Goal: Task Accomplishment & Management: Manage account settings

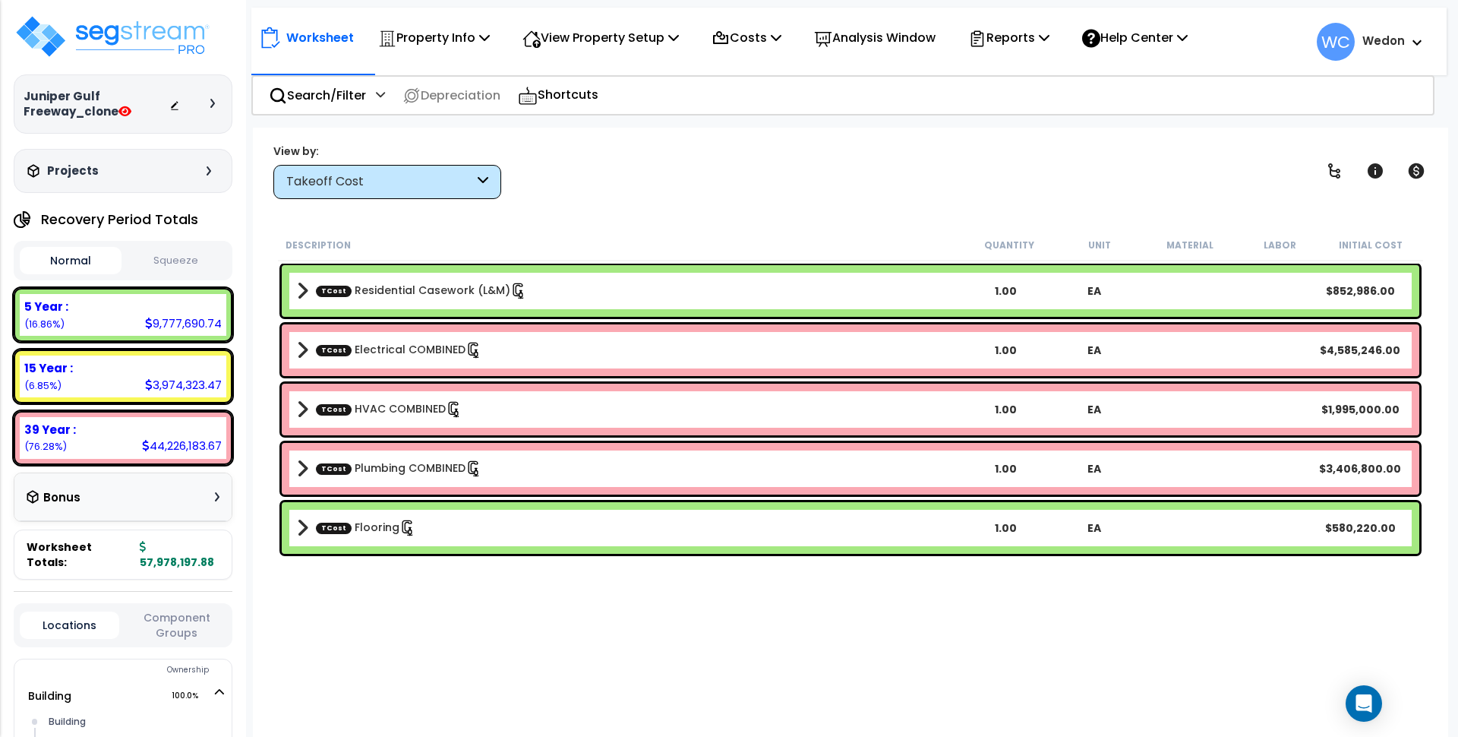
click at [430, 178] on div "Takeoff Cost" at bounding box center [380, 181] width 188 height 17
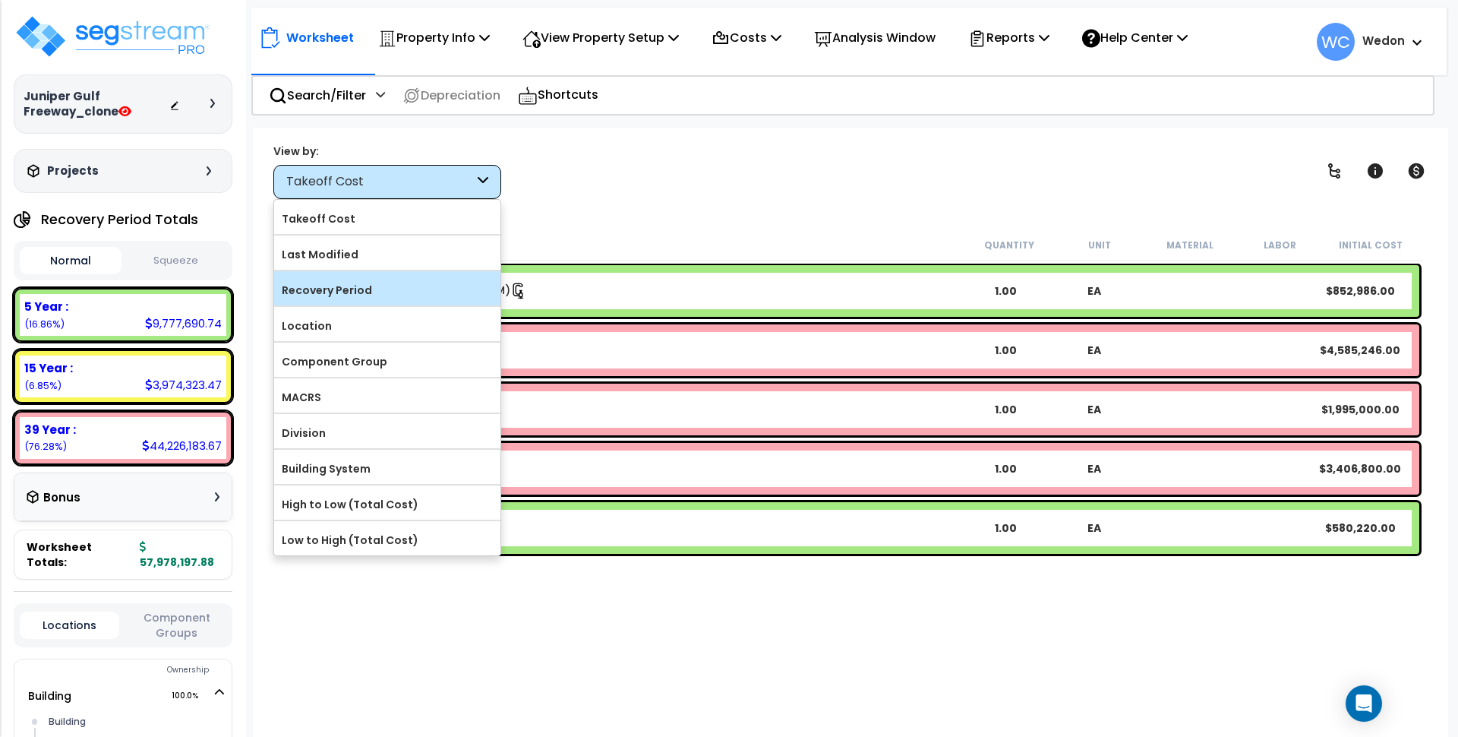
click at [401, 286] on label "Recovery Period" at bounding box center [387, 290] width 226 height 23
click at [0, 0] on input "Recovery Period" at bounding box center [0, 0] width 0 height 0
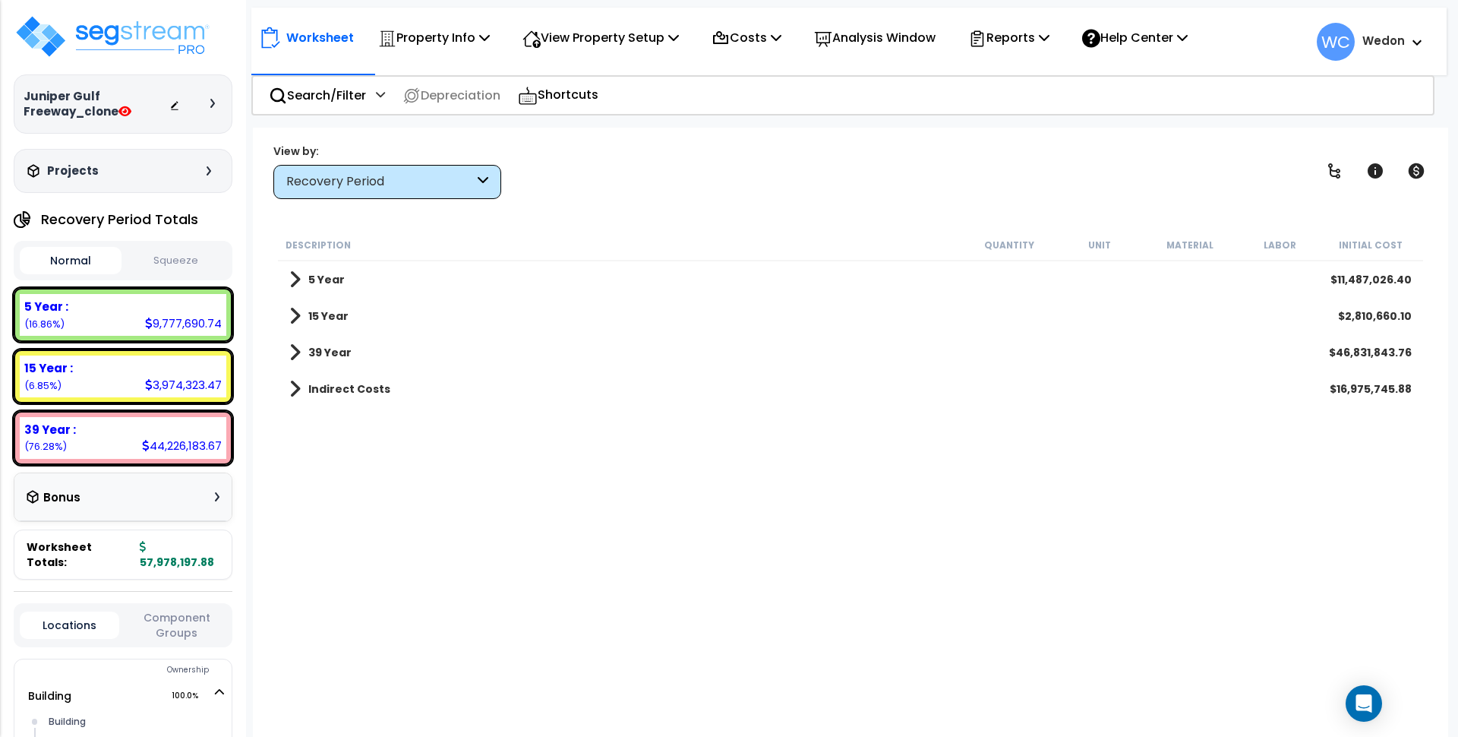
click at [777, 471] on div "Description Quantity Unit Material Labor Initial Cost 5 Year $11,487,026.40 15 …" at bounding box center [851, 476] width 1150 height 494
click at [334, 272] on b "5 Year" at bounding box center [326, 279] width 36 height 15
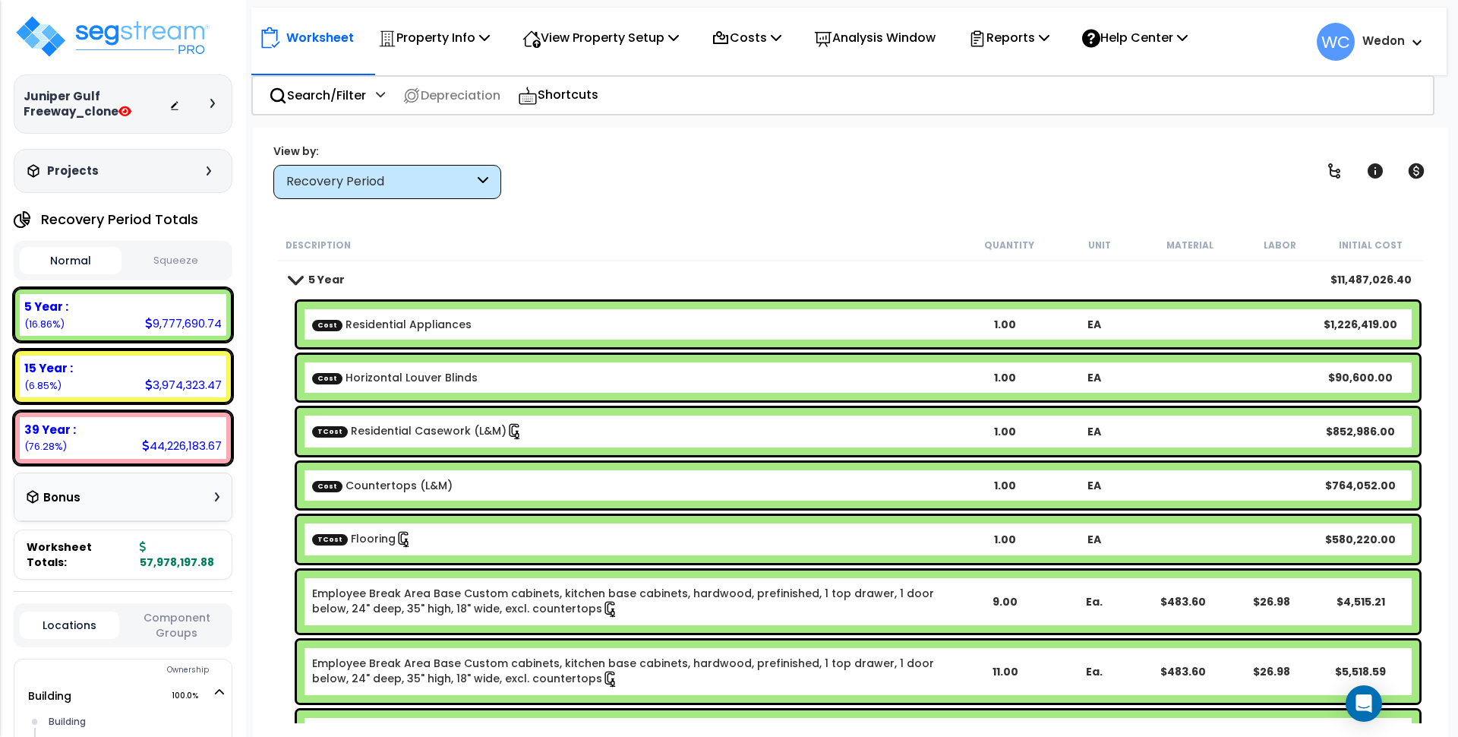
click at [334, 272] on b "5 Year" at bounding box center [326, 279] width 36 height 15
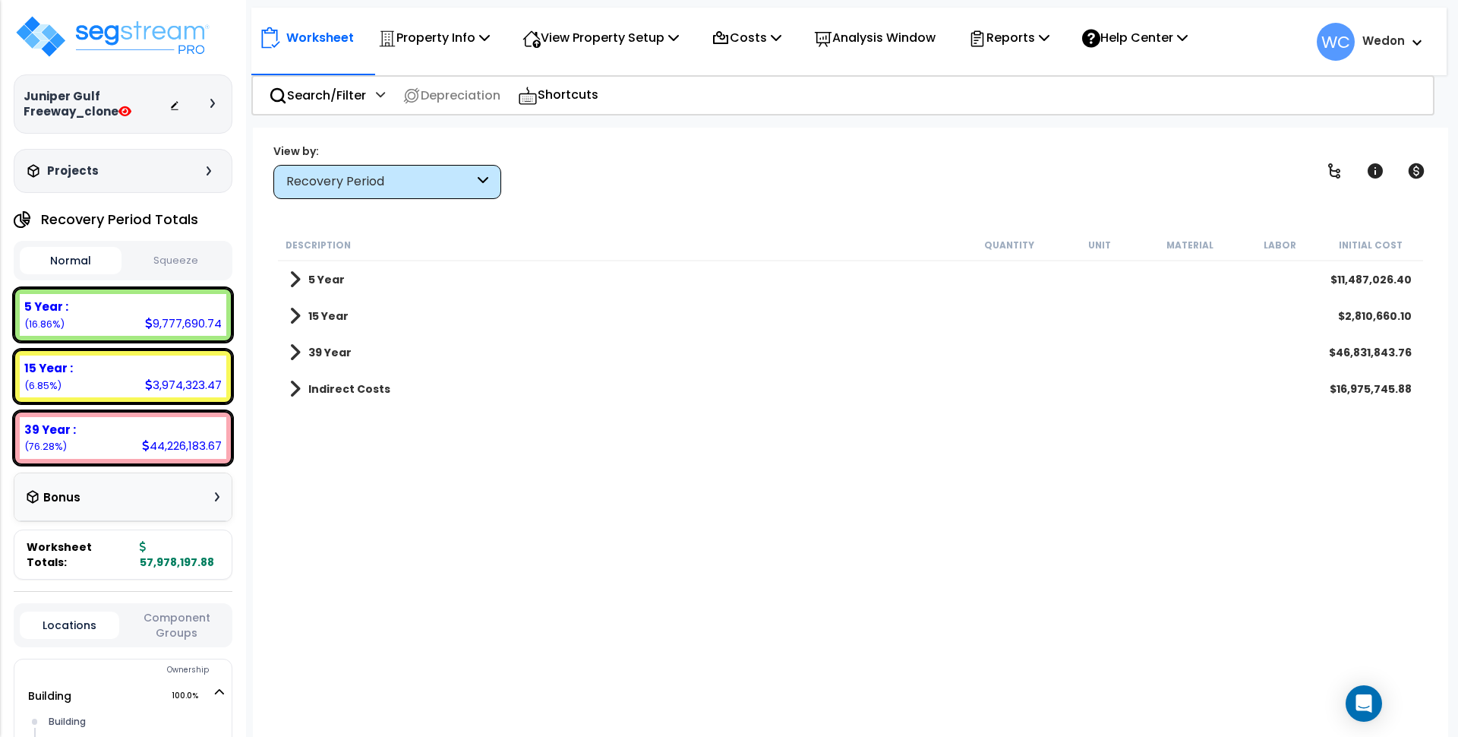
click at [393, 238] on div "Description" at bounding box center [624, 244] width 678 height 15
click at [292, 273] on span at bounding box center [294, 279] width 11 height 21
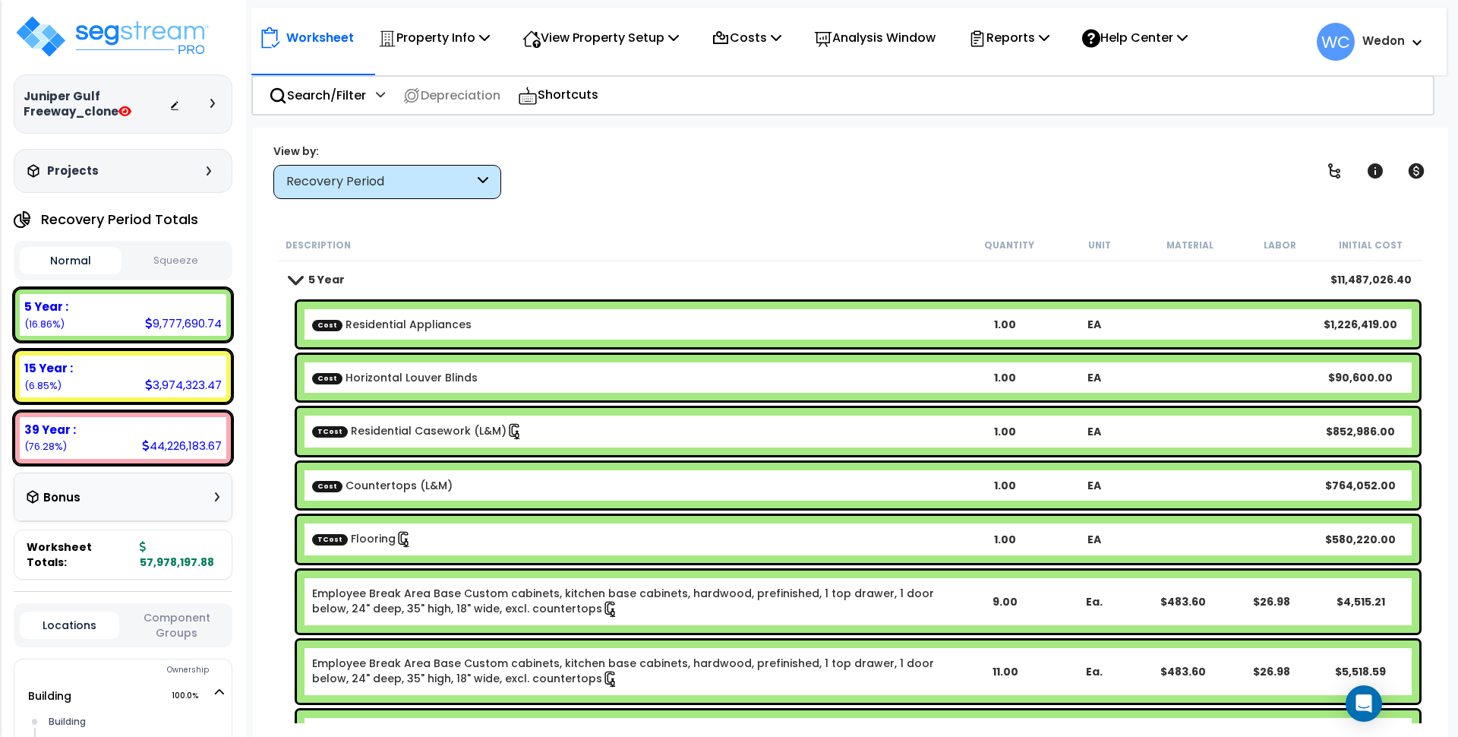
click at [301, 279] on span at bounding box center [295, 278] width 21 height 11
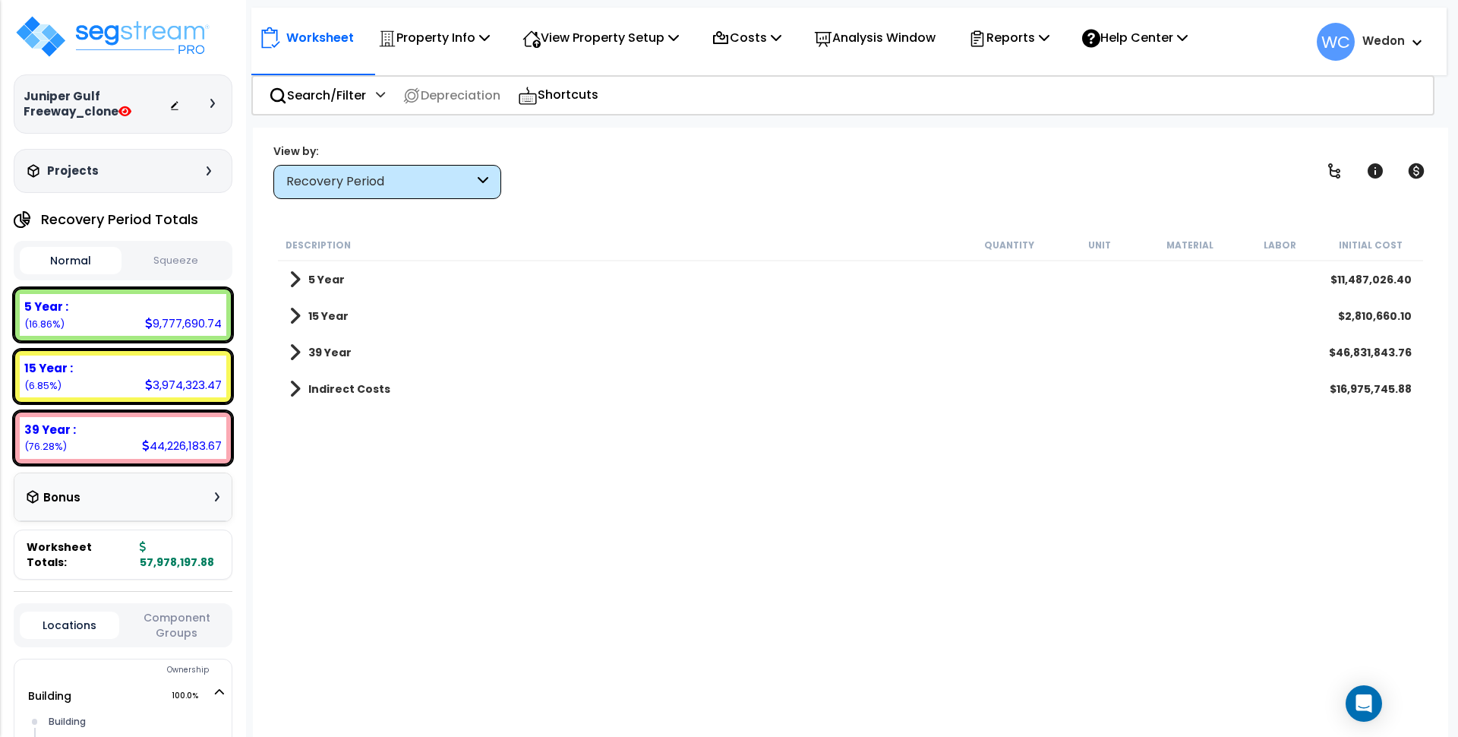
click at [291, 318] on span at bounding box center [294, 315] width 11 height 21
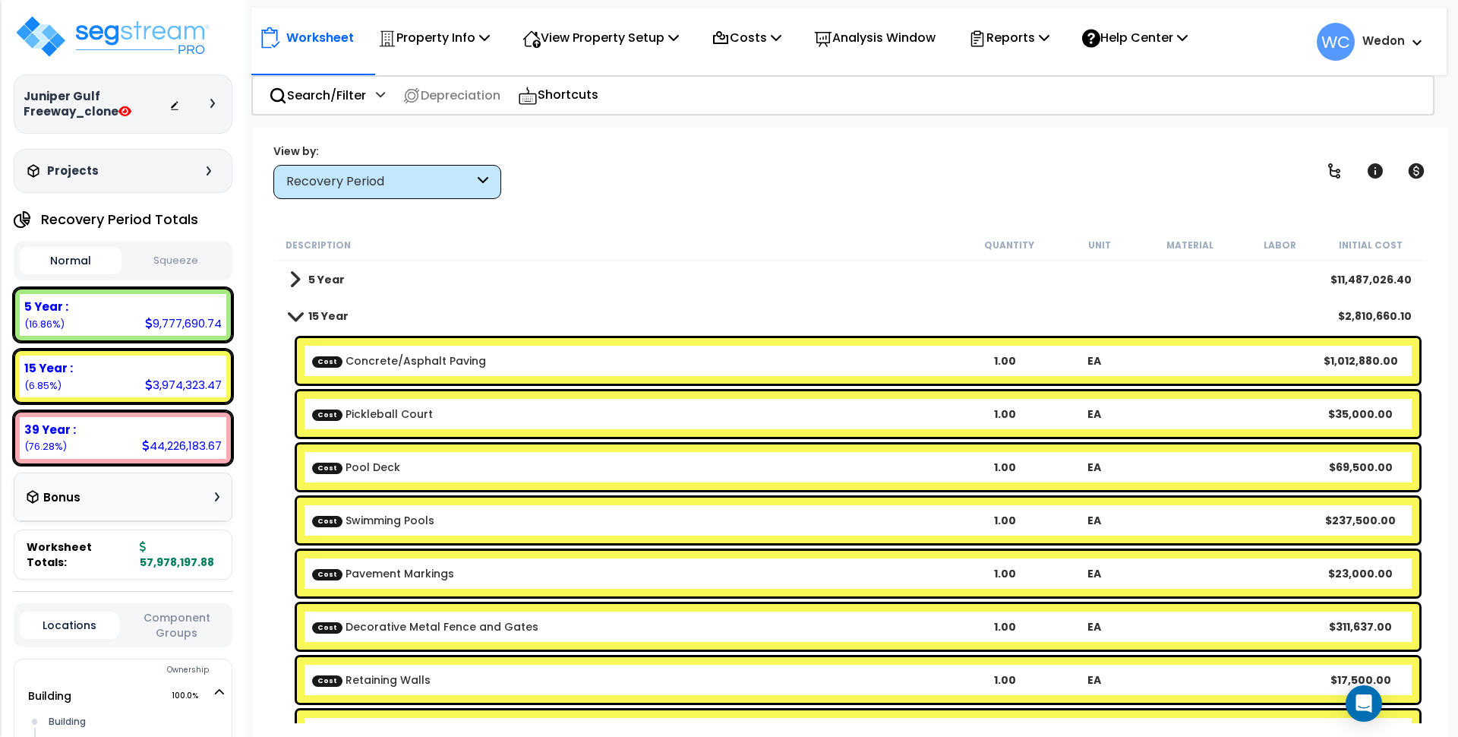
click at [294, 311] on span at bounding box center [295, 315] width 21 height 11
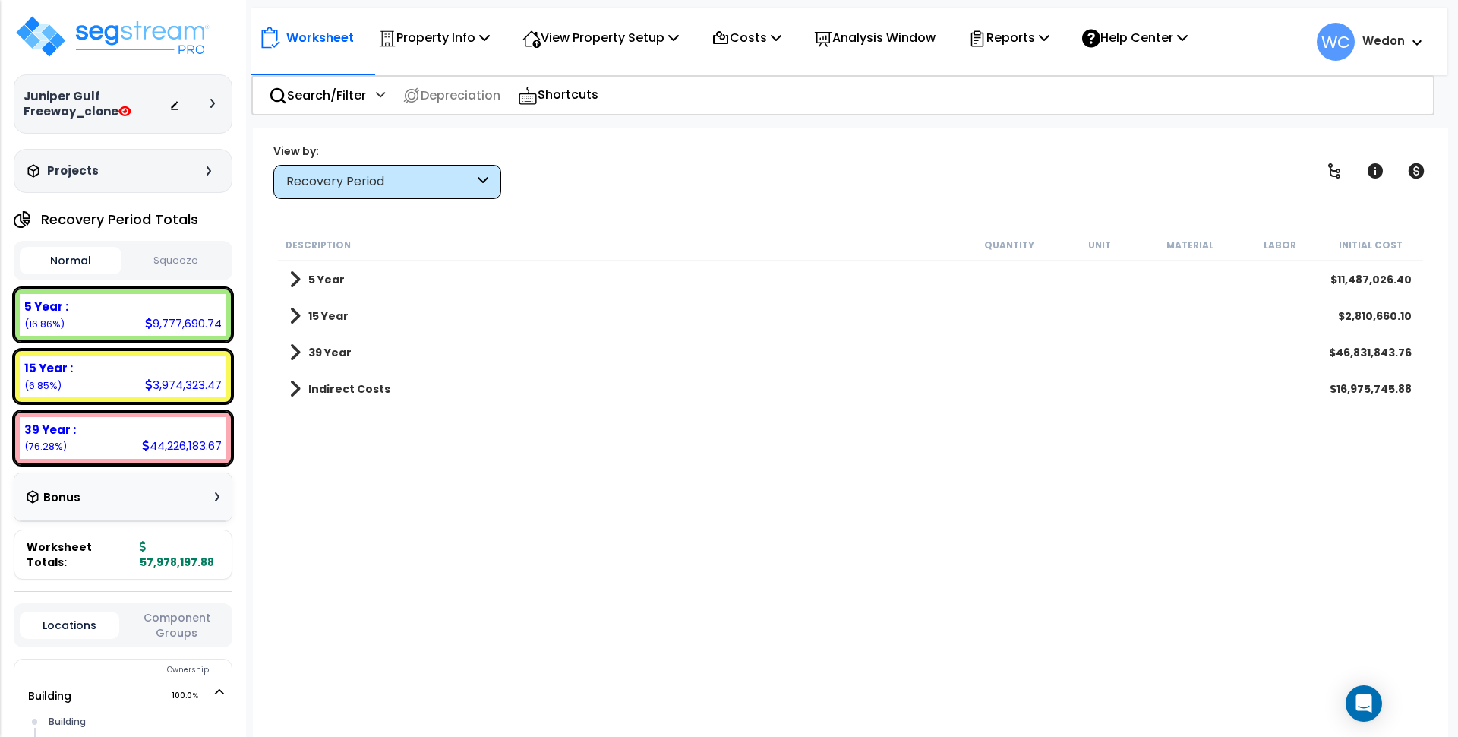
click at [289, 351] on span at bounding box center [294, 352] width 11 height 21
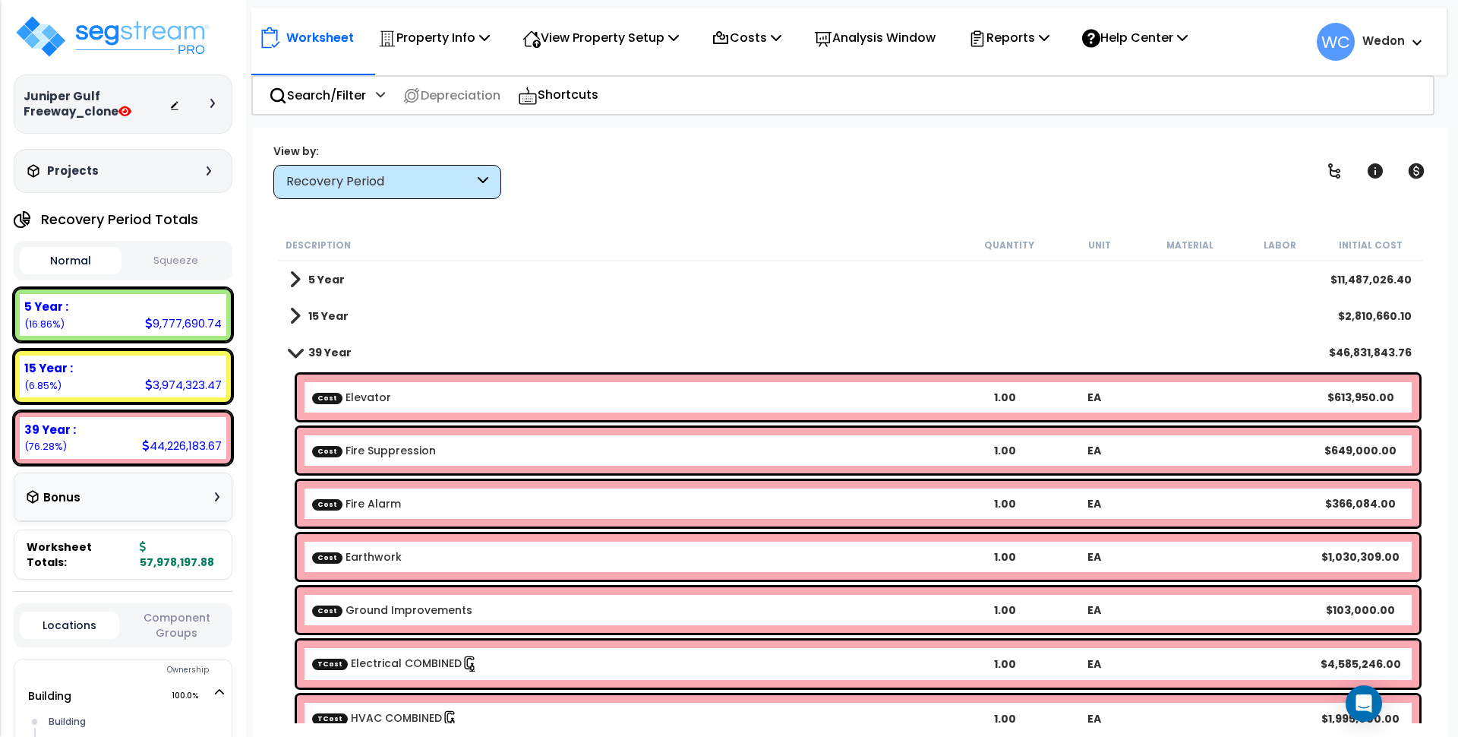
click at [293, 347] on span at bounding box center [295, 351] width 21 height 11
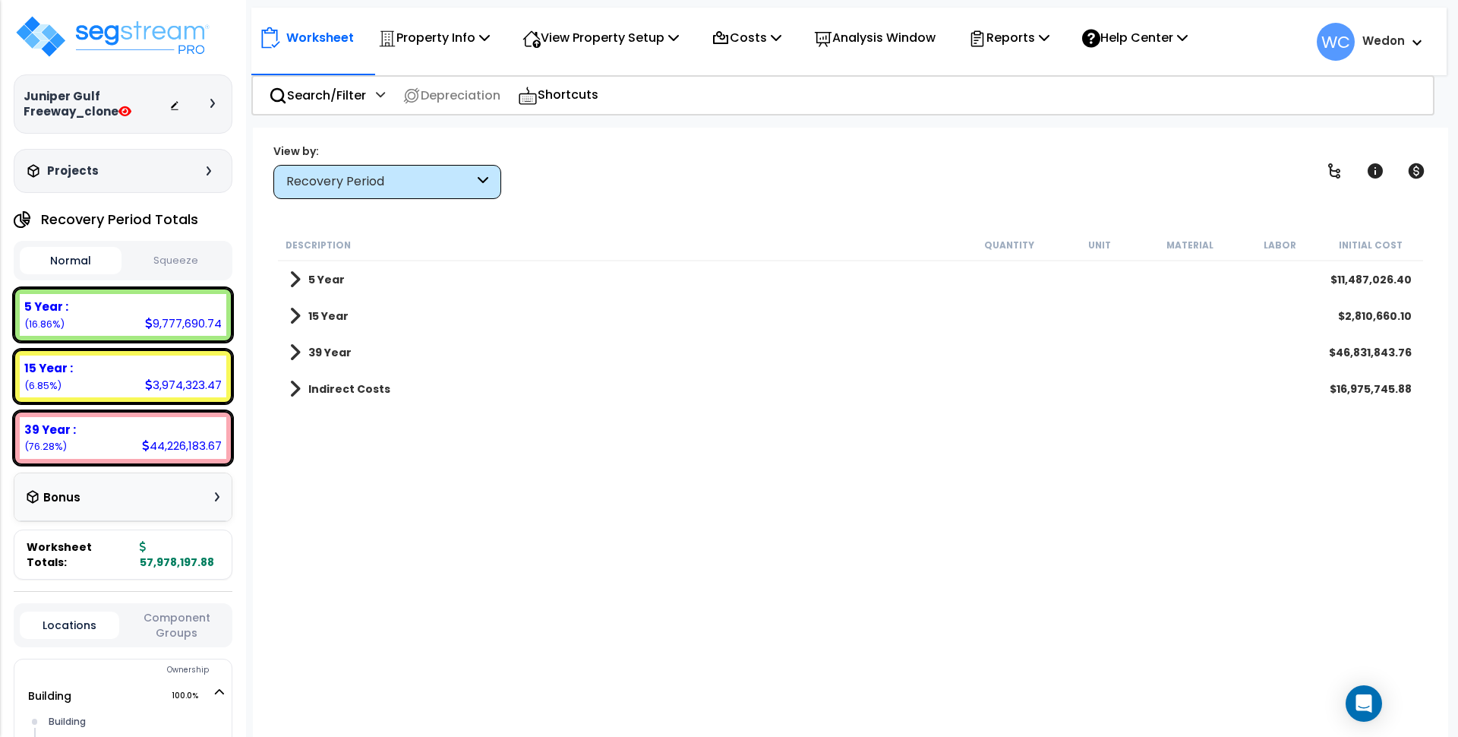
click at [301, 386] on link "Indirect Costs" at bounding box center [339, 388] width 101 height 21
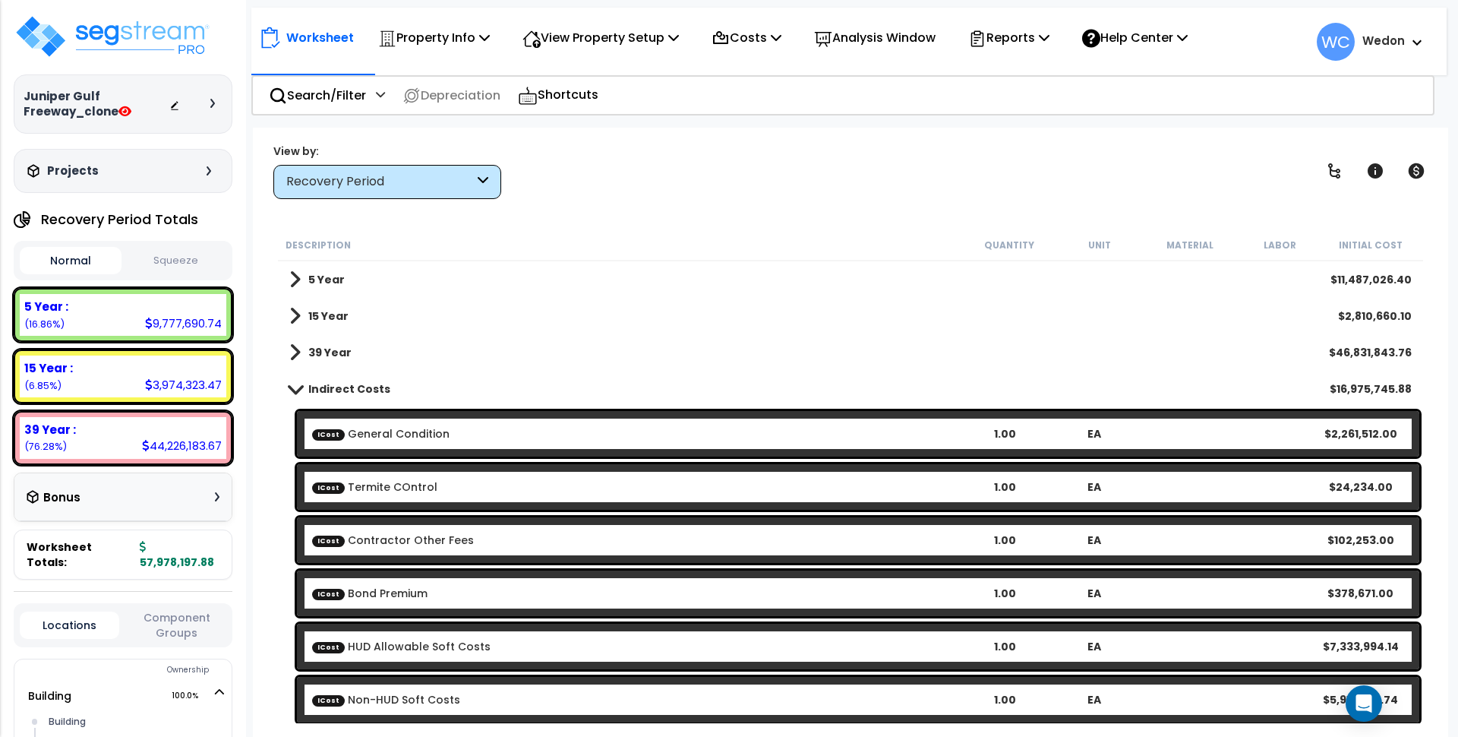
click at [298, 386] on span at bounding box center [295, 388] width 21 height 11
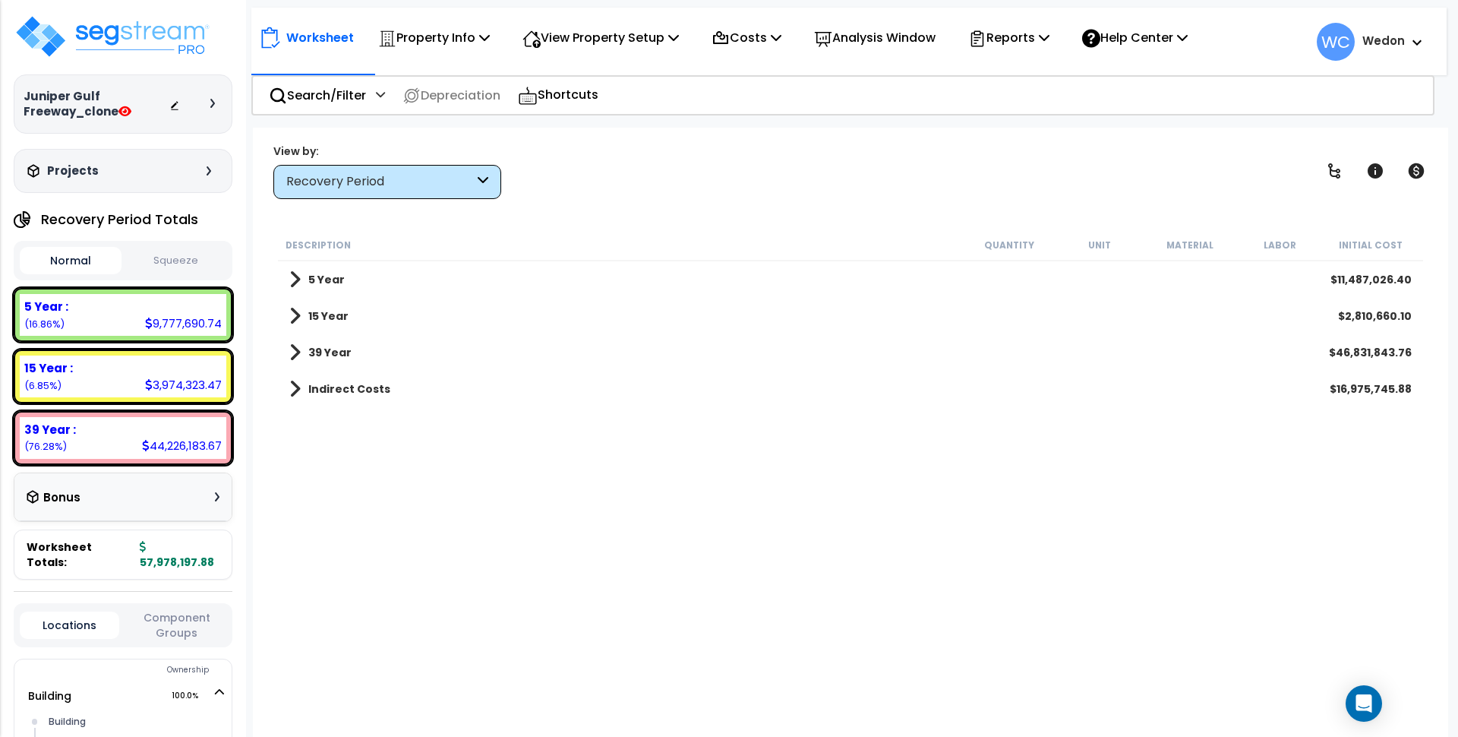
click at [295, 382] on span at bounding box center [294, 388] width 11 height 21
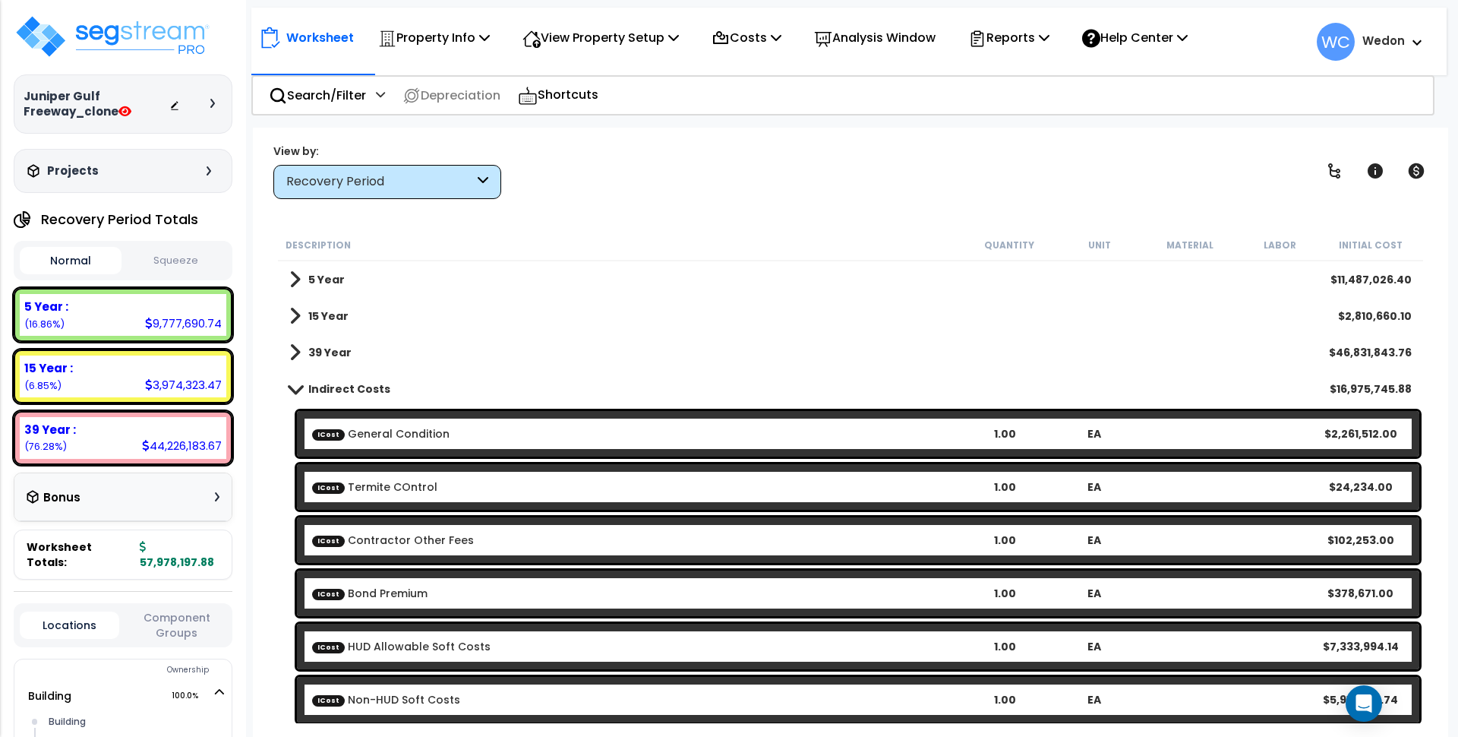
click at [294, 386] on span at bounding box center [295, 388] width 21 height 11
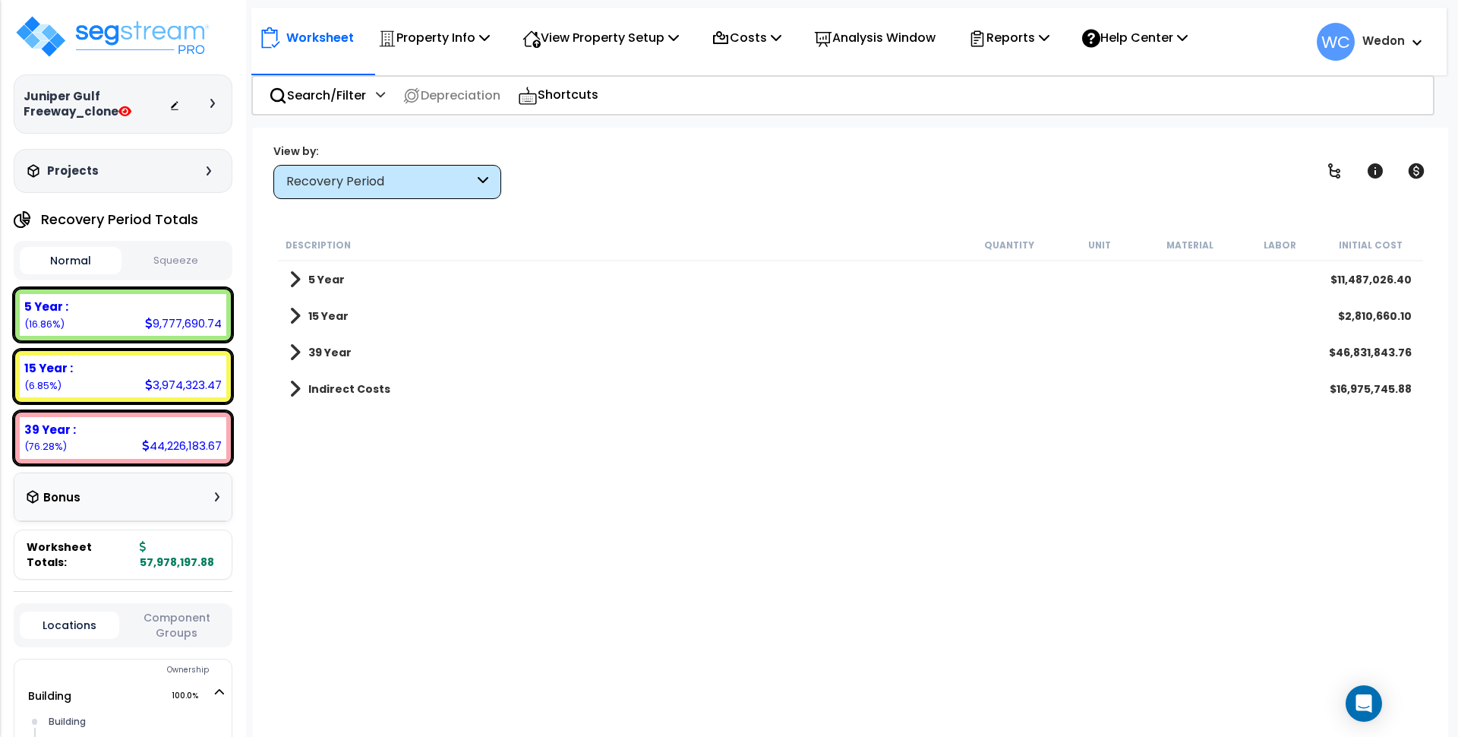
click at [380, 480] on div "Description Quantity Unit Material Labor Initial Cost 5 Year $11,487,026.40 15 …" at bounding box center [851, 476] width 1150 height 494
click at [209, 109] on div at bounding box center [195, 103] width 53 height 15
click at [213, 103] on icon at bounding box center [212, 103] width 5 height 9
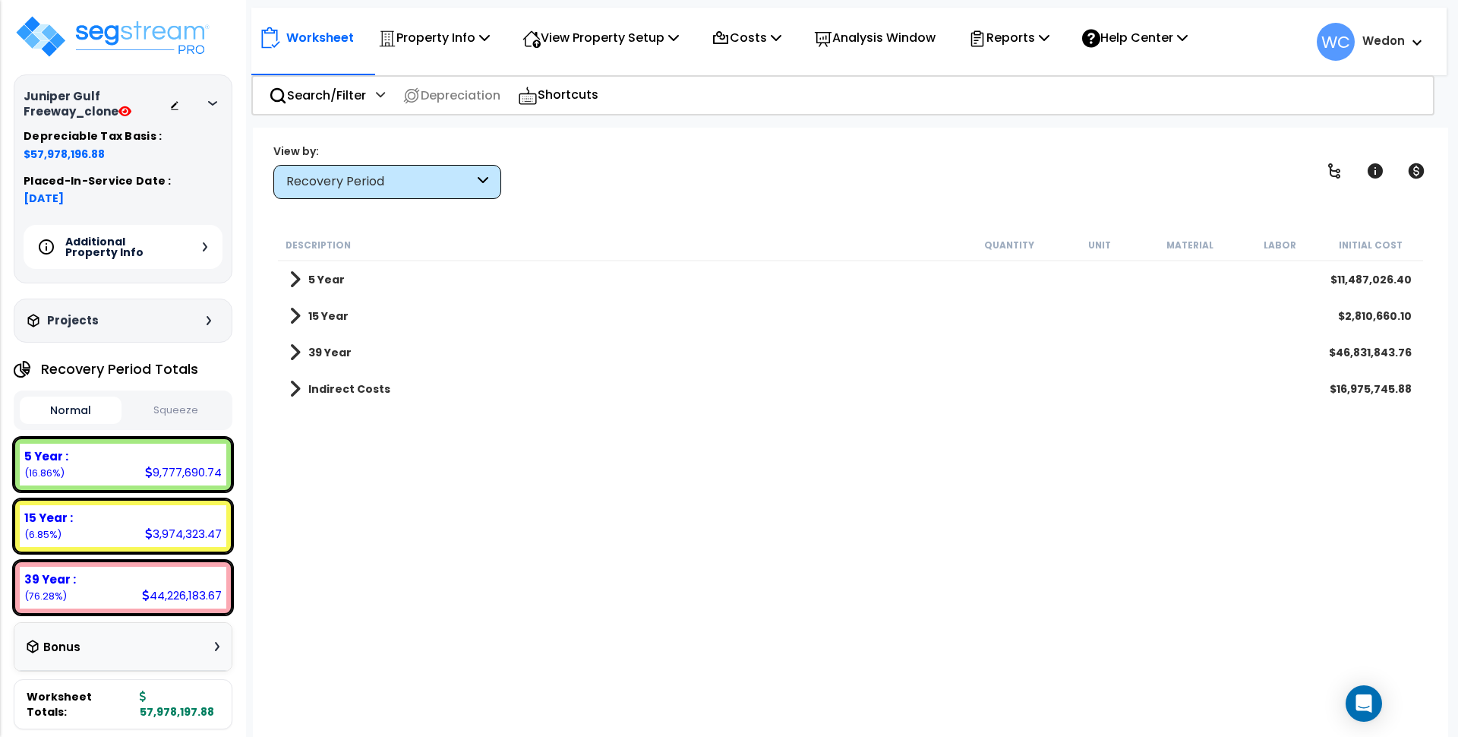
click at [476, 427] on div "Description Quantity Unit Material Labor Initial Cost 5 Year $11,487,026.40 15 …" at bounding box center [851, 476] width 1150 height 494
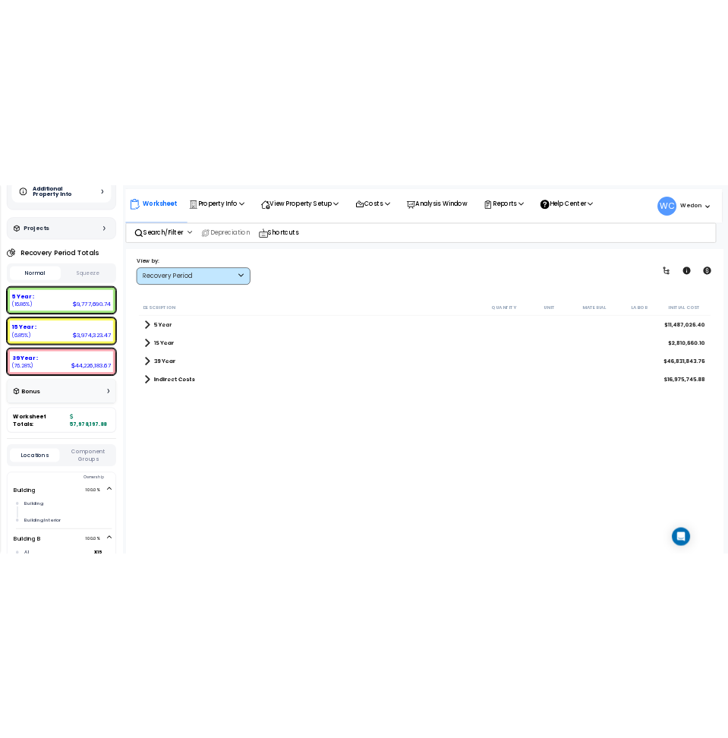
scroll to position [263, 0]
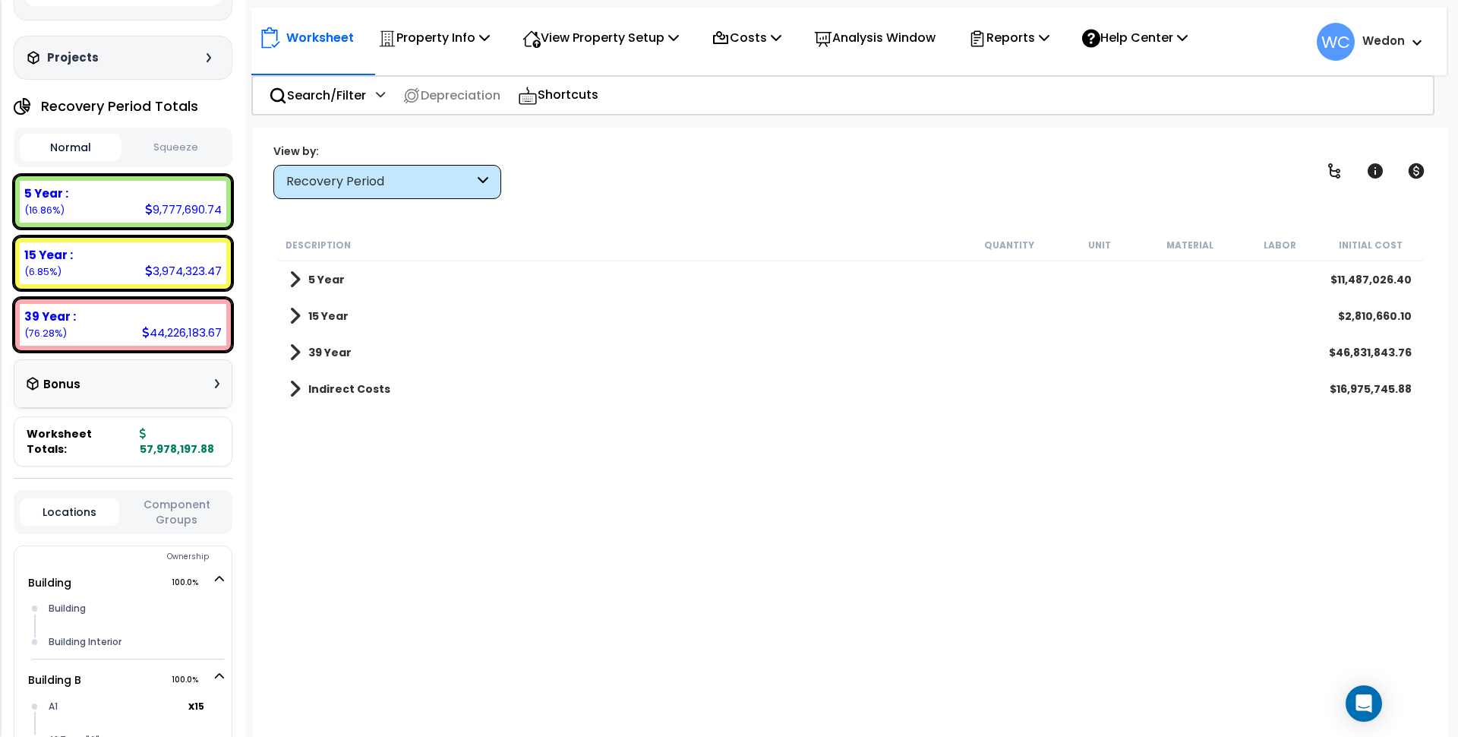
click at [181, 130] on div "Normal Squeeze" at bounding box center [123, 147] width 219 height 39
click at [167, 150] on button "Squeeze" at bounding box center [176, 147] width 102 height 27
click at [80, 144] on button "Normal" at bounding box center [71, 147] width 102 height 27
click at [191, 142] on button "Squeeze" at bounding box center [176, 147] width 102 height 27
click at [65, 147] on button "Normal" at bounding box center [71, 147] width 102 height 27
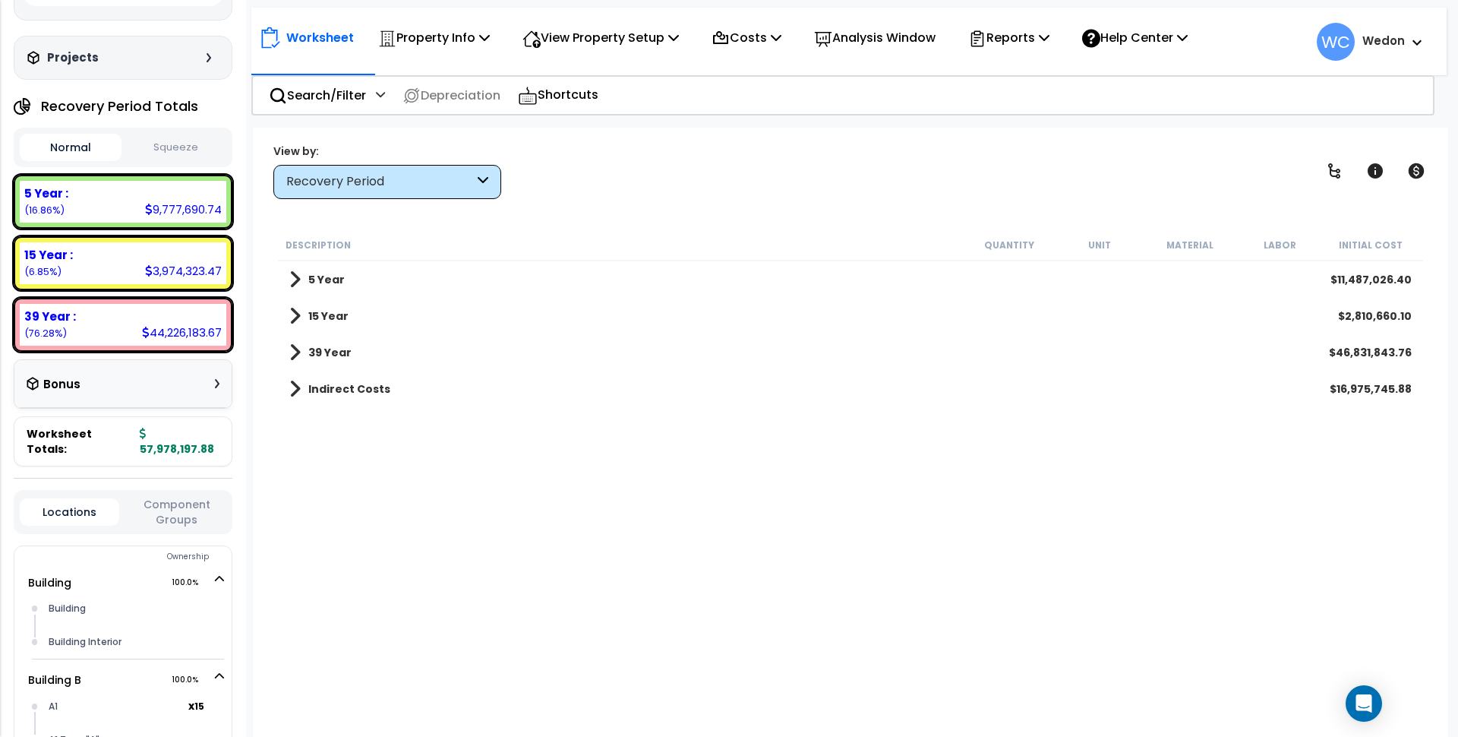
click at [166, 149] on button "Squeeze" at bounding box center [176, 147] width 102 height 27
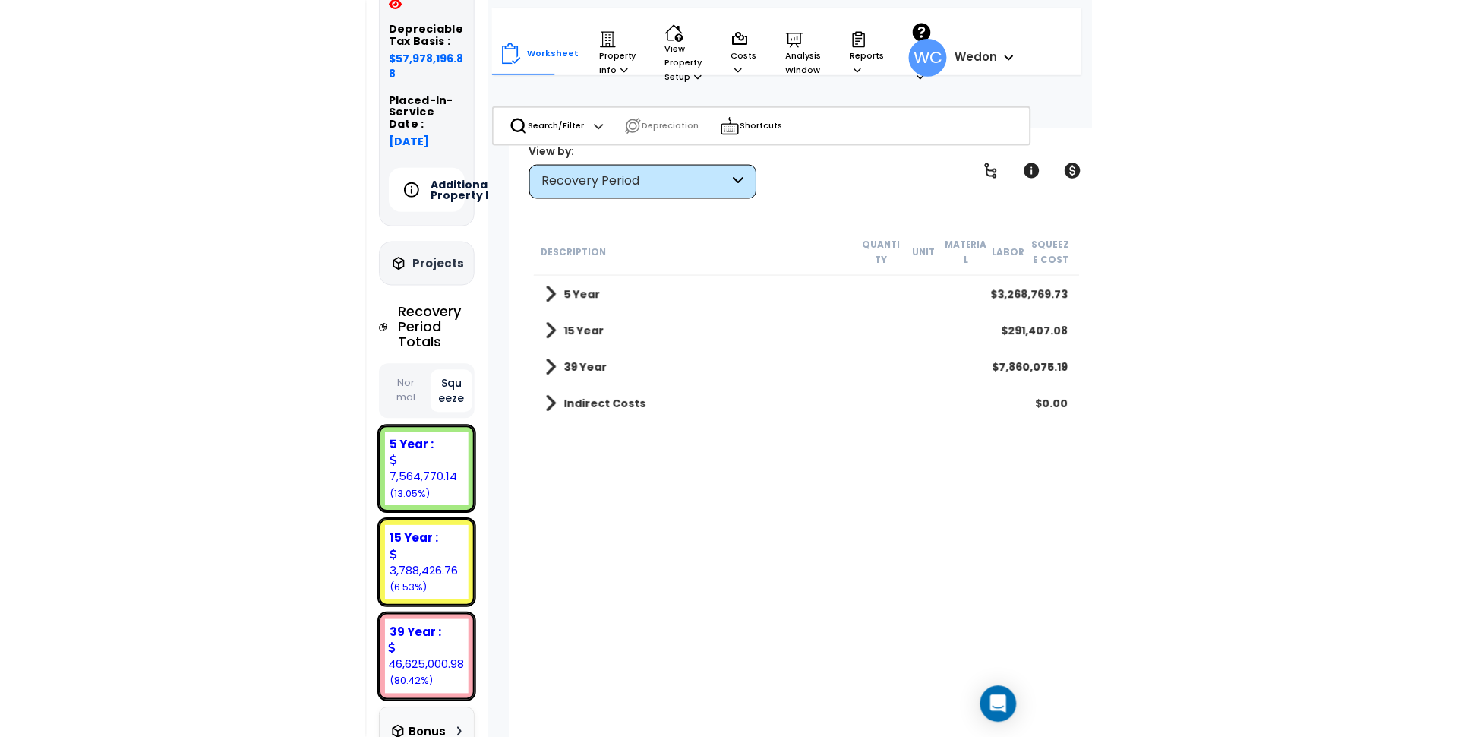
scroll to position [67, 0]
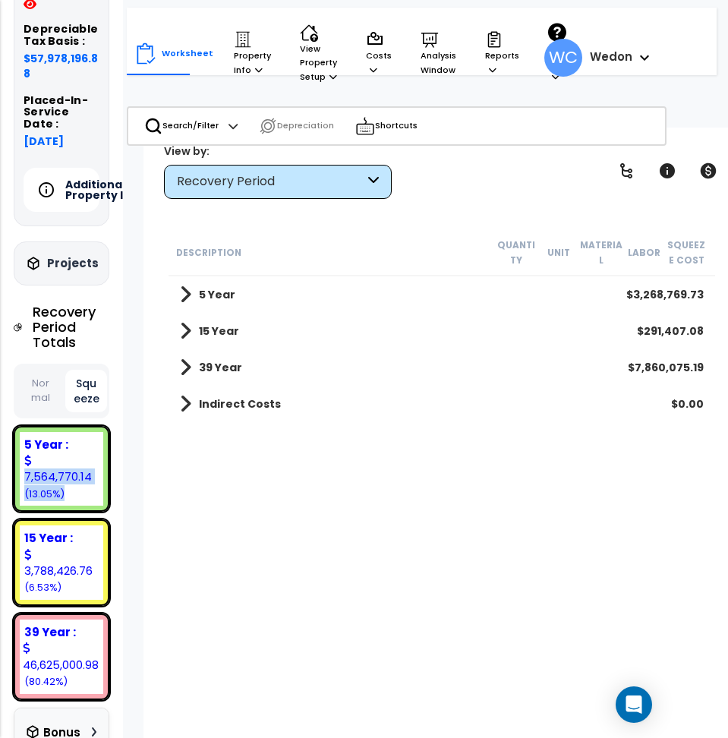
drag, startPoint x: 35, startPoint y: 456, endPoint x: 103, endPoint y: 461, distance: 68.5
click at [103, 461] on div "5 Year : 7,564,770.14 (13.05%)" at bounding box center [62, 469] width 84 height 74
drag, startPoint x: 36, startPoint y: 409, endPoint x: 42, endPoint y: 391, distance: 18.3
click at [39, 399] on button "Normal" at bounding box center [41, 391] width 42 height 40
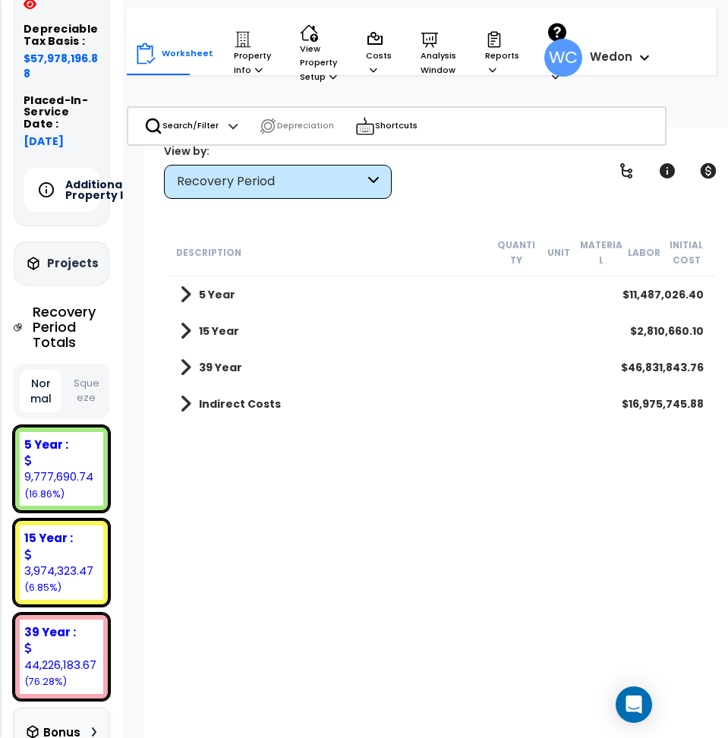
click at [42, 391] on button "Normal" at bounding box center [41, 391] width 42 height 43
click at [43, 384] on button "Normal" at bounding box center [41, 391] width 42 height 43
drag, startPoint x: 26, startPoint y: 478, endPoint x: 90, endPoint y: 478, distance: 63.8
click at [92, 479] on div "9,777,690.74" at bounding box center [61, 469] width 74 height 33
copy div "9,777,690.74"
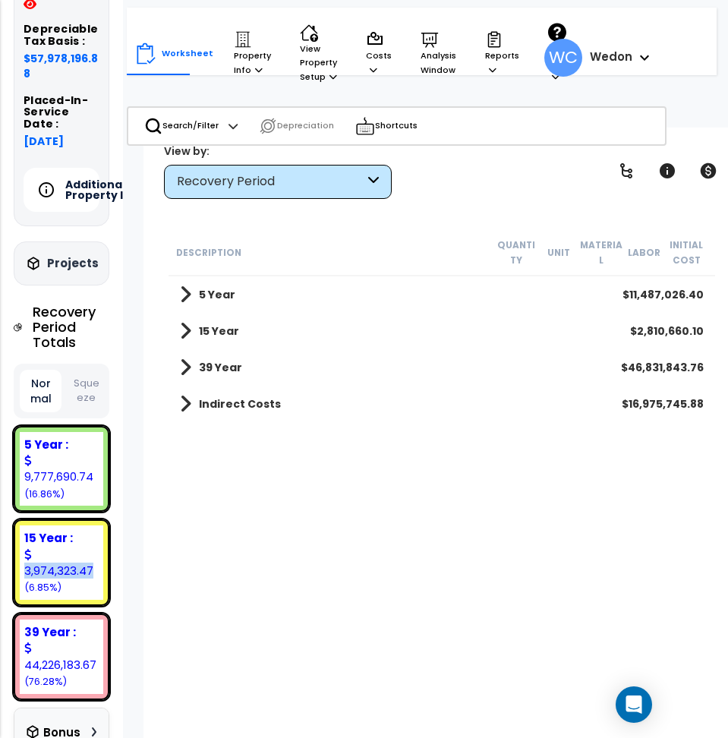
drag, startPoint x: 27, startPoint y: 569, endPoint x: 90, endPoint y: 569, distance: 63.8
click at [90, 569] on div "3,974,323.47" at bounding box center [61, 563] width 74 height 33
copy div "3,974,323.47"
drag, startPoint x: 26, startPoint y: 666, endPoint x: 94, endPoint y: 662, distance: 68.4
click at [97, 663] on div "44,226,183.67" at bounding box center [61, 656] width 74 height 33
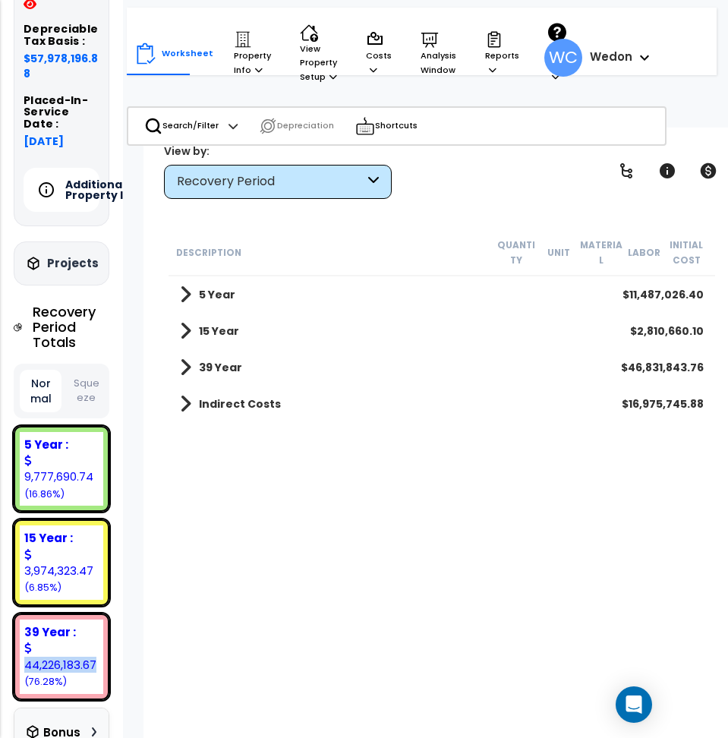
copy div "44,226,183.67"
click at [636, 296] on div "$11,487,026.40" at bounding box center [663, 294] width 81 height 15
drag, startPoint x: 633, startPoint y: 295, endPoint x: 702, endPoint y: 294, distance: 68.3
click at [702, 294] on div "$11,487,026.40" at bounding box center [663, 294] width 81 height 15
copy div "11,487,026.40"
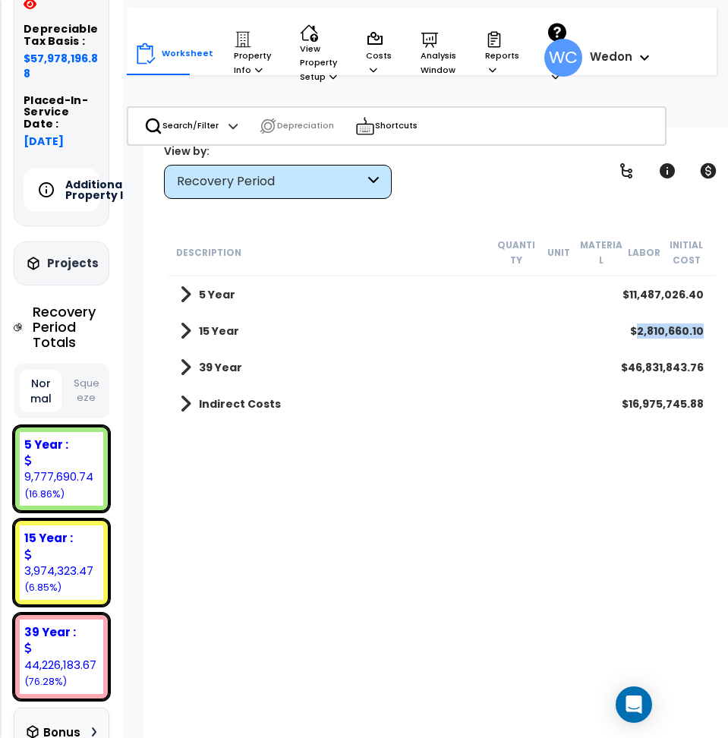
drag, startPoint x: 638, startPoint y: 331, endPoint x: 704, endPoint y: 333, distance: 66.1
click at [704, 333] on div "$2,810,660.10" at bounding box center [667, 330] width 74 height 15
copy div "2,810,660.10"
drag, startPoint x: 633, startPoint y: 366, endPoint x: 702, endPoint y: 368, distance: 69.1
click at [702, 368] on div "$46,831,843.76" at bounding box center [662, 367] width 83 height 15
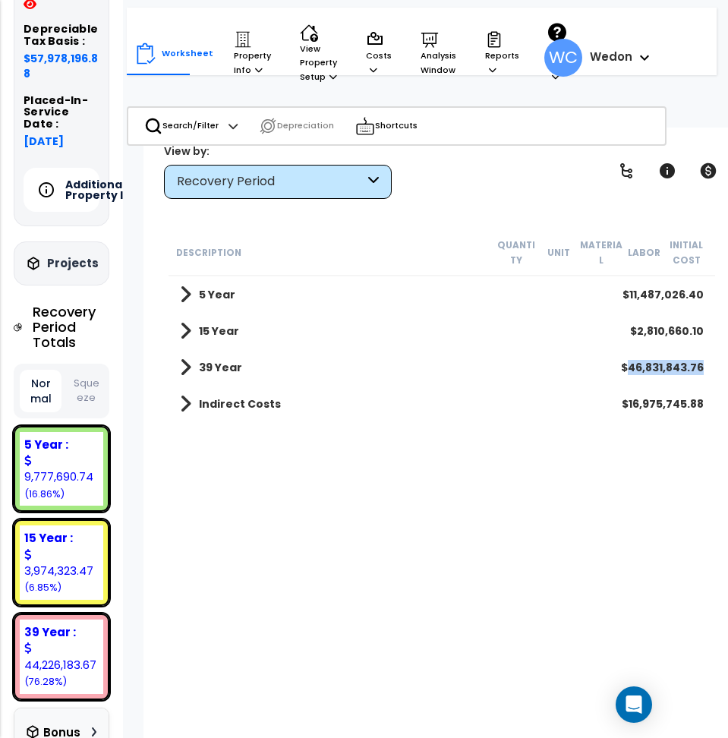
copy div "46,831,843.76"
drag, startPoint x: 631, startPoint y: 405, endPoint x: 702, endPoint y: 407, distance: 71.4
click at [702, 407] on div "$16,975,745.88" at bounding box center [663, 403] width 82 height 15
copy div "16,975,745.88"
click at [93, 402] on button "Squeeze" at bounding box center [86, 391] width 42 height 40
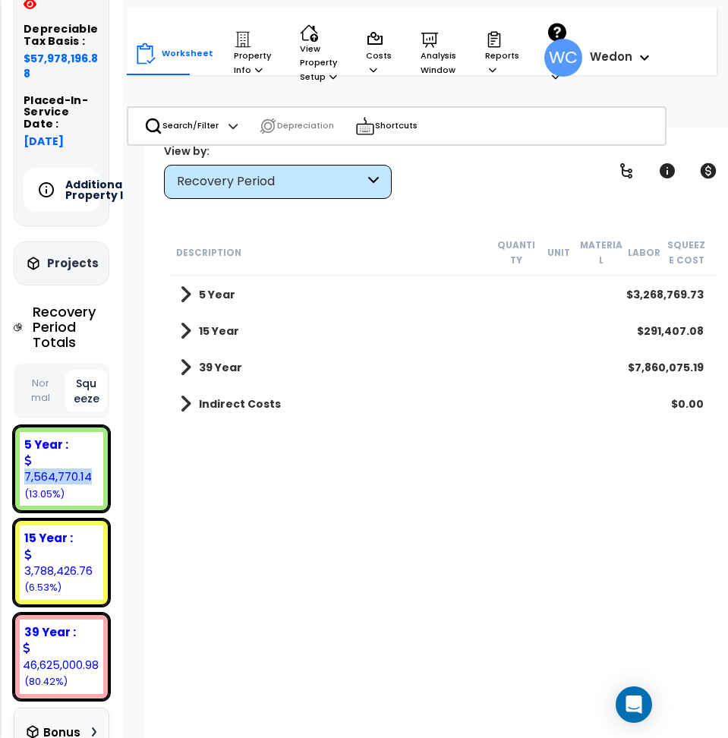
drag, startPoint x: 35, startPoint y: 460, endPoint x: 98, endPoint y: 456, distance: 63.1
click at [98, 456] on div "7,564,770.14" at bounding box center [61, 469] width 74 height 33
copy div "7,564,770.14"
drag, startPoint x: 26, startPoint y: 553, endPoint x: 96, endPoint y: 554, distance: 70.6
click at [96, 554] on div "3,788,426.76" at bounding box center [61, 563] width 74 height 33
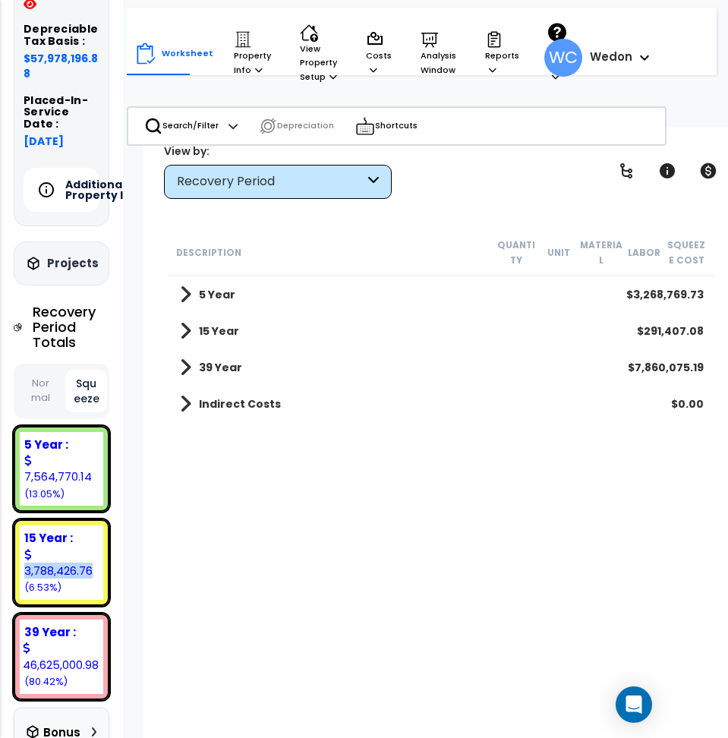
copy div "3,788,426.76"
drag, startPoint x: 22, startPoint y: 645, endPoint x: 96, endPoint y: 649, distance: 73.8
click at [96, 649] on div "46,625,000.98" at bounding box center [61, 656] width 76 height 33
copy div "46,625,000.98"
drag, startPoint x: 639, startPoint y: 291, endPoint x: 705, endPoint y: 292, distance: 66.1
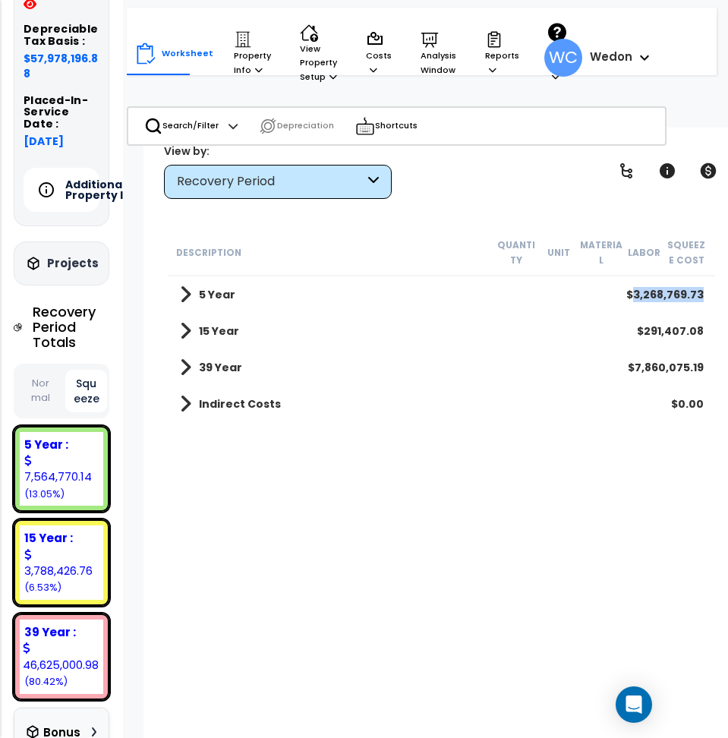
click at [705, 292] on div "5 Year $3,268,769.73" at bounding box center [441, 294] width 539 height 36
drag, startPoint x: 655, startPoint y: 330, endPoint x: 707, endPoint y: 335, distance: 51.8
click at [705, 335] on div "15 Year $291,407.08" at bounding box center [441, 331] width 539 height 36
drag, startPoint x: 639, startPoint y: 367, endPoint x: 702, endPoint y: 371, distance: 63.2
click at [702, 371] on div "$7,860,075.19" at bounding box center [666, 367] width 76 height 15
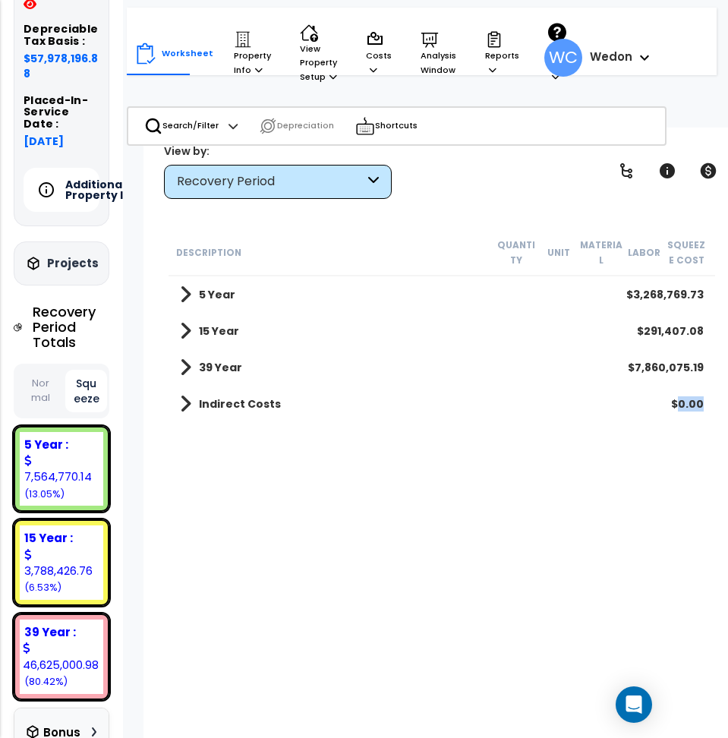
drag, startPoint x: 680, startPoint y: 402, endPoint x: 706, endPoint y: 404, distance: 26.6
click at [706, 404] on div "Indirect Costs $0.00" at bounding box center [441, 404] width 539 height 36
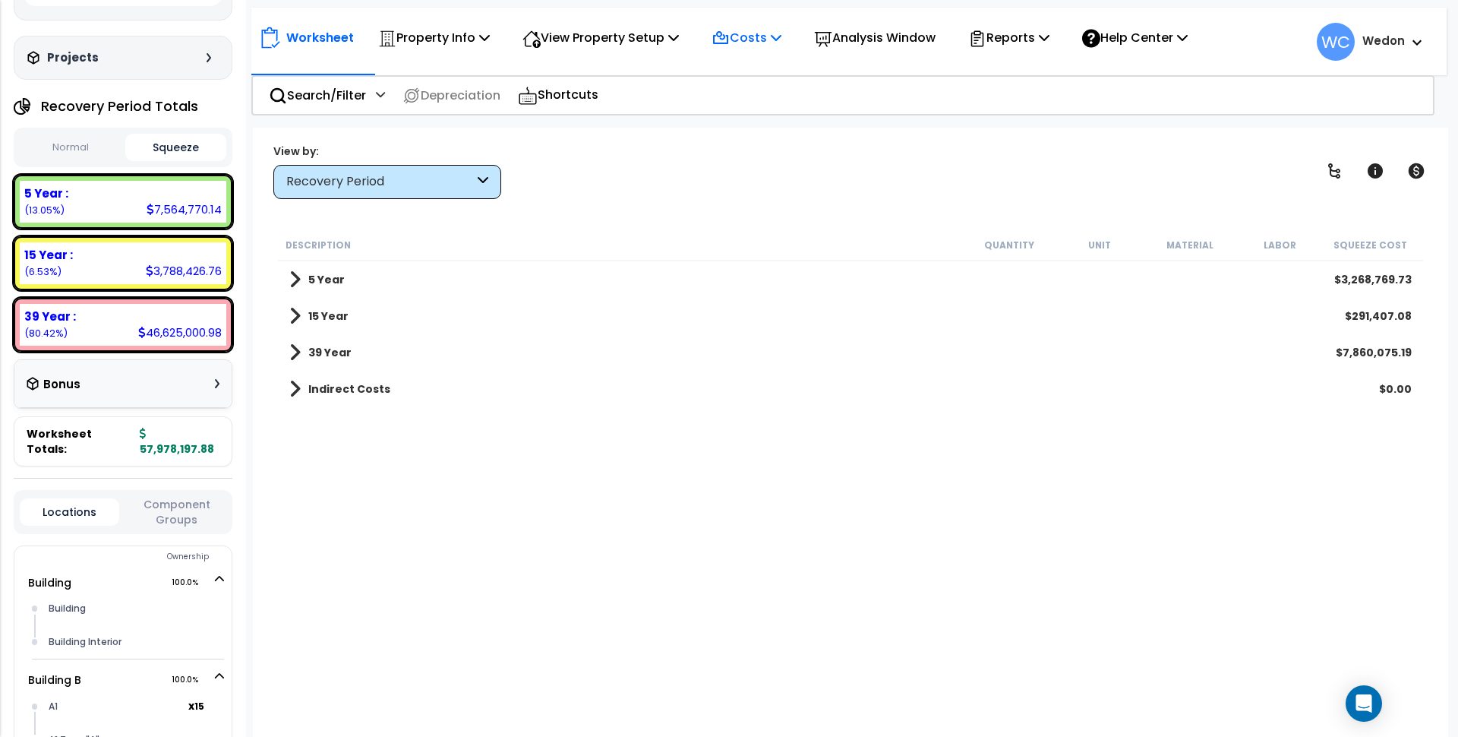
click at [759, 24] on div "Costs" at bounding box center [746, 38] width 70 height 36
click at [822, 60] on link "Indirect Costs" at bounding box center [779, 72] width 150 height 30
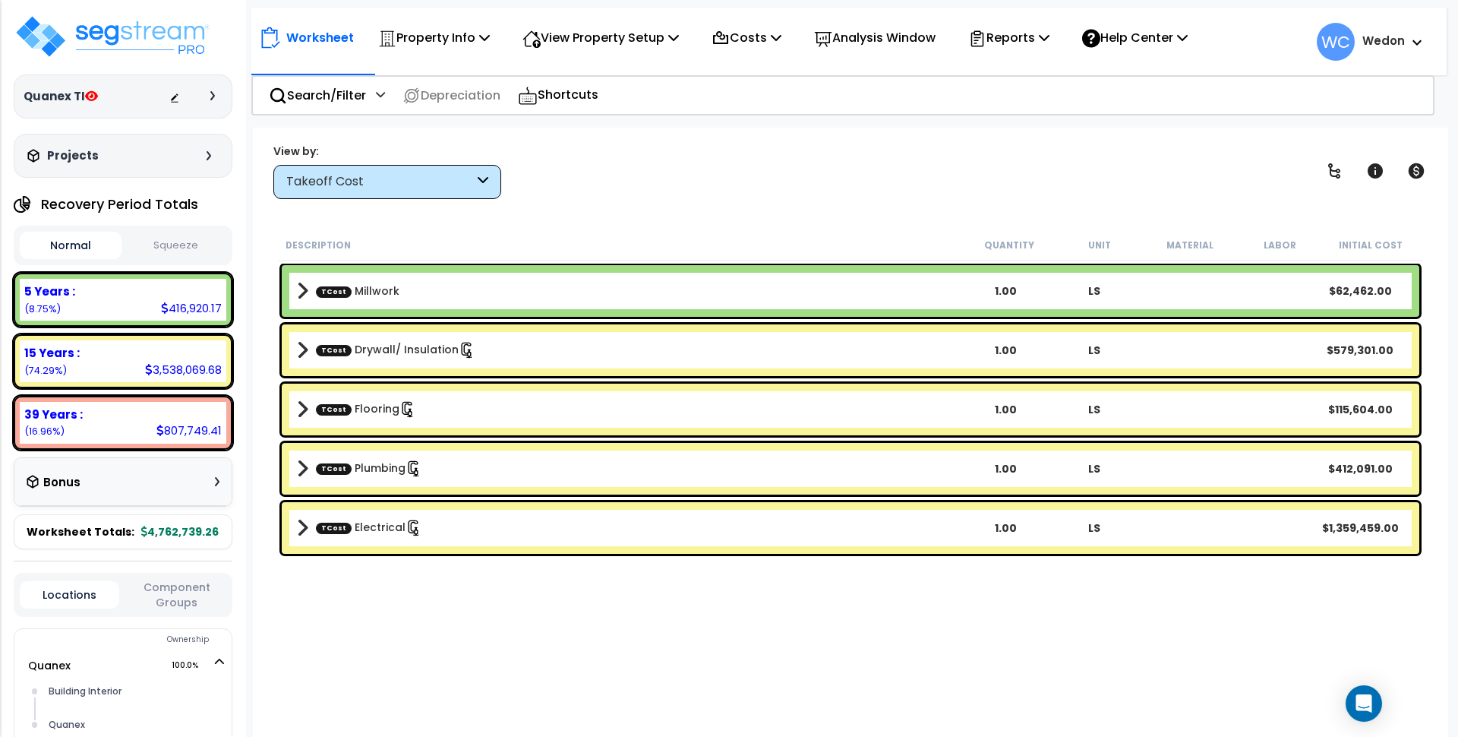
click at [369, 190] on div "Takeoff Cost" at bounding box center [380, 181] width 188 height 17
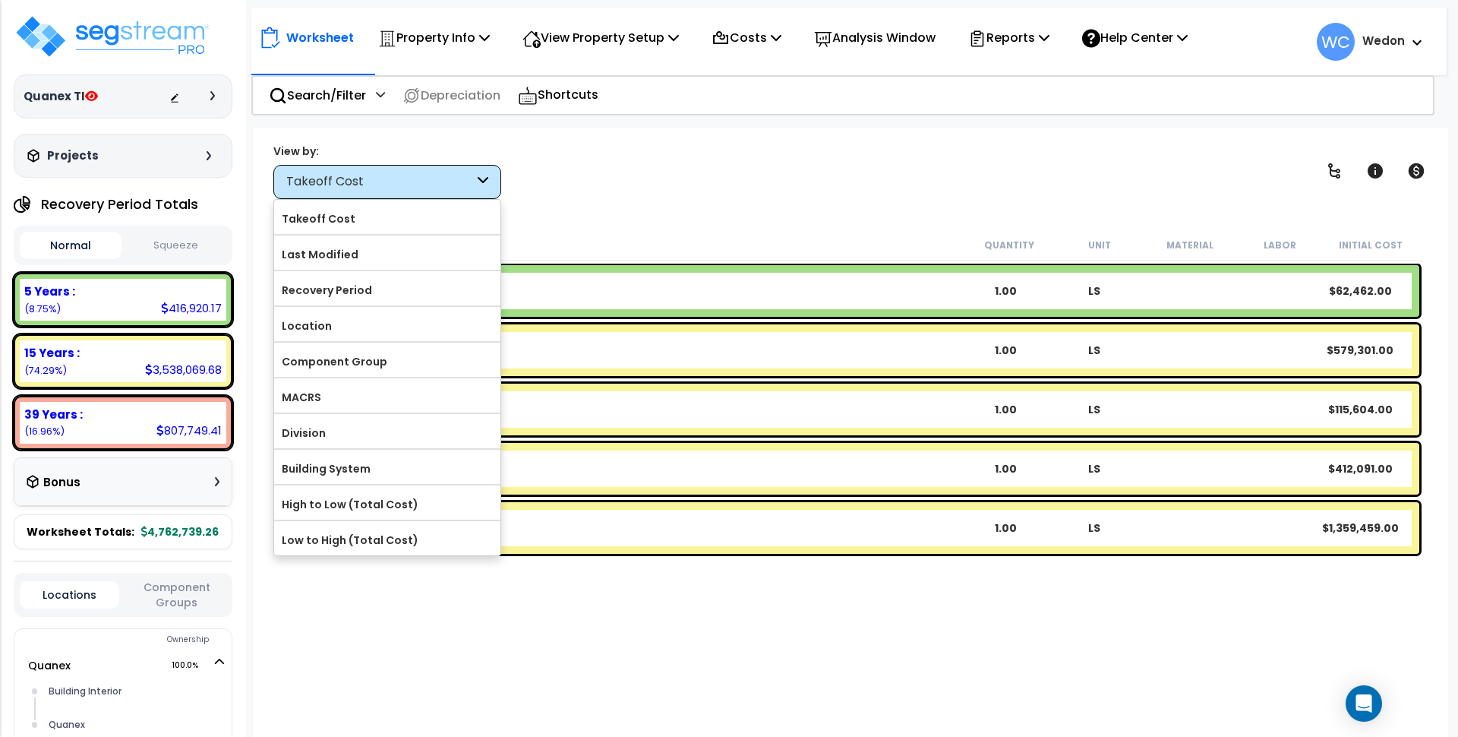
click at [770, 159] on div "View by: Takeoff Cost Takeoff Cost" at bounding box center [850, 171] width 1165 height 56
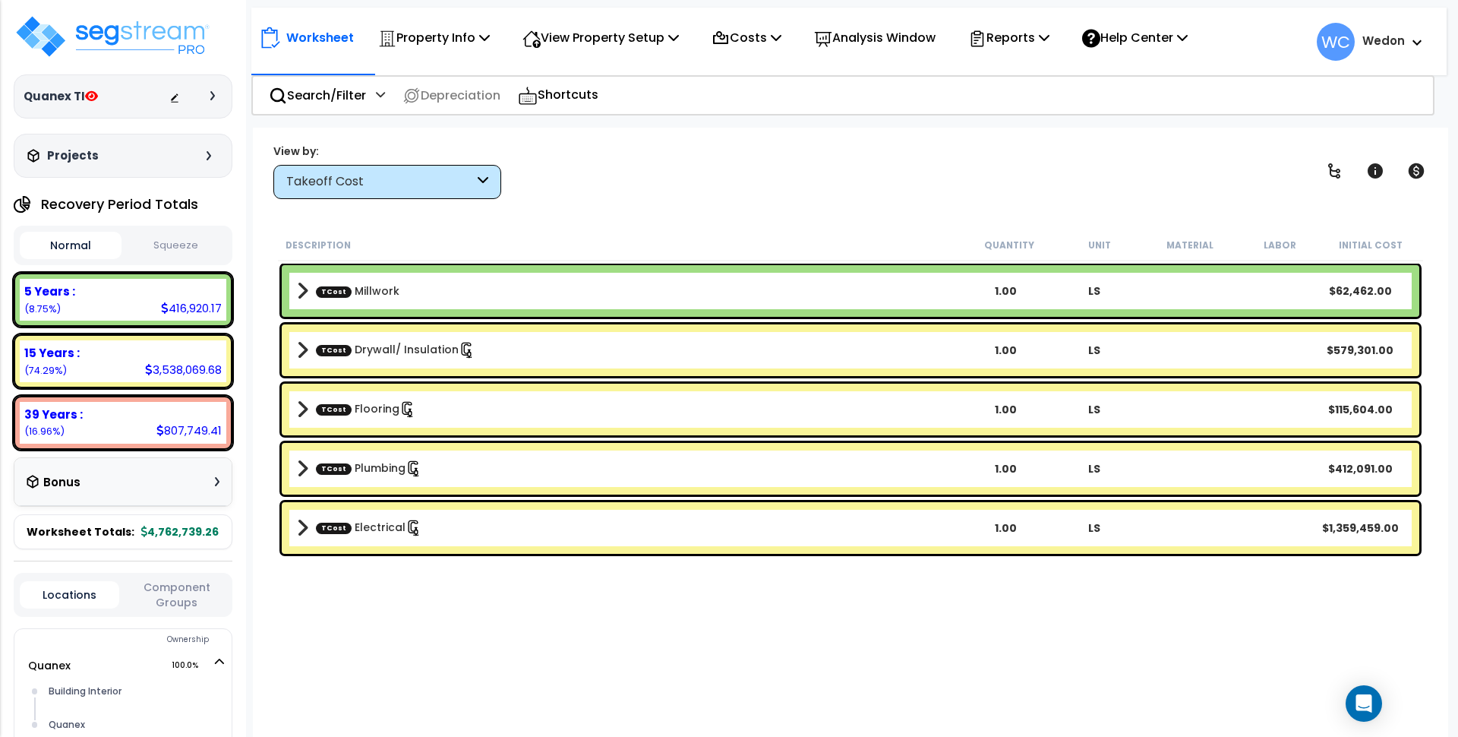
click at [457, 166] on div "Takeoff Cost" at bounding box center [387, 182] width 228 height 34
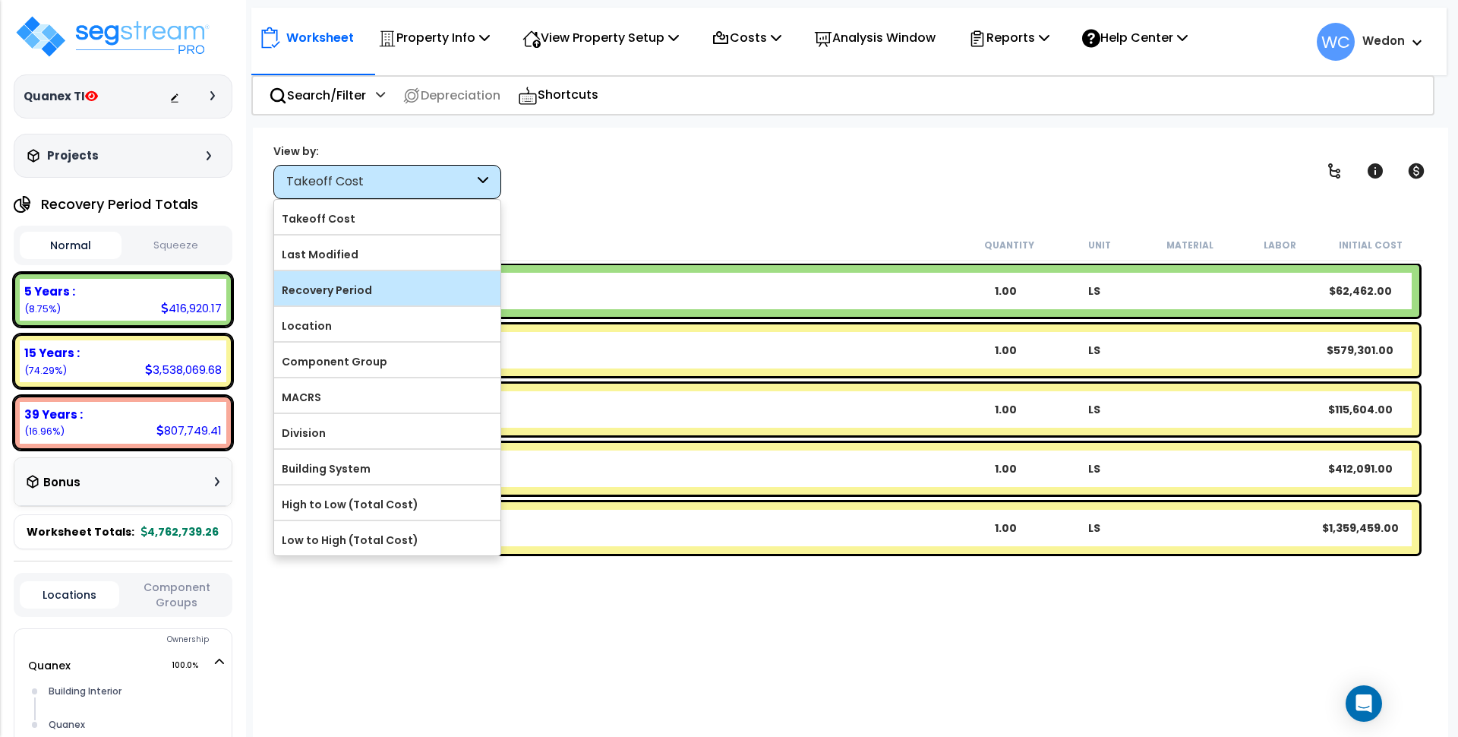
click at [371, 271] on div "Recovery Period" at bounding box center [387, 288] width 226 height 34
click at [368, 282] on label "Recovery Period" at bounding box center [387, 290] width 226 height 23
click at [0, 0] on input "Recovery Period" at bounding box center [0, 0] width 0 height 0
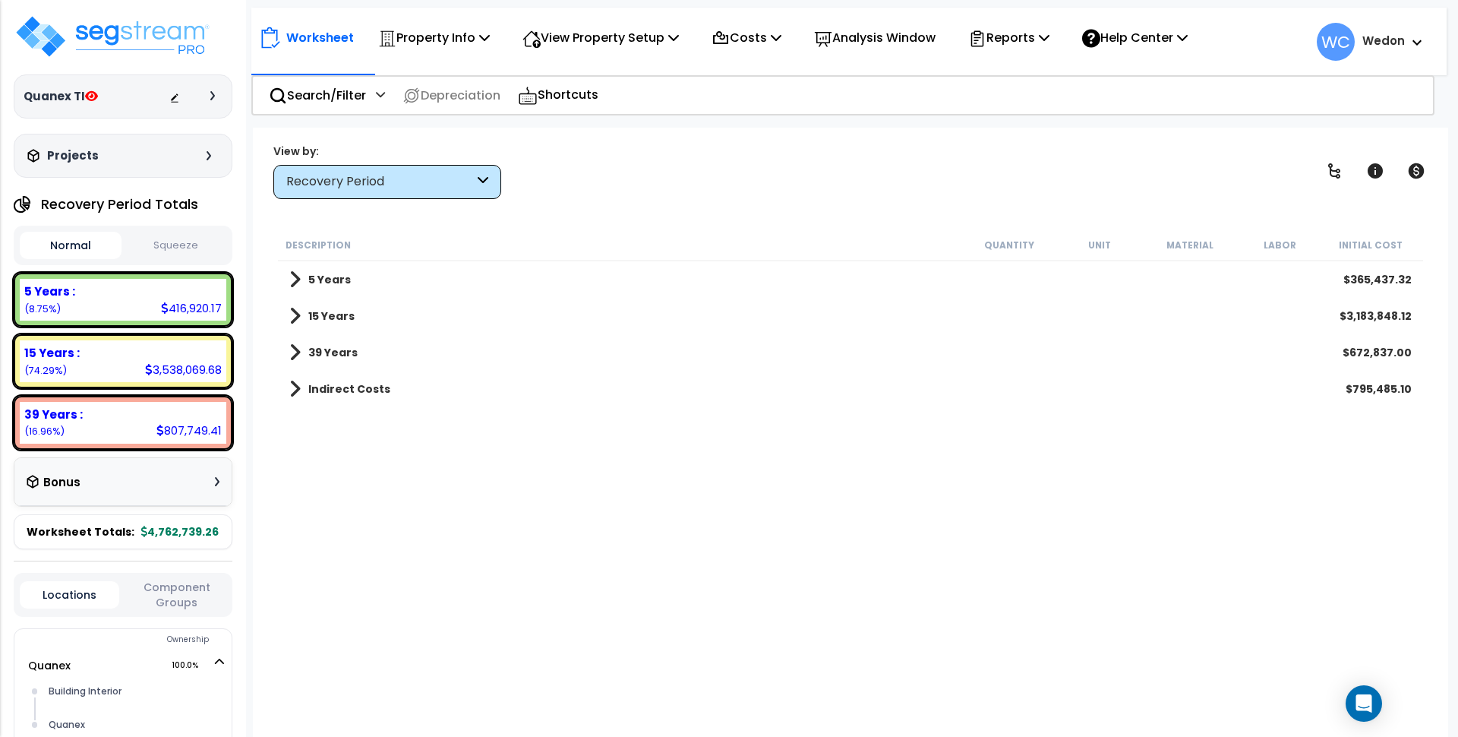
click at [872, 493] on div "Description Quantity Unit Material Labor Initial Cost 5 Years $365,437.32 15 Ye…" at bounding box center [851, 476] width 1150 height 494
click at [178, 246] on button "Squeeze" at bounding box center [176, 245] width 102 height 27
click at [96, 249] on button "Normal" at bounding box center [71, 245] width 102 height 27
click at [168, 251] on button "Squeeze" at bounding box center [176, 245] width 102 height 27
click at [74, 248] on button "Normal" at bounding box center [71, 245] width 102 height 27
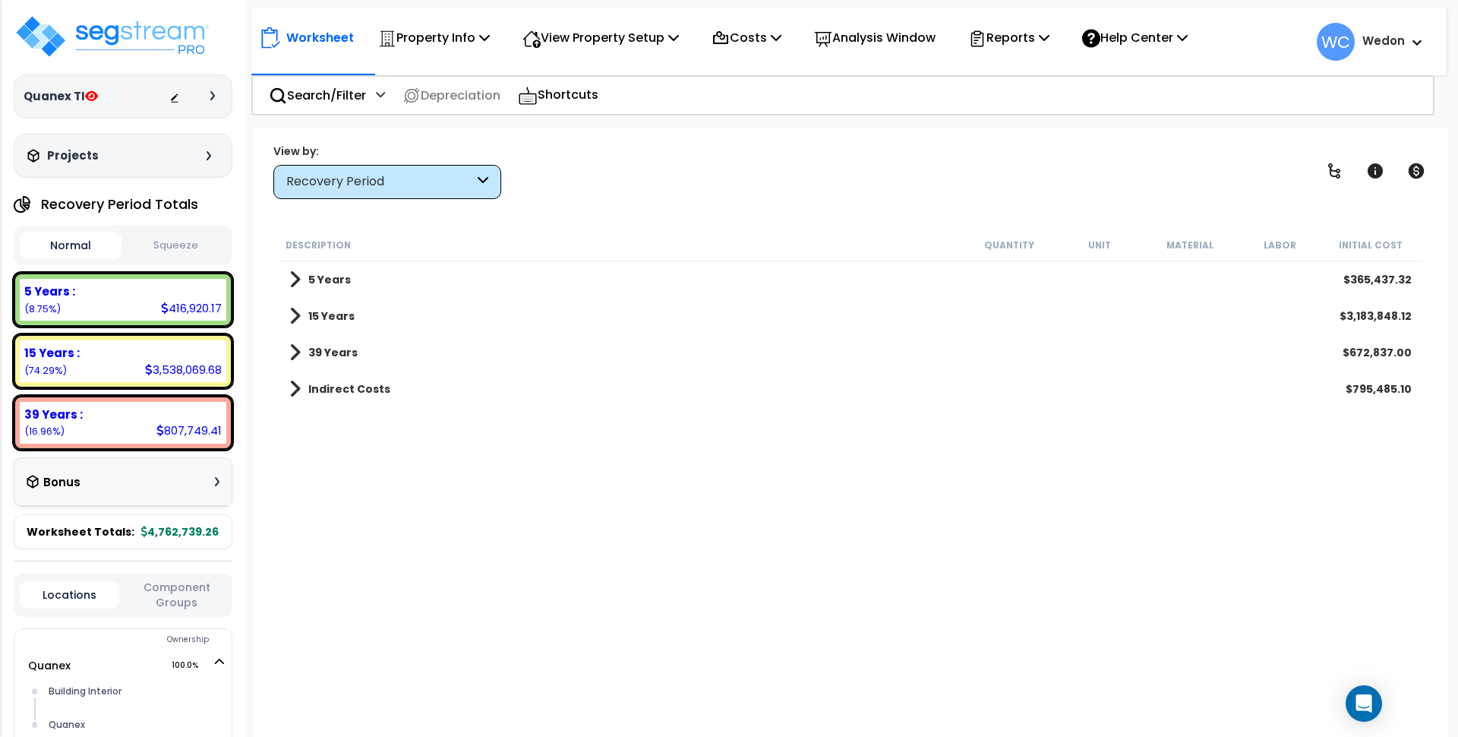
click at [175, 246] on button "Squeeze" at bounding box center [176, 245] width 102 height 27
click at [47, 244] on button "Normal" at bounding box center [71, 245] width 102 height 27
click at [185, 246] on button "Squeeze" at bounding box center [176, 245] width 102 height 27
drag, startPoint x: 161, startPoint y: 308, endPoint x: 217, endPoint y: 311, distance: 56.3
click at [217, 311] on div "823,862.82" at bounding box center [189, 308] width 65 height 16
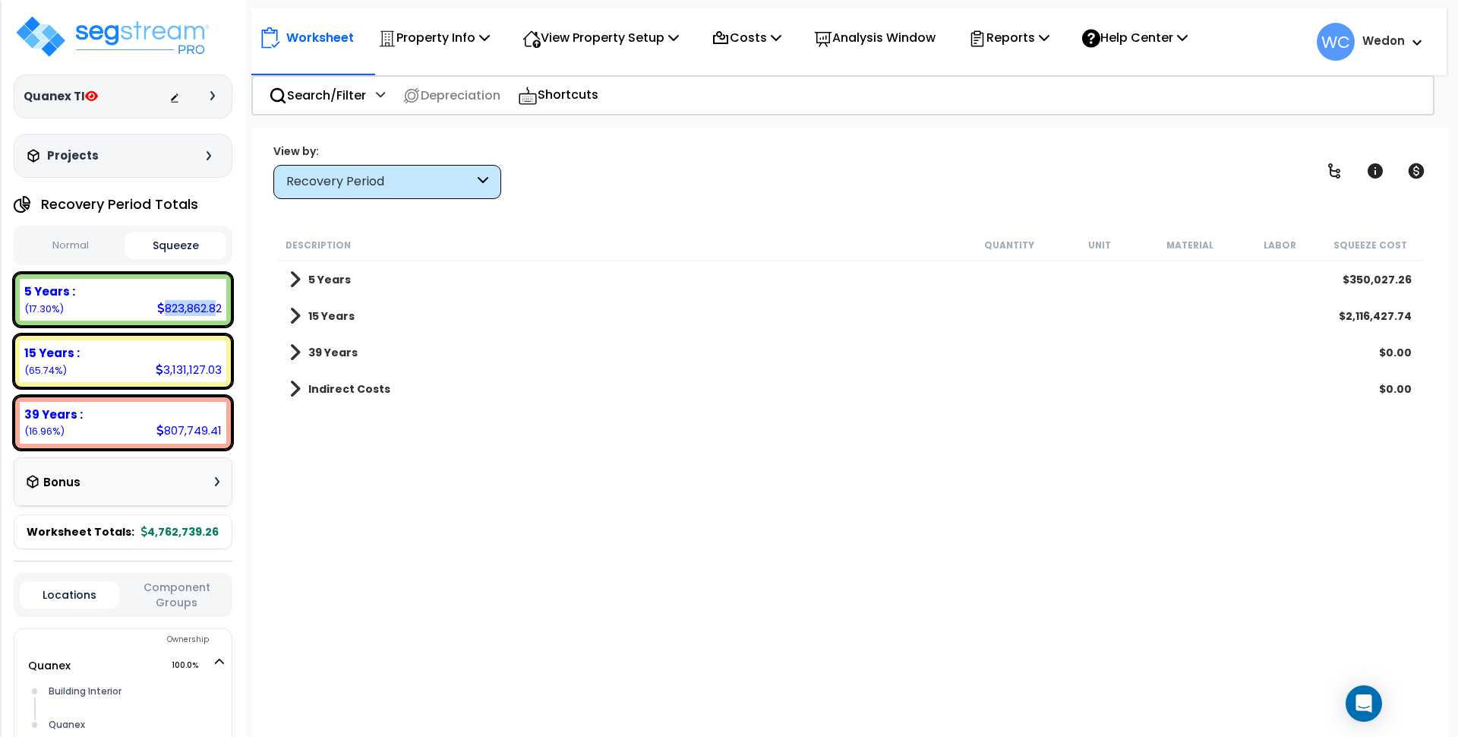
drag, startPoint x: 191, startPoint y: 308, endPoint x: 171, endPoint y: 308, distance: 20.5
click at [190, 308] on div "823,862.82" at bounding box center [189, 308] width 65 height 16
click at [163, 305] on div "823,862.82" at bounding box center [189, 308] width 65 height 16
drag, startPoint x: 161, startPoint y: 306, endPoint x: 212, endPoint y: 305, distance: 50.9
click at [222, 305] on div "823,862.82" at bounding box center [189, 308] width 65 height 16
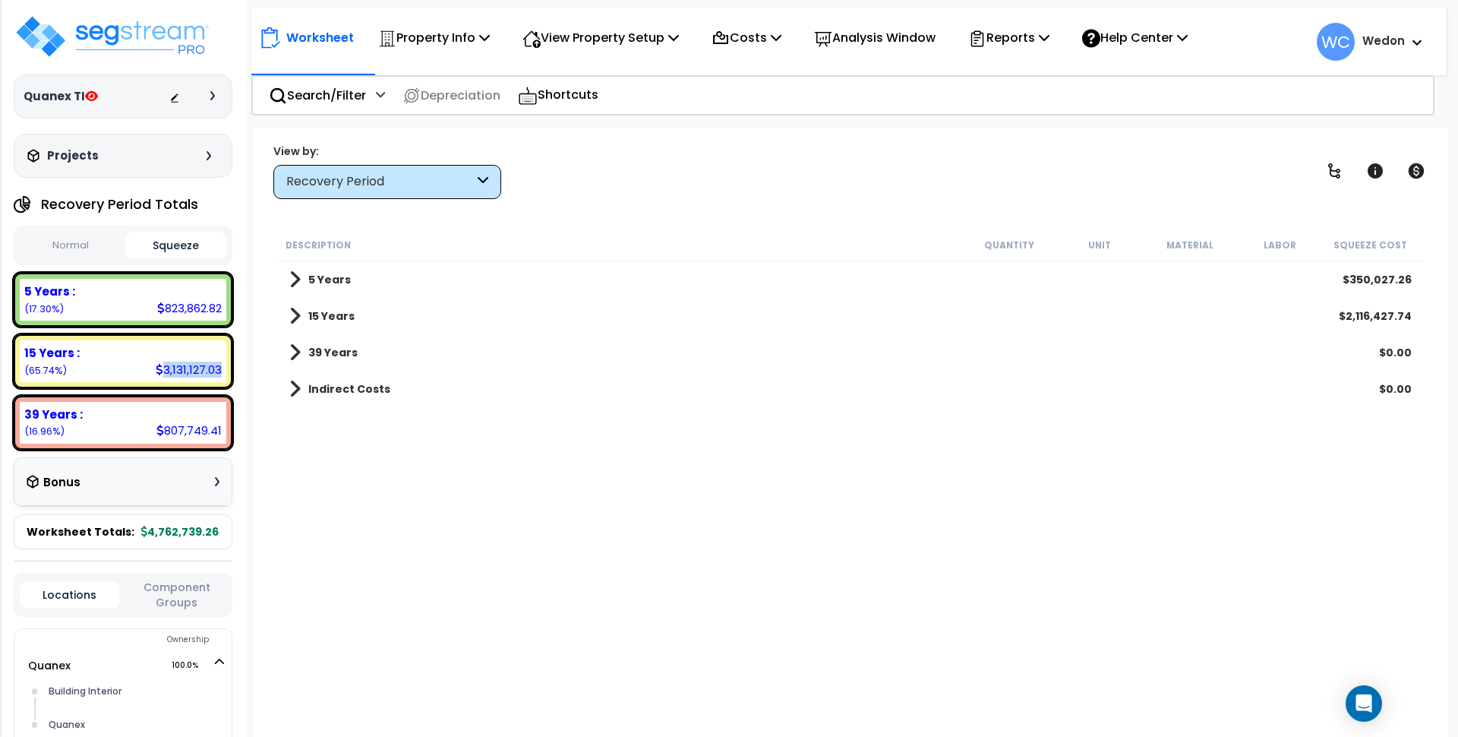
drag, startPoint x: 164, startPoint y: 370, endPoint x: 213, endPoint y: 371, distance: 49.4
click at [221, 370] on div "3,131,127.03" at bounding box center [189, 369] width 66 height 16
copy div "3,131,127.03"
drag, startPoint x: 166, startPoint y: 429, endPoint x: 219, endPoint y: 426, distance: 53.2
click at [219, 426] on div "807,749.41" at bounding box center [188, 430] width 65 height 16
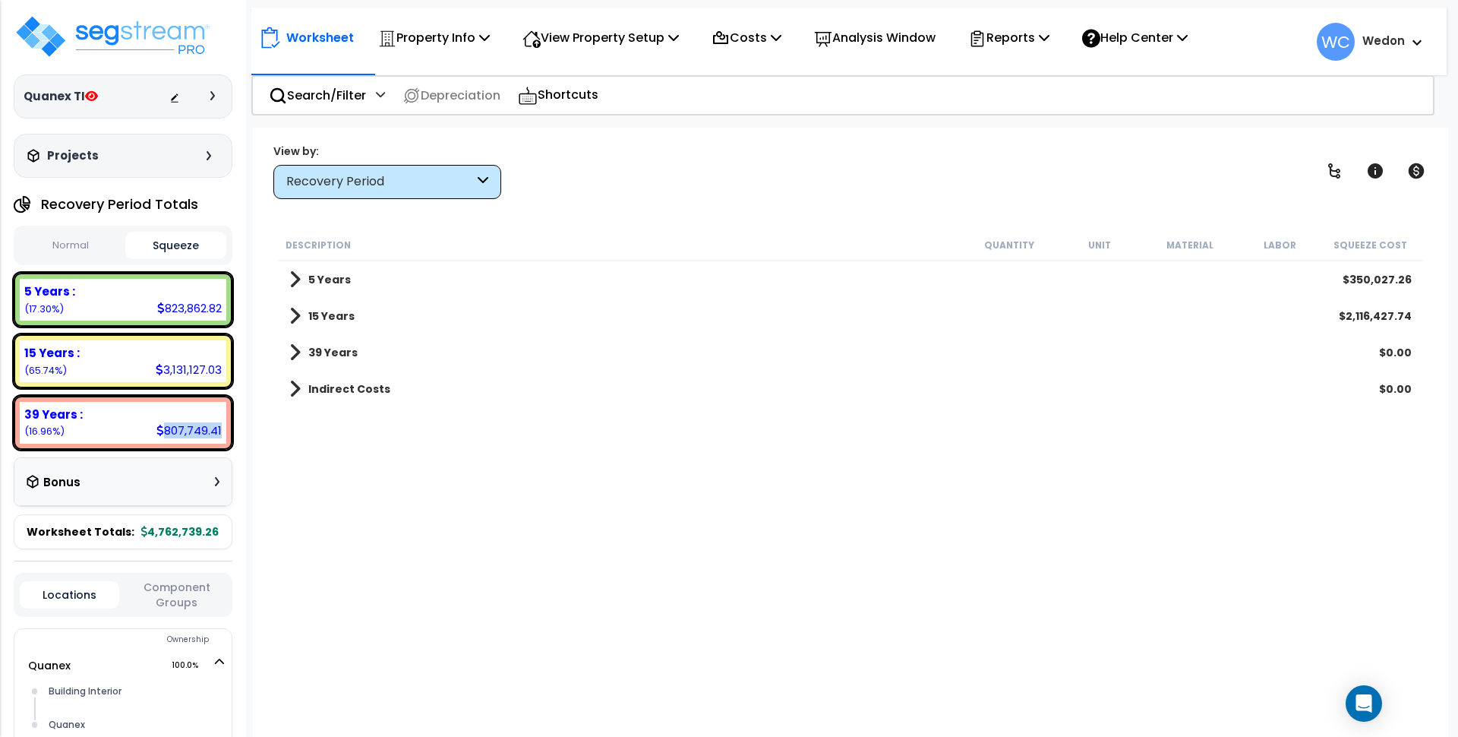
drag, startPoint x: 220, startPoint y: 427, endPoint x: 172, endPoint y: 421, distance: 48.9
click at [172, 421] on div "39 Years : 807,749.41 (16.96%)" at bounding box center [123, 423] width 207 height 42
copy div "807,749.41"
drag, startPoint x: 1355, startPoint y: 276, endPoint x: 1412, endPoint y: 282, distance: 56.5
click at [1412, 282] on div "$350,027.26" at bounding box center [1376, 279] width 69 height 15
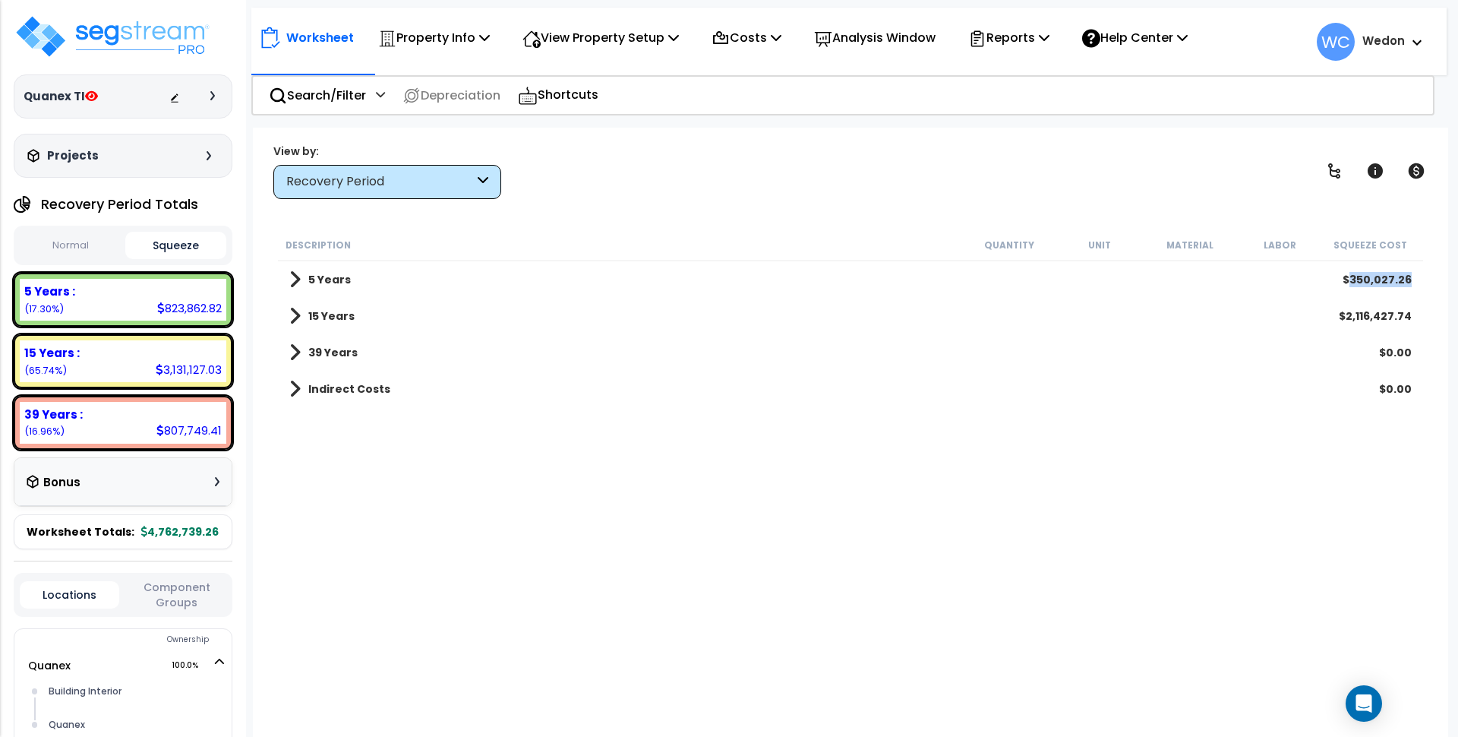
copy div "350,027.26"
drag, startPoint x: 1349, startPoint y: 317, endPoint x: 1413, endPoint y: 322, distance: 64.0
click at [1413, 322] on div "15 Years $2,116,427.74" at bounding box center [850, 316] width 1137 height 36
copy div "2,116,427.74"
click at [68, 249] on button "Normal" at bounding box center [71, 245] width 102 height 27
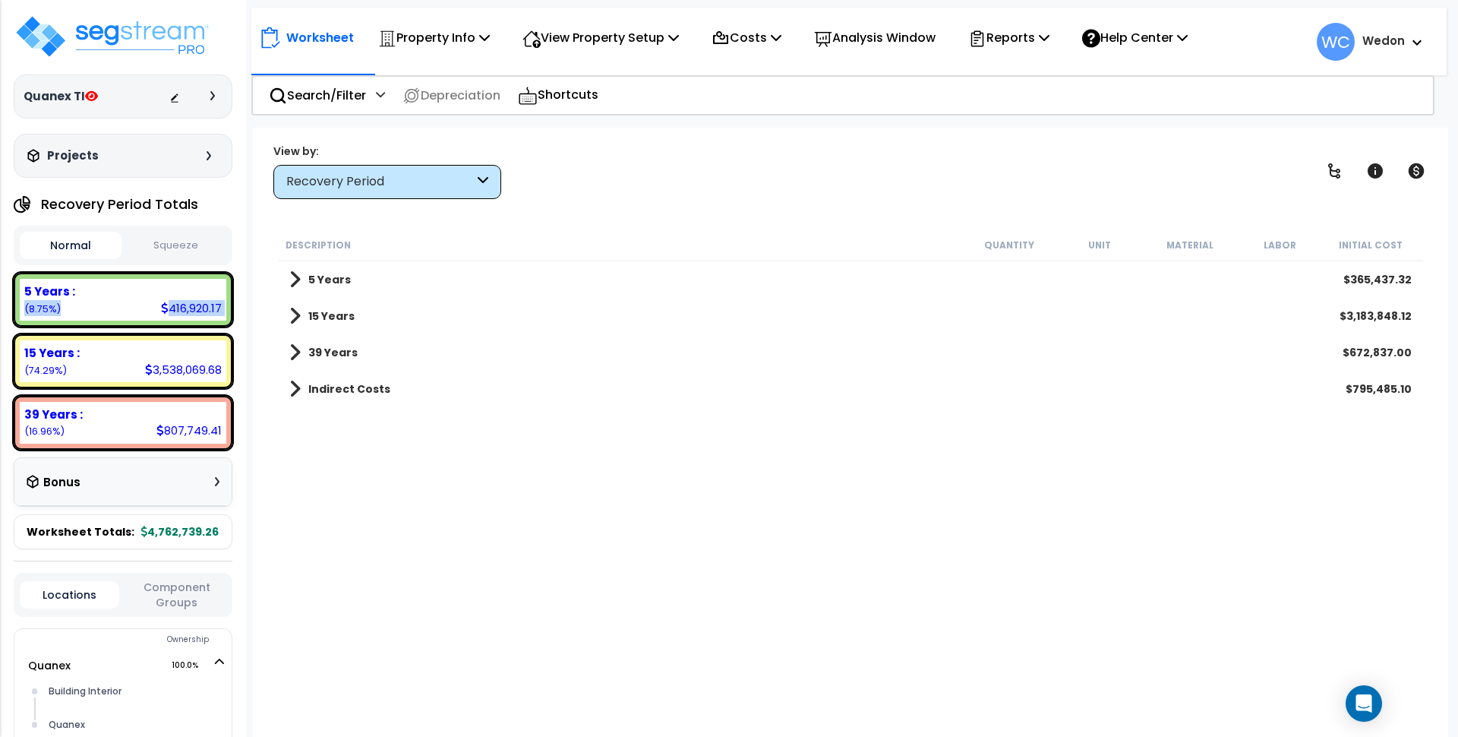
drag, startPoint x: 172, startPoint y: 307, endPoint x: 212, endPoint y: 306, distance: 40.3
click at [223, 307] on div "5 Years : 416,920.17 (8.75%)" at bounding box center [123, 300] width 207 height 42
drag, startPoint x: 212, startPoint y: 306, endPoint x: 148, endPoint y: 304, distance: 63.8
click at [148, 304] on div "5 Years : 416,920.17 (8.75%)" at bounding box center [123, 300] width 207 height 42
drag, startPoint x: 178, startPoint y: 302, endPoint x: 169, endPoint y: 308, distance: 11.2
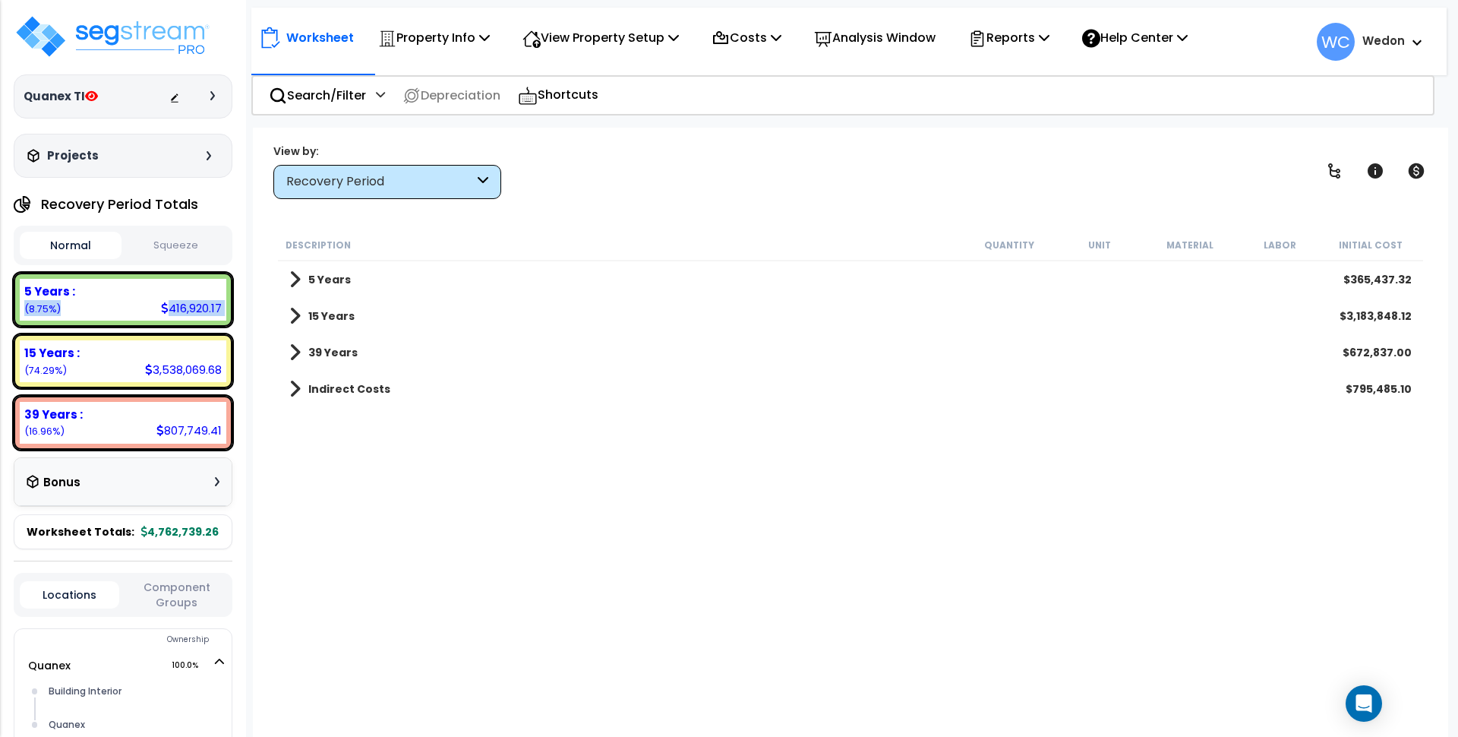
click at [178, 302] on div "416,920.17" at bounding box center [191, 308] width 61 height 16
click at [167, 308] on icon at bounding box center [165, 307] width 8 height 11
drag, startPoint x: 168, startPoint y: 307, endPoint x: 213, endPoint y: 306, distance: 45.6
click at [219, 306] on div "416,920.17" at bounding box center [191, 308] width 61 height 16
copy div "416,920.17"
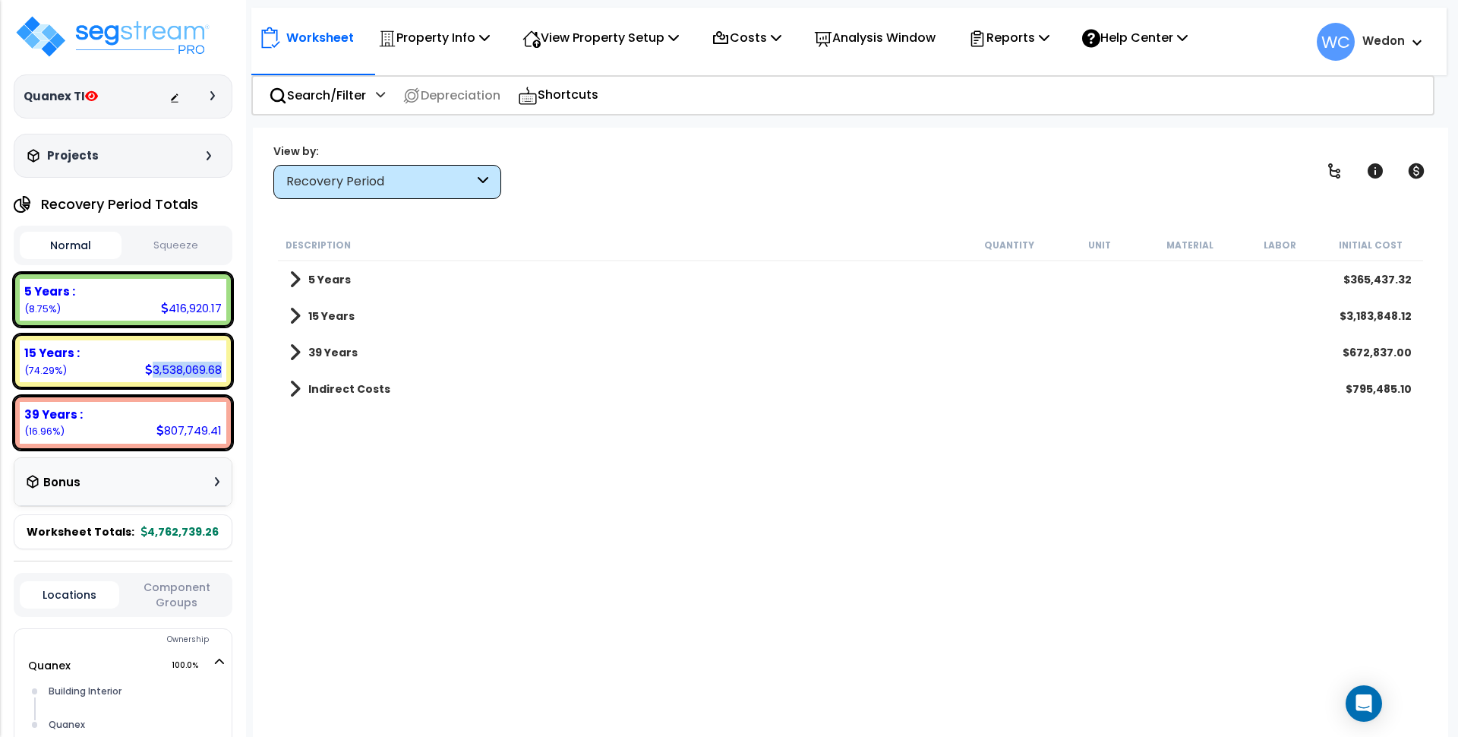
drag, startPoint x: 153, startPoint y: 367, endPoint x: 219, endPoint y: 365, distance: 66.1
click at [219, 365] on div "3,538,069.68" at bounding box center [183, 369] width 77 height 16
copy div "3,538,069.68"
drag, startPoint x: 166, startPoint y: 427, endPoint x: 221, endPoint y: 433, distance: 55.0
click at [221, 433] on div "807,749.41" at bounding box center [188, 430] width 65 height 16
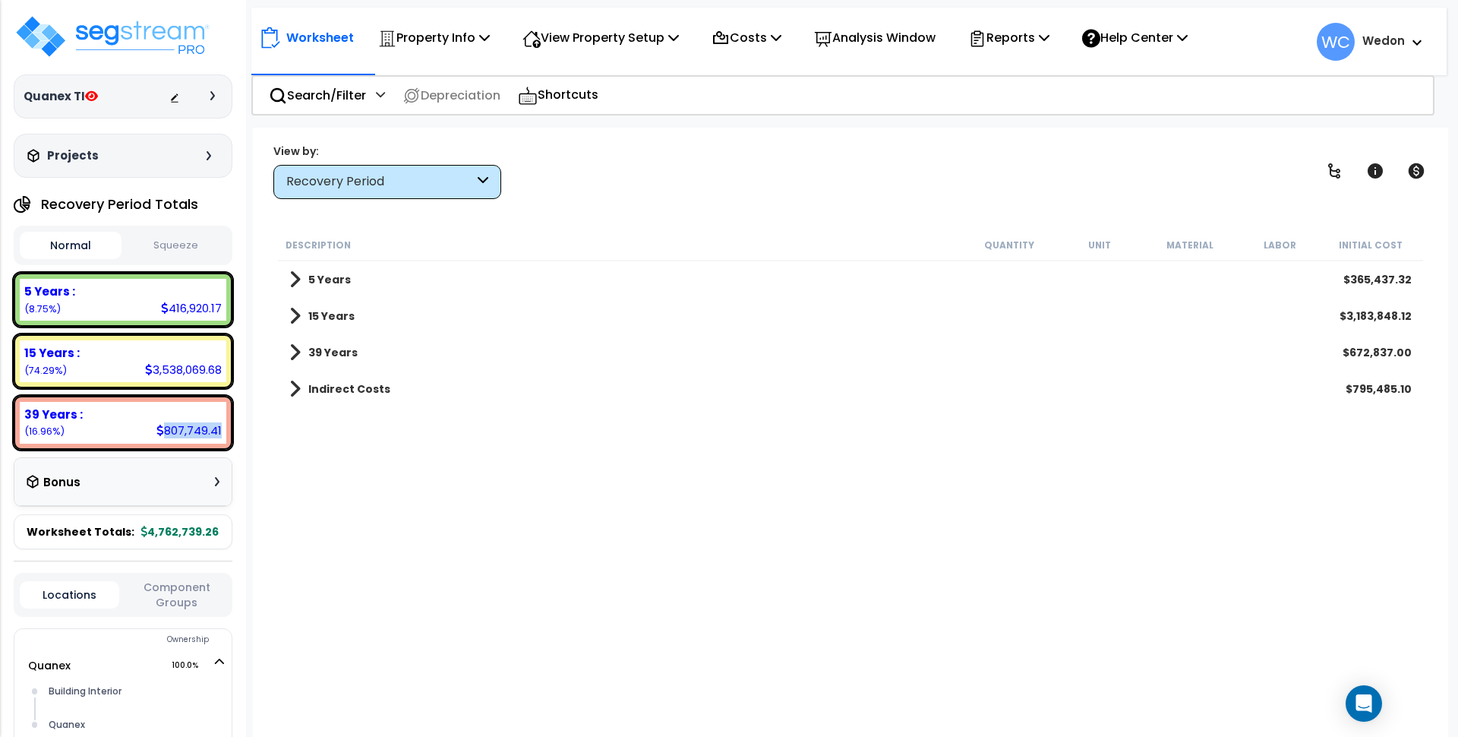
copy div "807,749.41"
drag, startPoint x: 1355, startPoint y: 276, endPoint x: 1413, endPoint y: 282, distance: 58.0
click at [1413, 282] on div "5 Years $365,437.32" at bounding box center [850, 279] width 1137 height 36
copy div "365,437.32"
drag, startPoint x: 1349, startPoint y: 318, endPoint x: 1405, endPoint y: 318, distance: 56.2
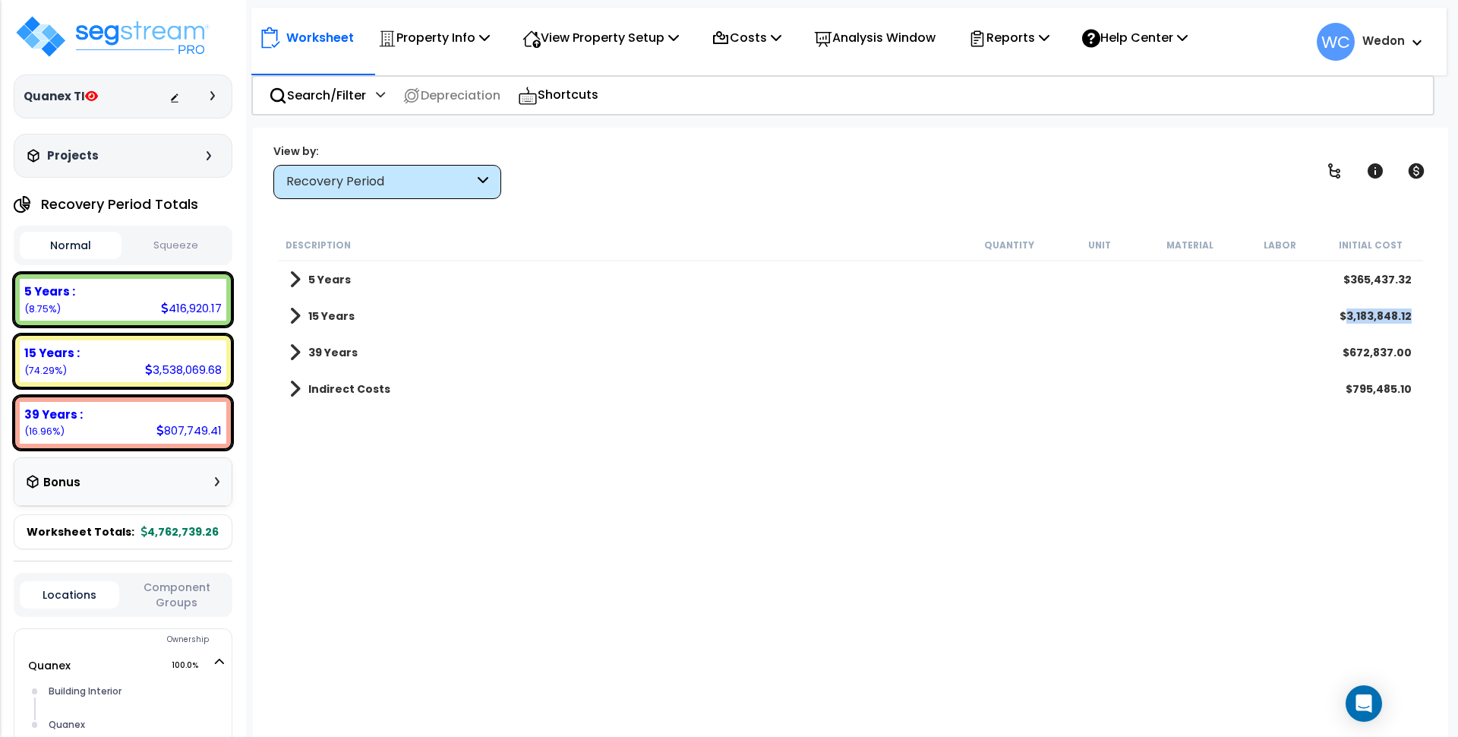
click at [1411, 320] on div "$3,183,848.12" at bounding box center [1375, 315] width 72 height 15
copy div "3,183,848.12"
drag, startPoint x: 1355, startPoint y: 355, endPoint x: 1410, endPoint y: 356, distance: 54.7
click at [1410, 356] on div "$672,837.00" at bounding box center [1376, 352] width 69 height 15
copy div "672,837.00"
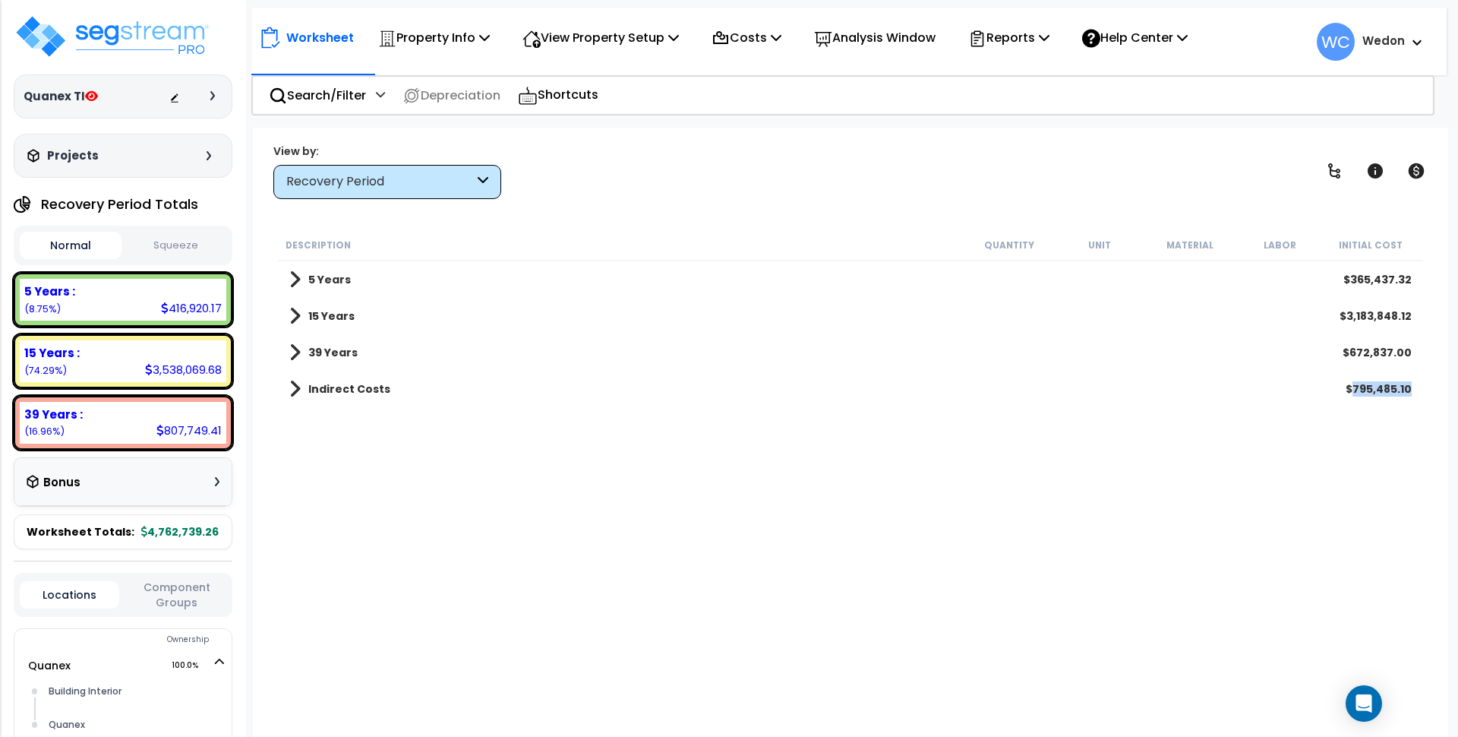
drag, startPoint x: 1356, startPoint y: 385, endPoint x: 1407, endPoint y: 391, distance: 51.2
click at [1411, 391] on div "$795,485.10" at bounding box center [1378, 388] width 66 height 15
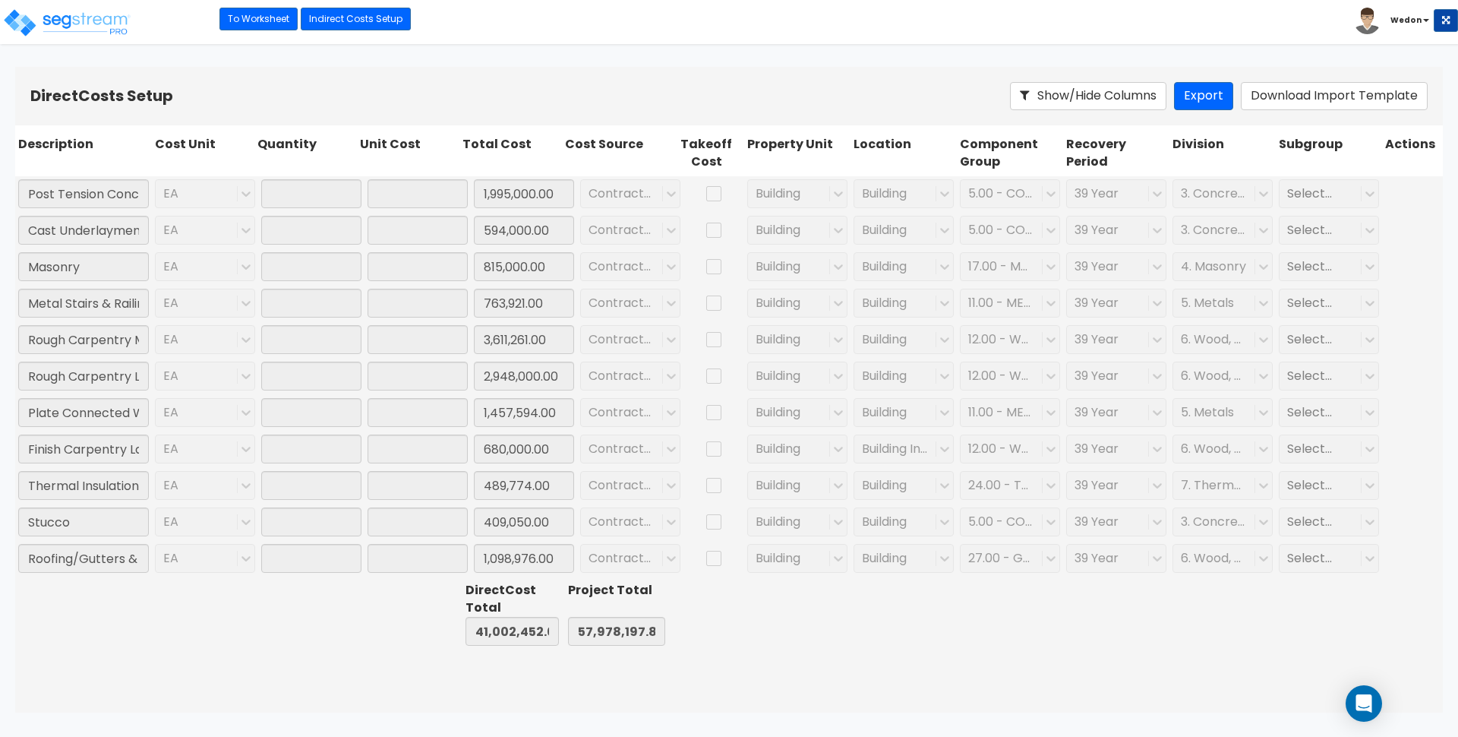
type input "1.00"
type input "1,995,000.00"
type input "1.00"
type input "594,000.00"
type input "1.00"
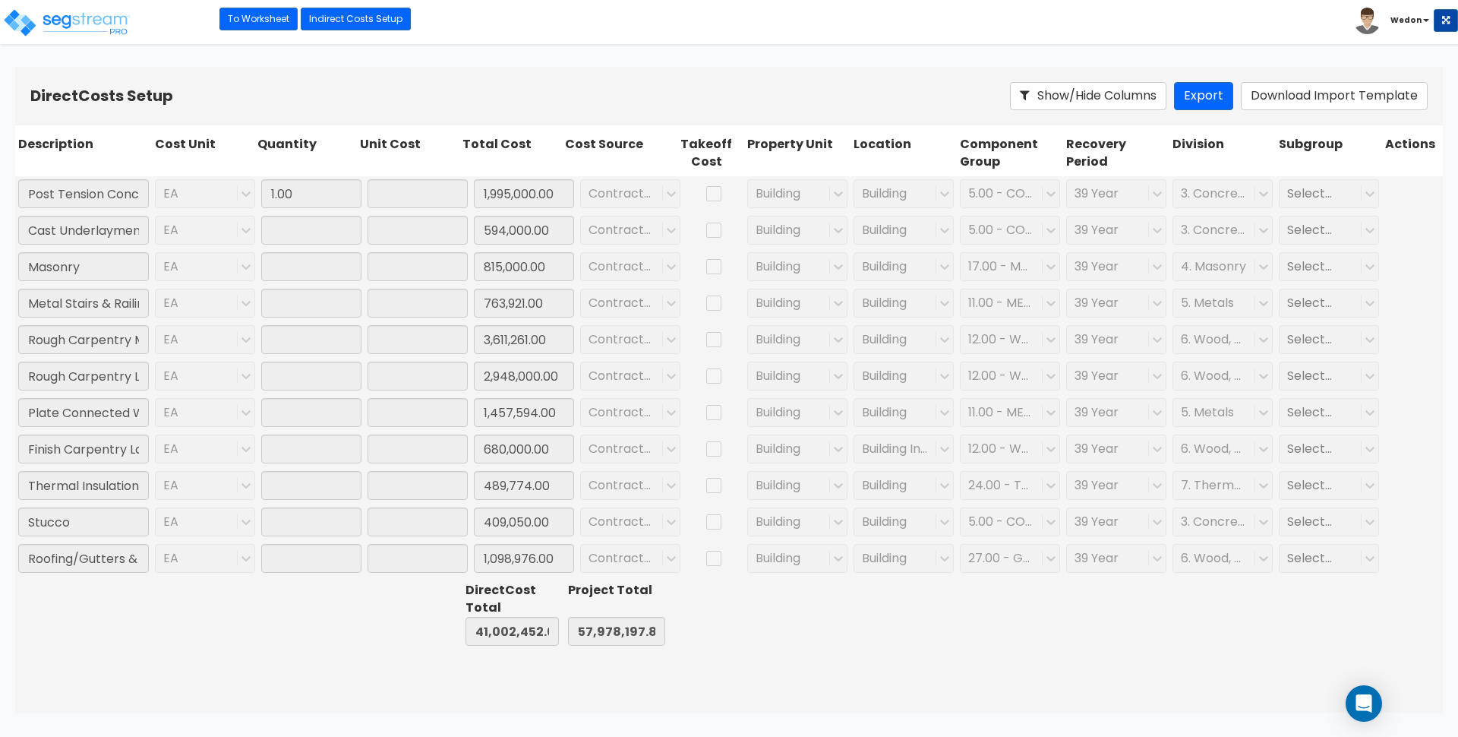
type input "815,000.00"
type input "1.00"
type input "763,921.00"
type input "1.00"
type input "3,611,261.00"
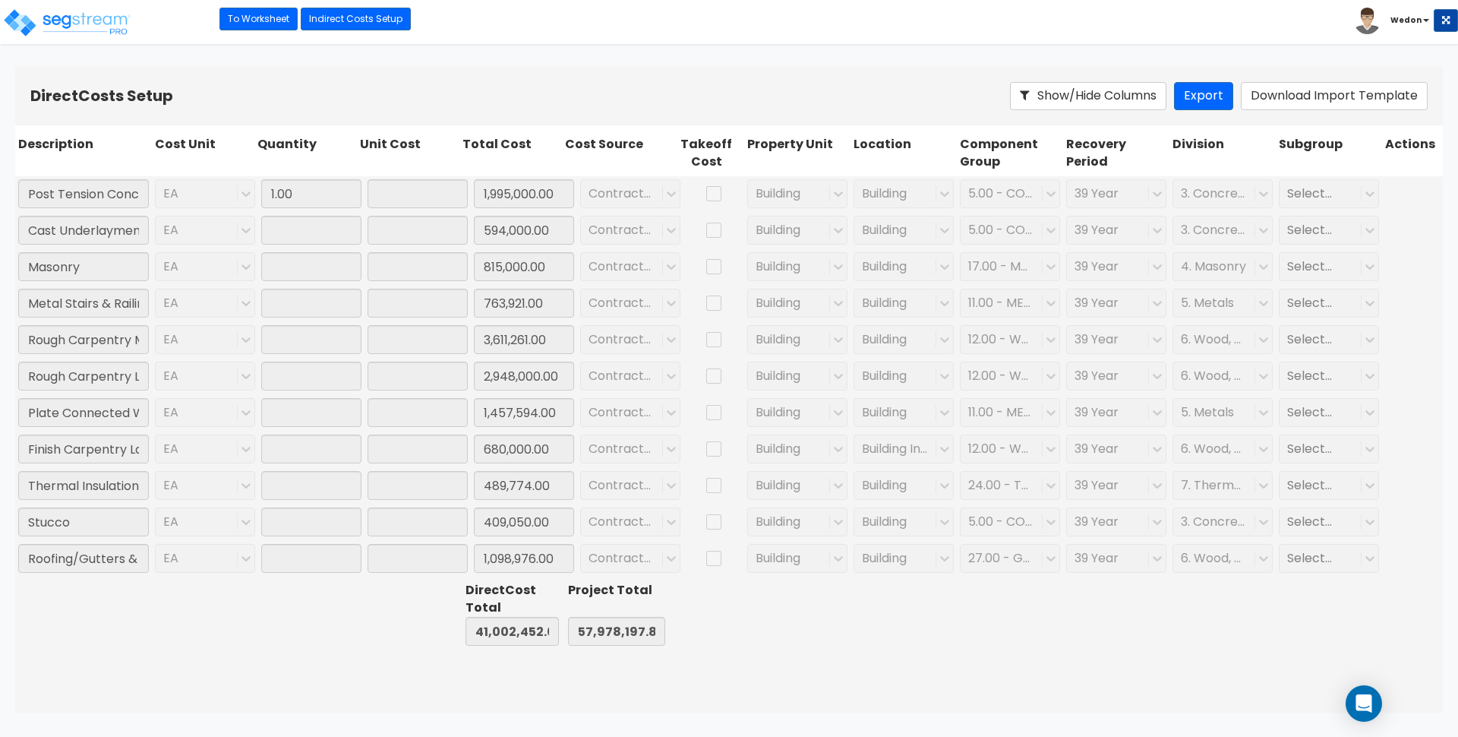
type input "1.00"
type input "2,948,000.00"
type input "1.00"
type input "1,457,594.00"
type input "1.00"
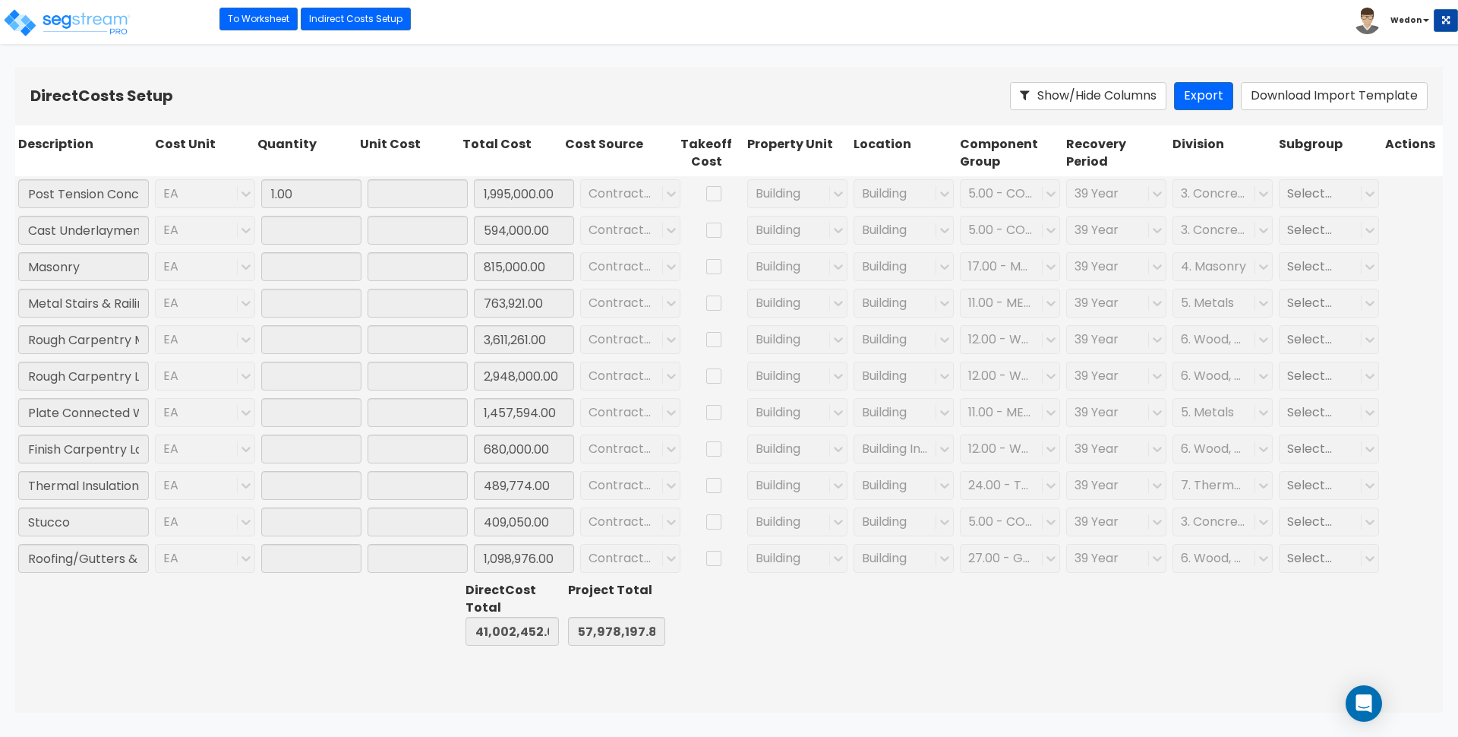
type input "680,000.00"
type input "1.00"
type input "489,774.00"
type input "1.00"
type input "409,050.00"
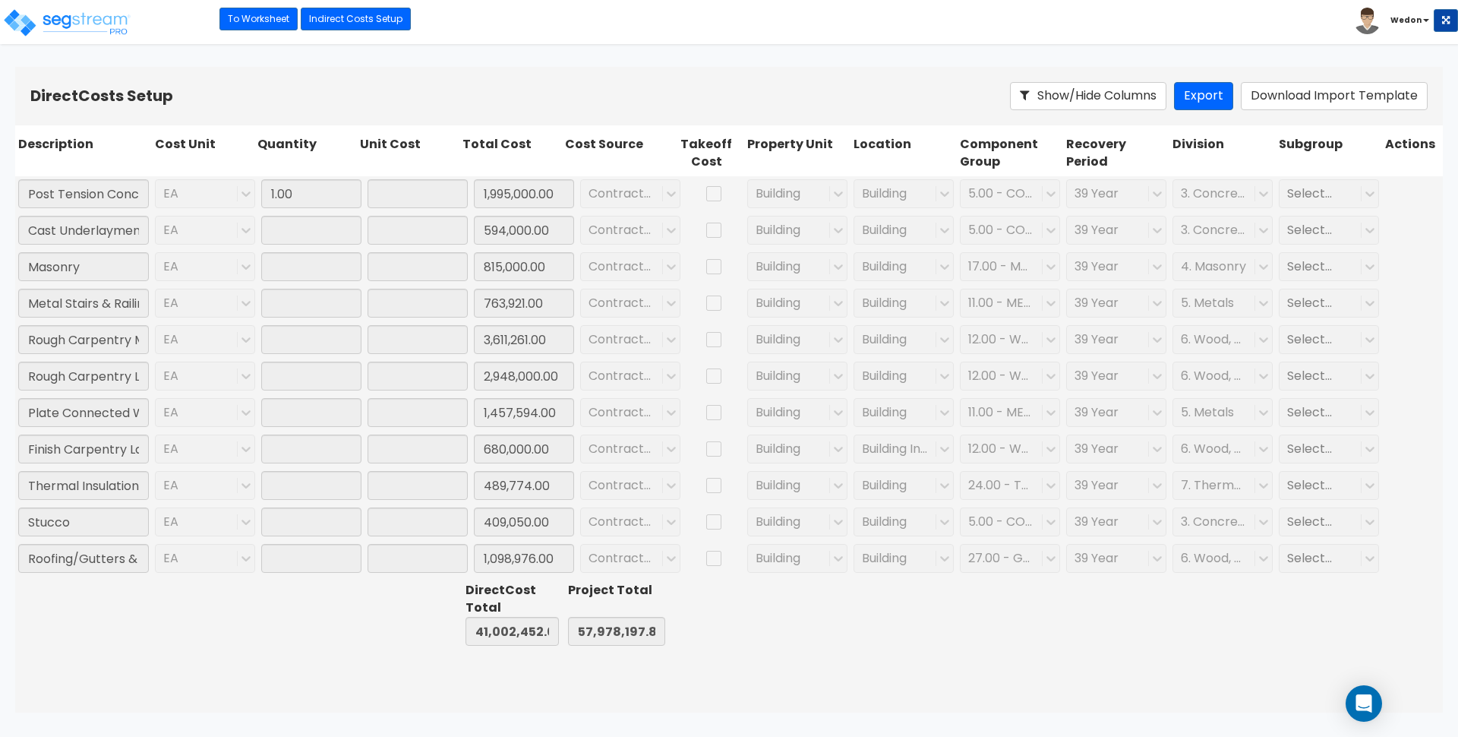
type input "1.00"
type input "1,098,976.00"
type input "1.00"
type input "1,312,317.00"
type input "1.00"
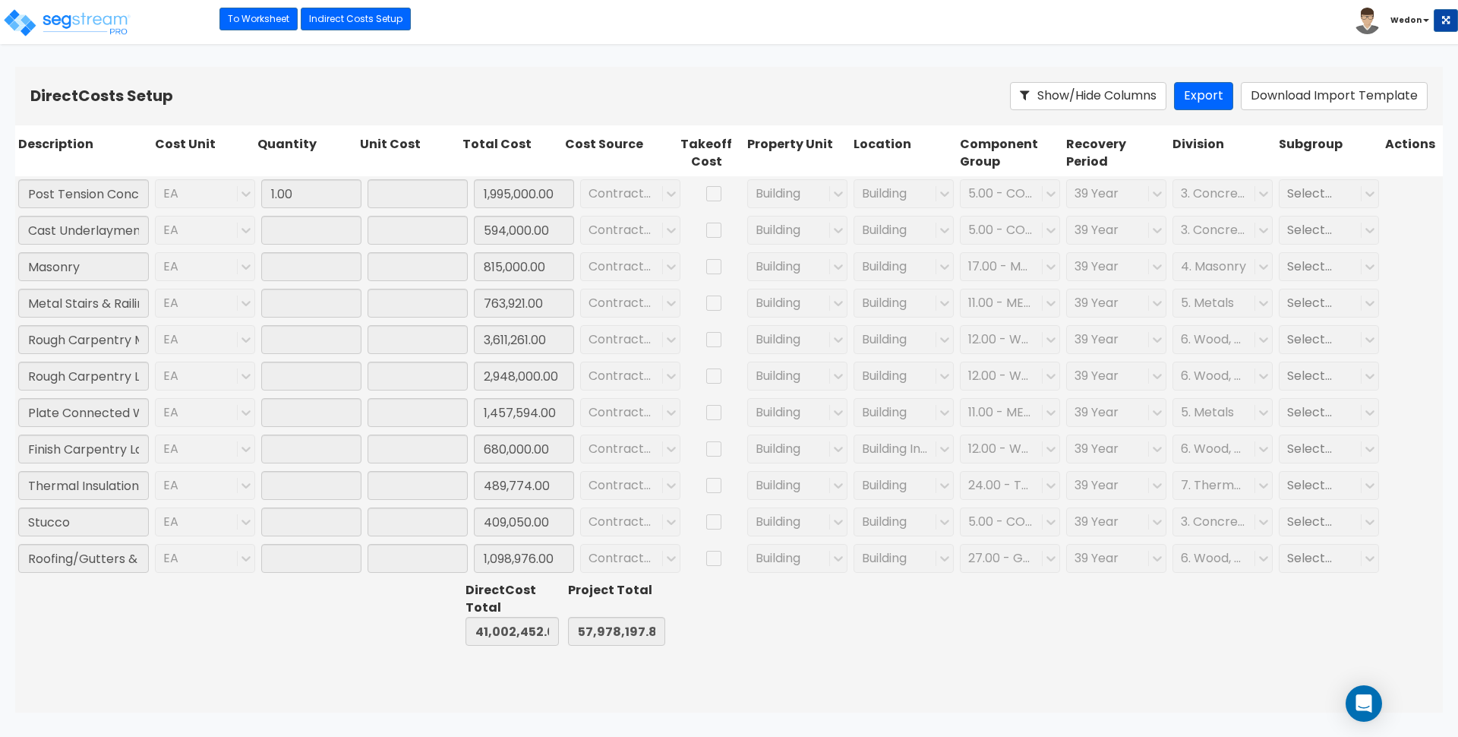
type input "522,378.00"
type input "1.00"
type input "92,280.00"
type input "1.00"
type input "1,318,492.00"
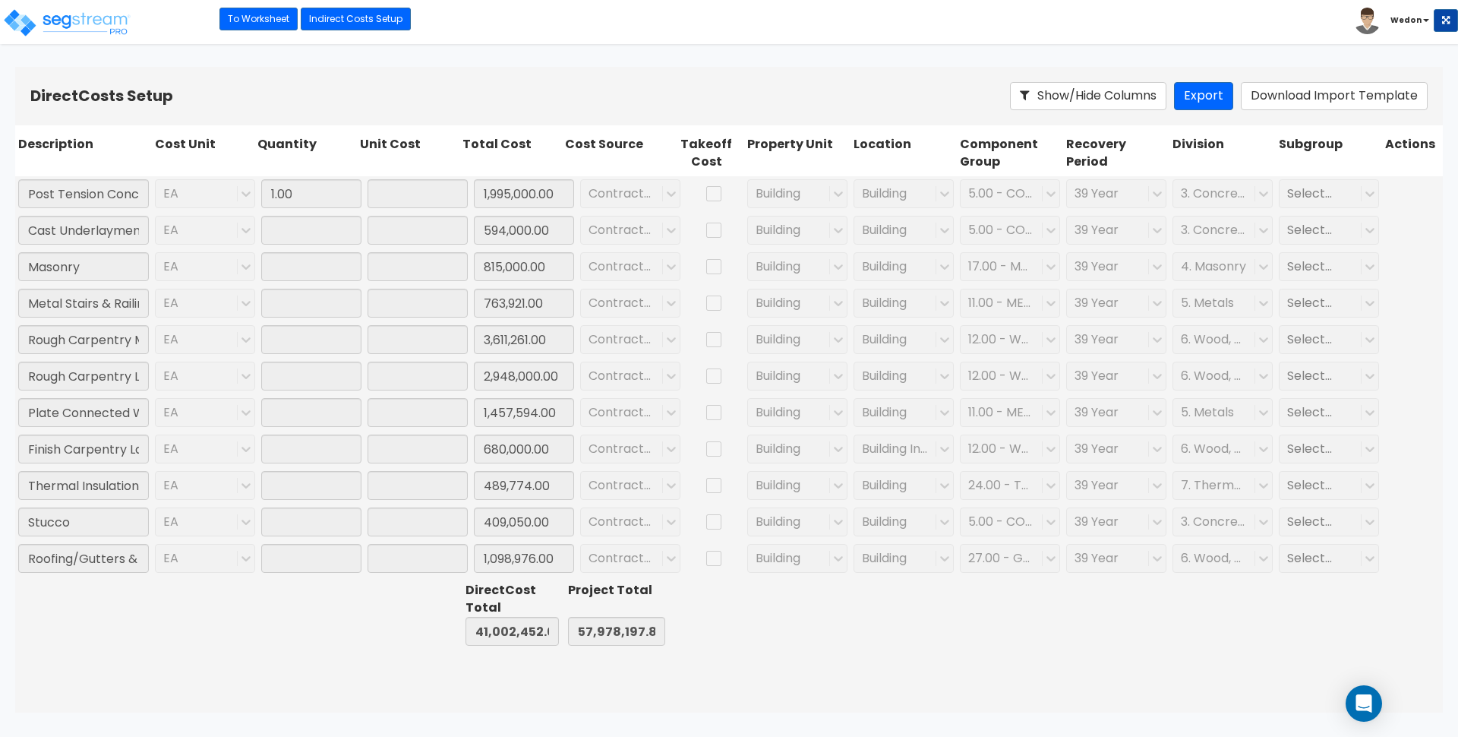
type input "1.00"
type input "101,160.00"
type input "1.00"
type input "1,273,250.00"
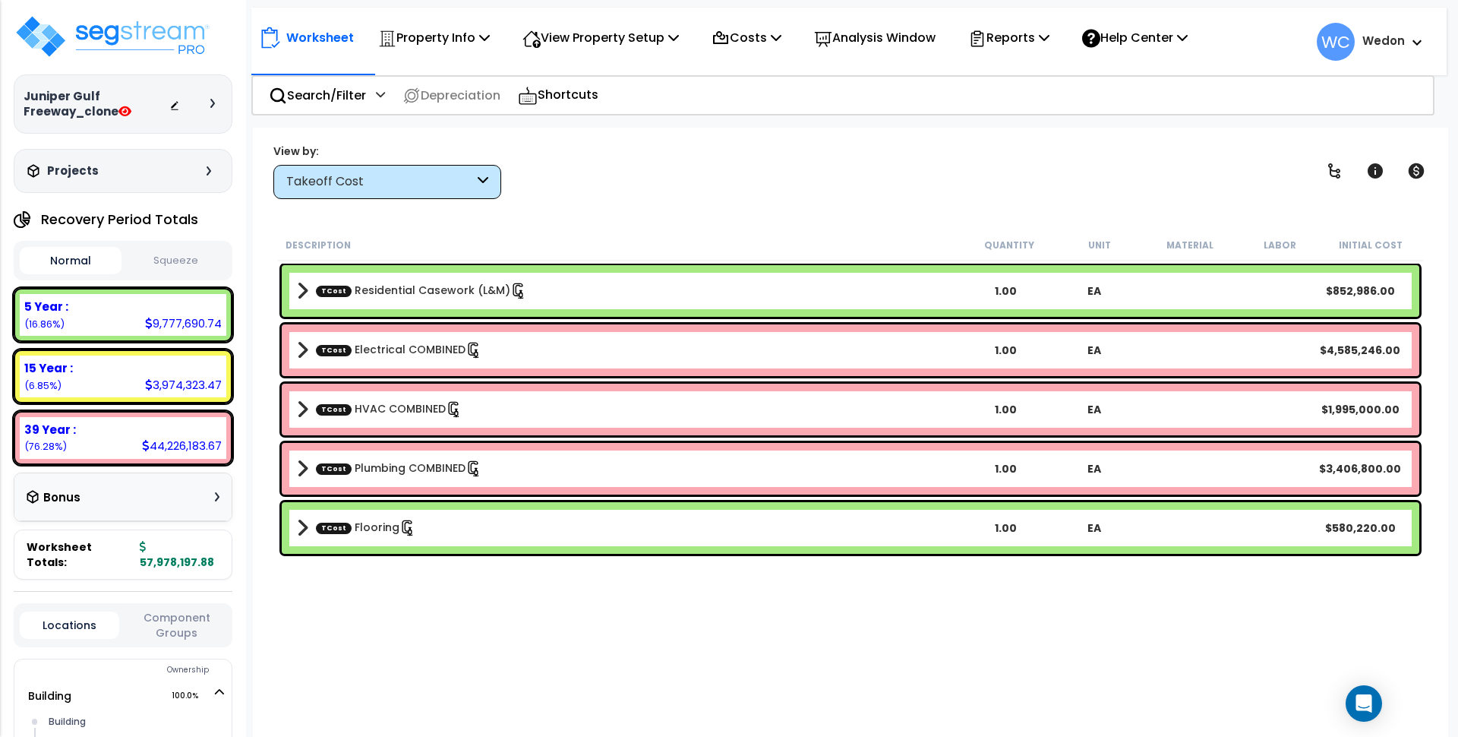
click at [421, 185] on div "Takeoff Cost" at bounding box center [380, 181] width 188 height 17
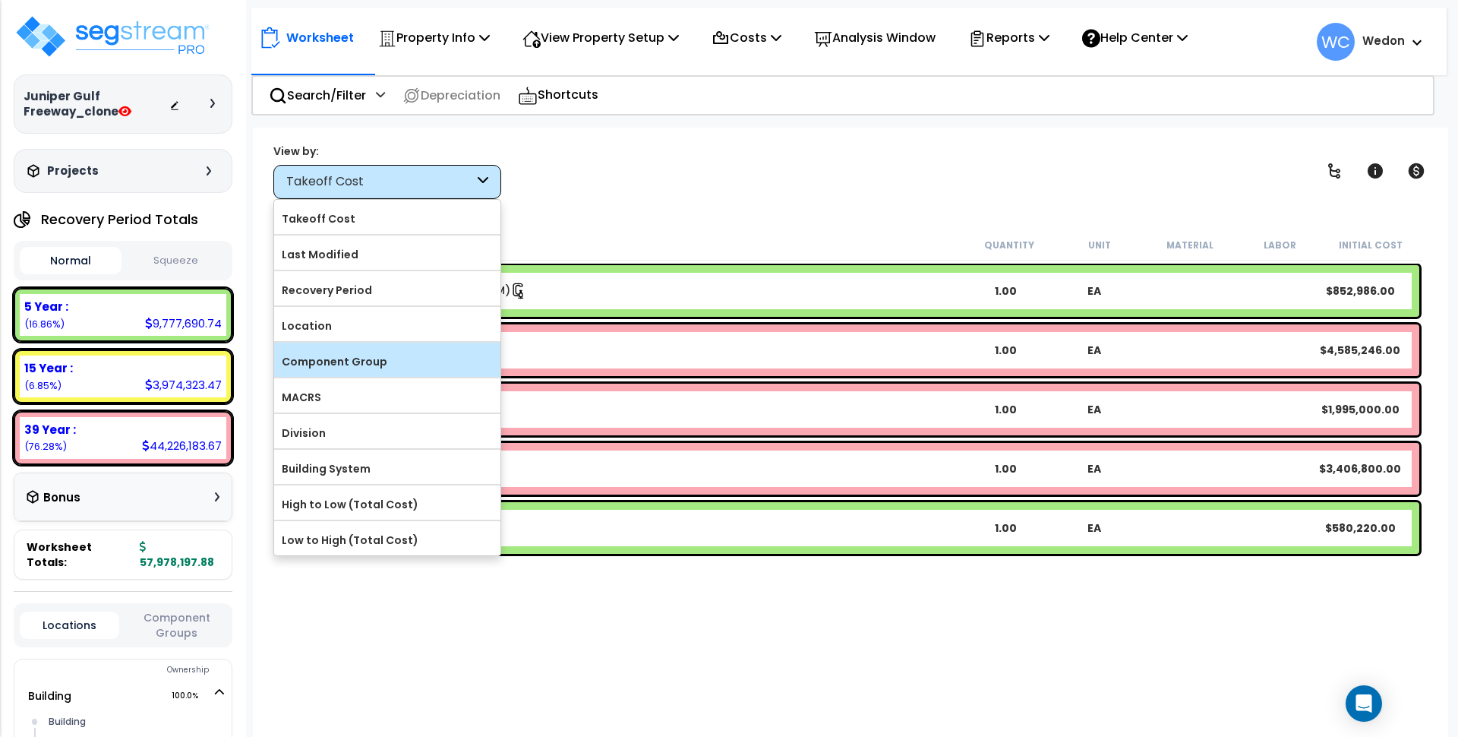
click at [399, 353] on label "Component Group" at bounding box center [387, 361] width 226 height 23
click at [0, 0] on input "Component Group" at bounding box center [0, 0] width 0 height 0
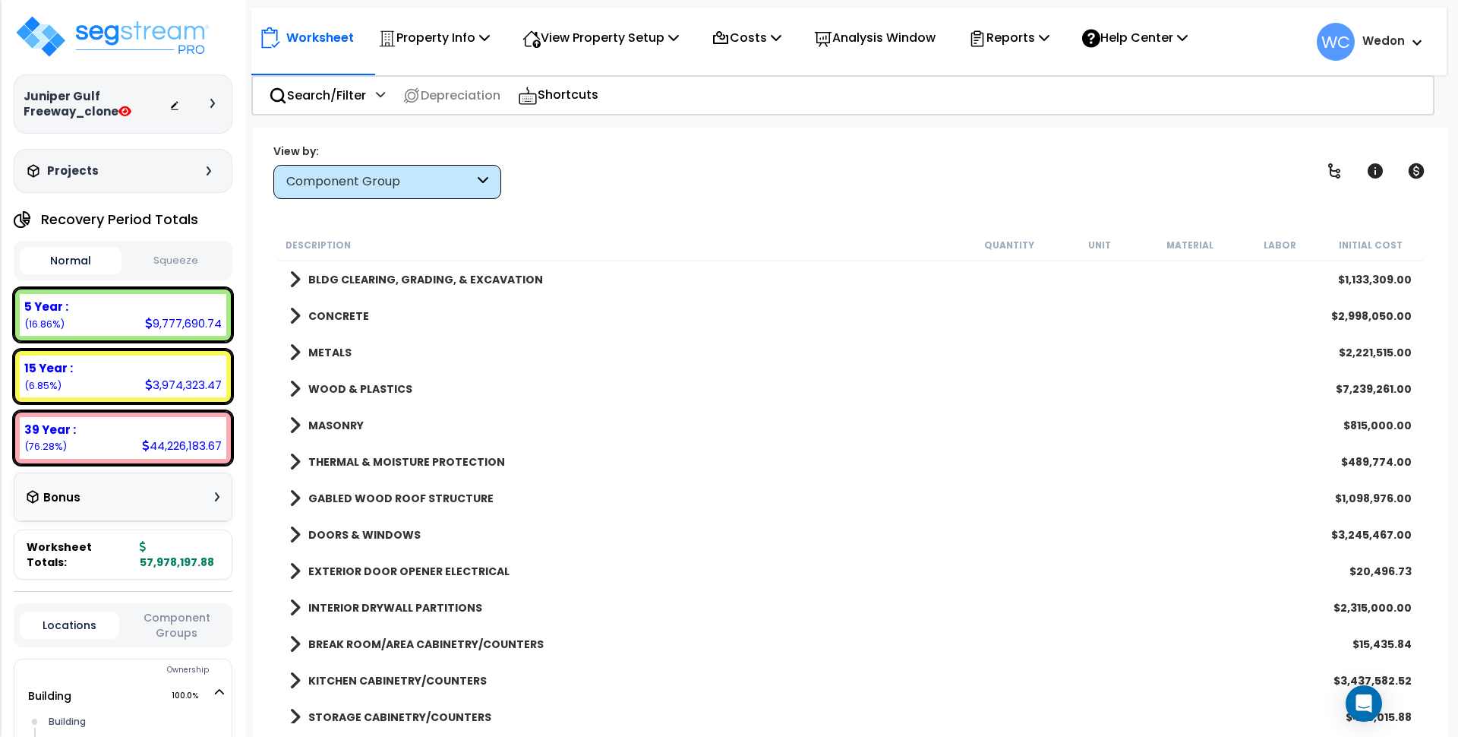
click at [402, 166] on div "Component Group" at bounding box center [387, 182] width 228 height 34
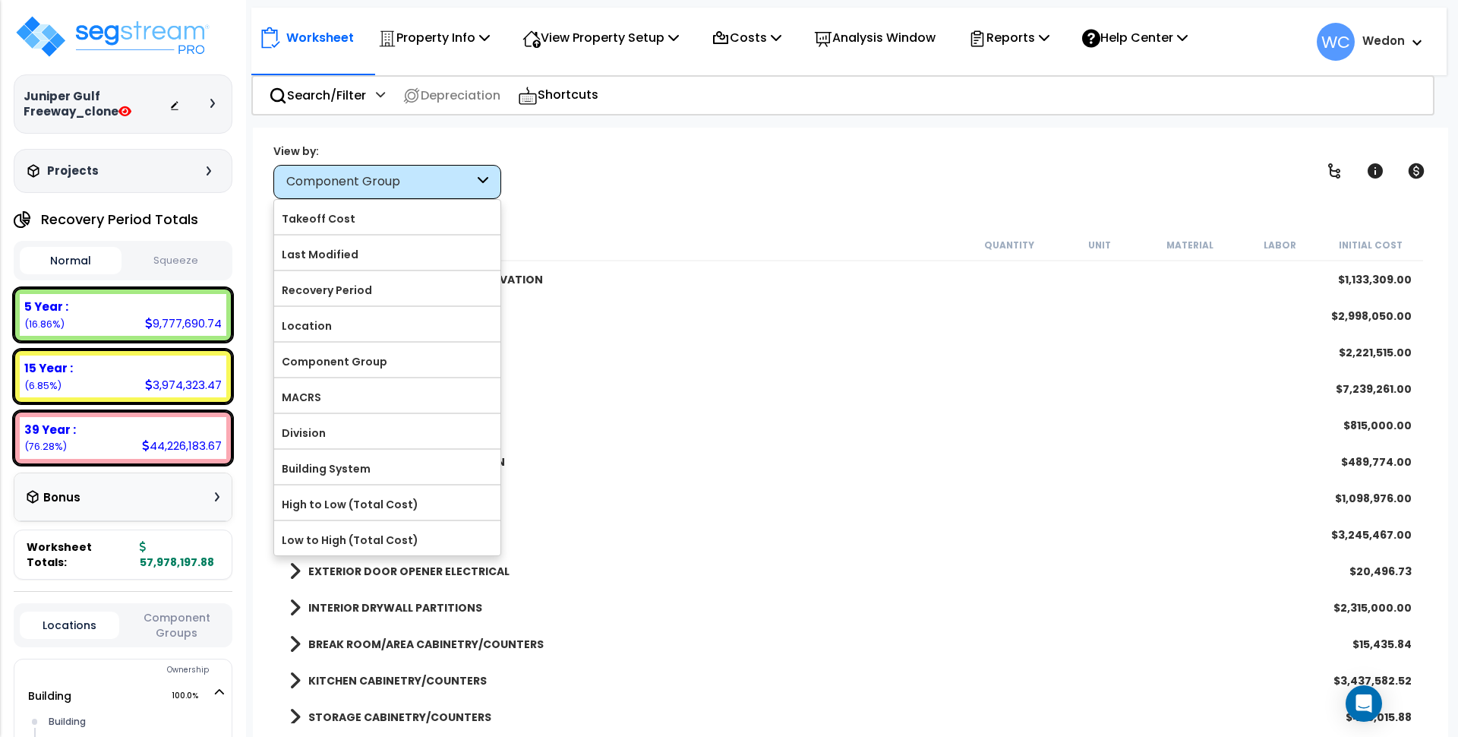
click at [396, 191] on div "Component Group" at bounding box center [387, 182] width 228 height 34
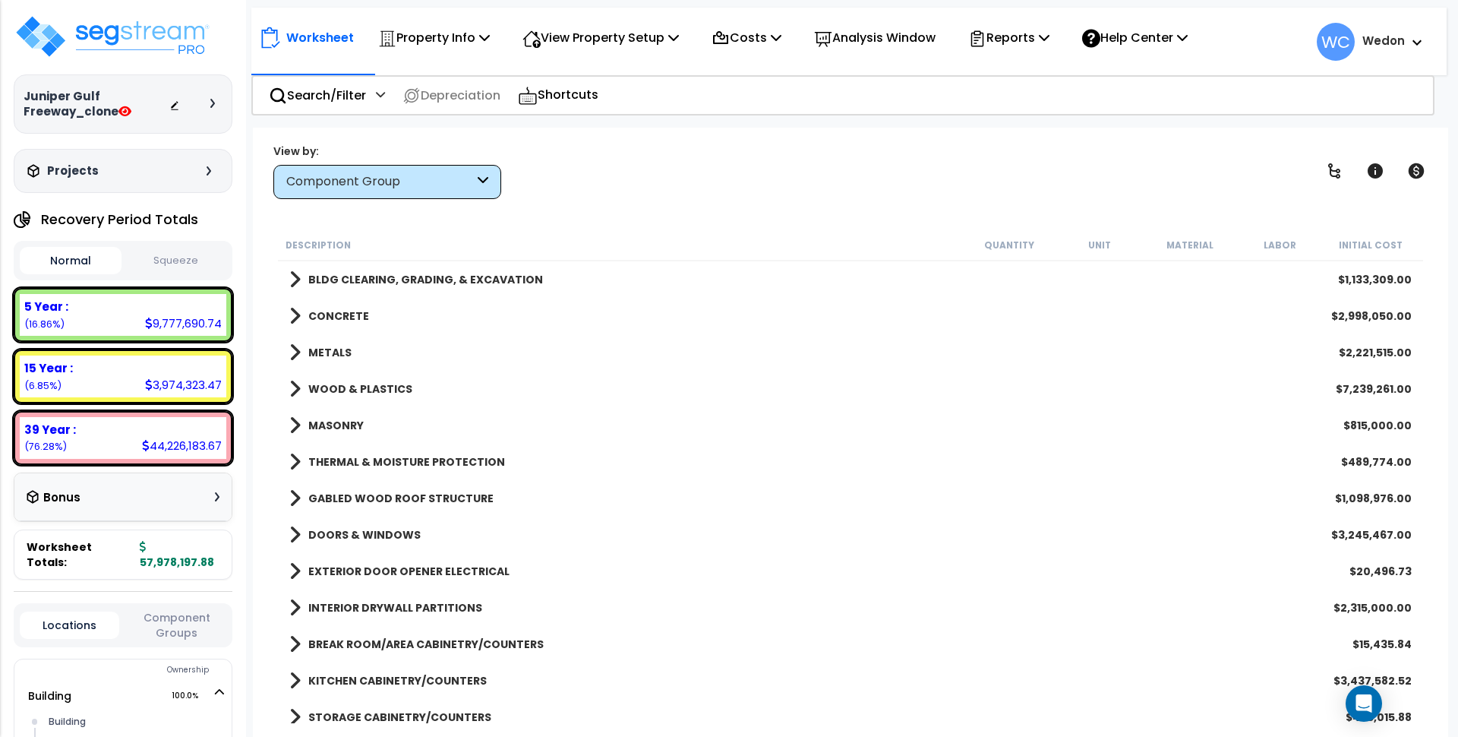
click at [465, 191] on div "Component Group" at bounding box center [387, 182] width 228 height 34
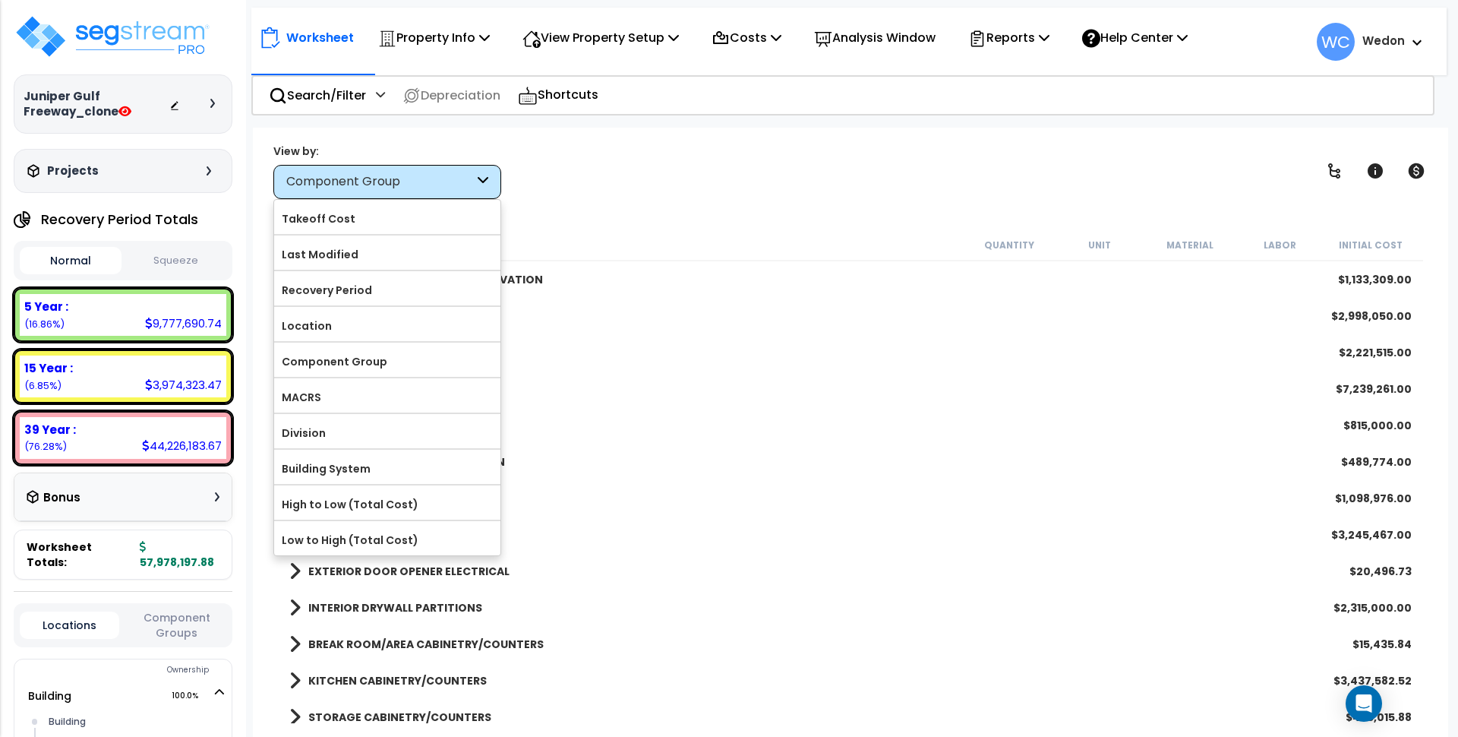
click at [371, 304] on div "Recovery Period" at bounding box center [387, 288] width 226 height 34
click at [494, 289] on label "Recovery Period" at bounding box center [387, 290] width 226 height 23
click at [0, 0] on input "Recovery Period" at bounding box center [0, 0] width 0 height 0
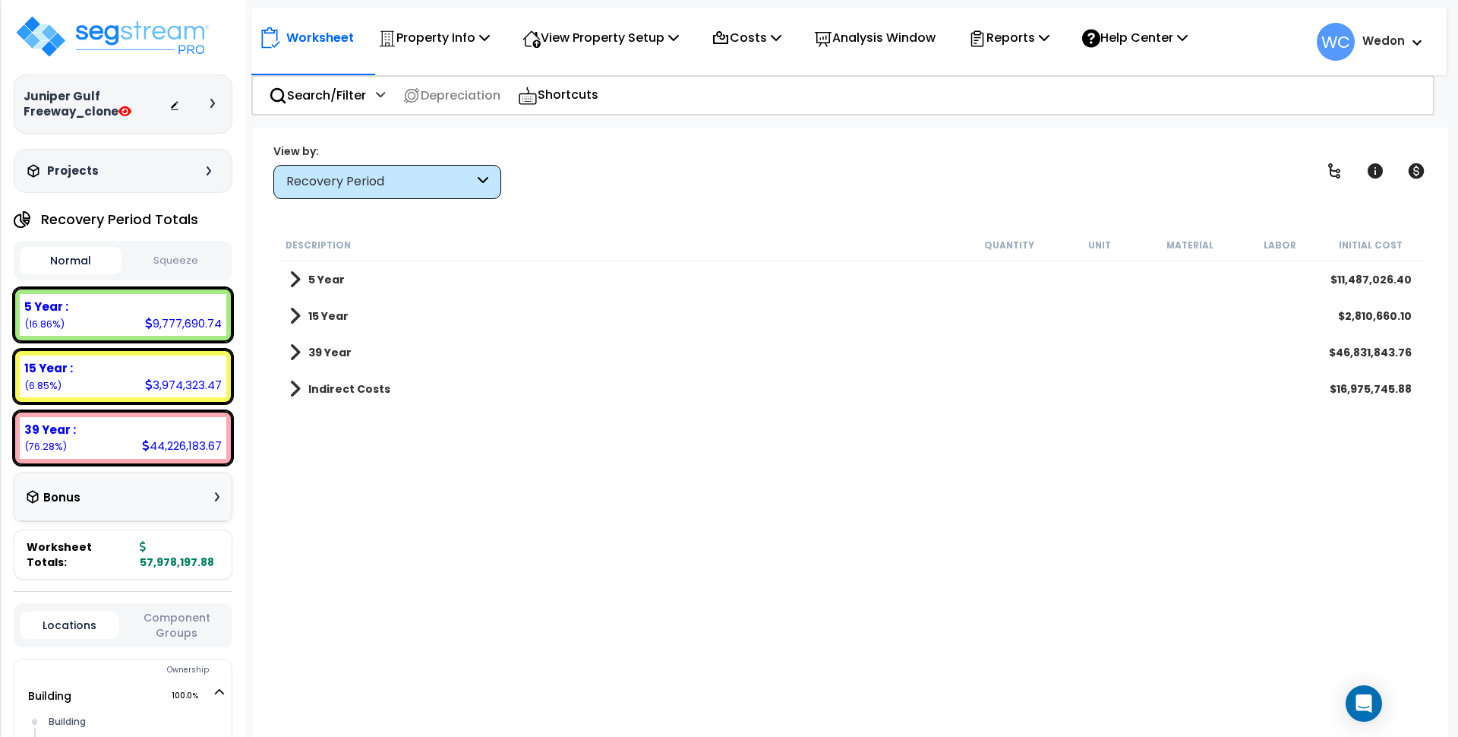
click at [913, 448] on div "Description Quantity Unit Material Labor Initial Cost 5 Year $11,487,026.40 15 …" at bounding box center [851, 476] width 1150 height 494
click at [294, 349] on span at bounding box center [294, 352] width 11 height 21
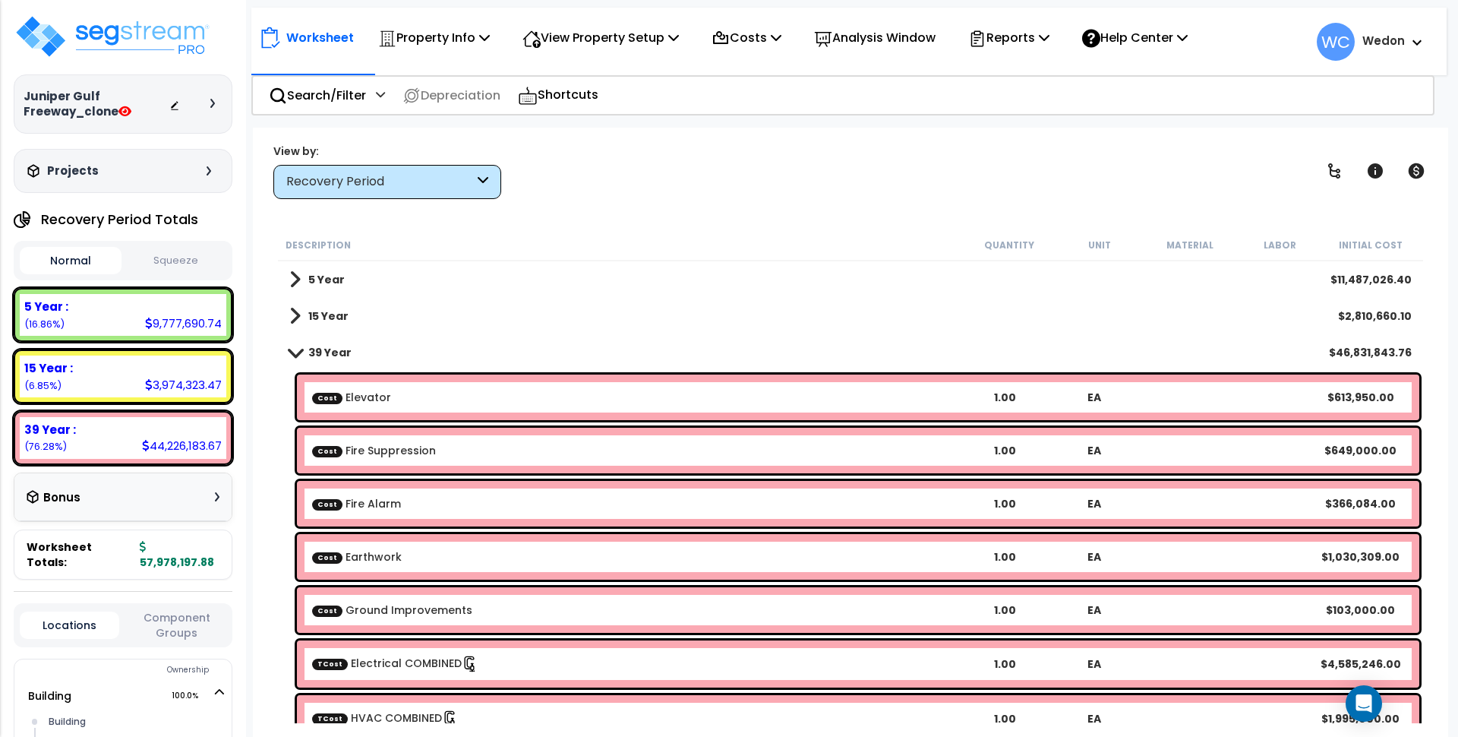
click at [294, 349] on span at bounding box center [295, 351] width 21 height 11
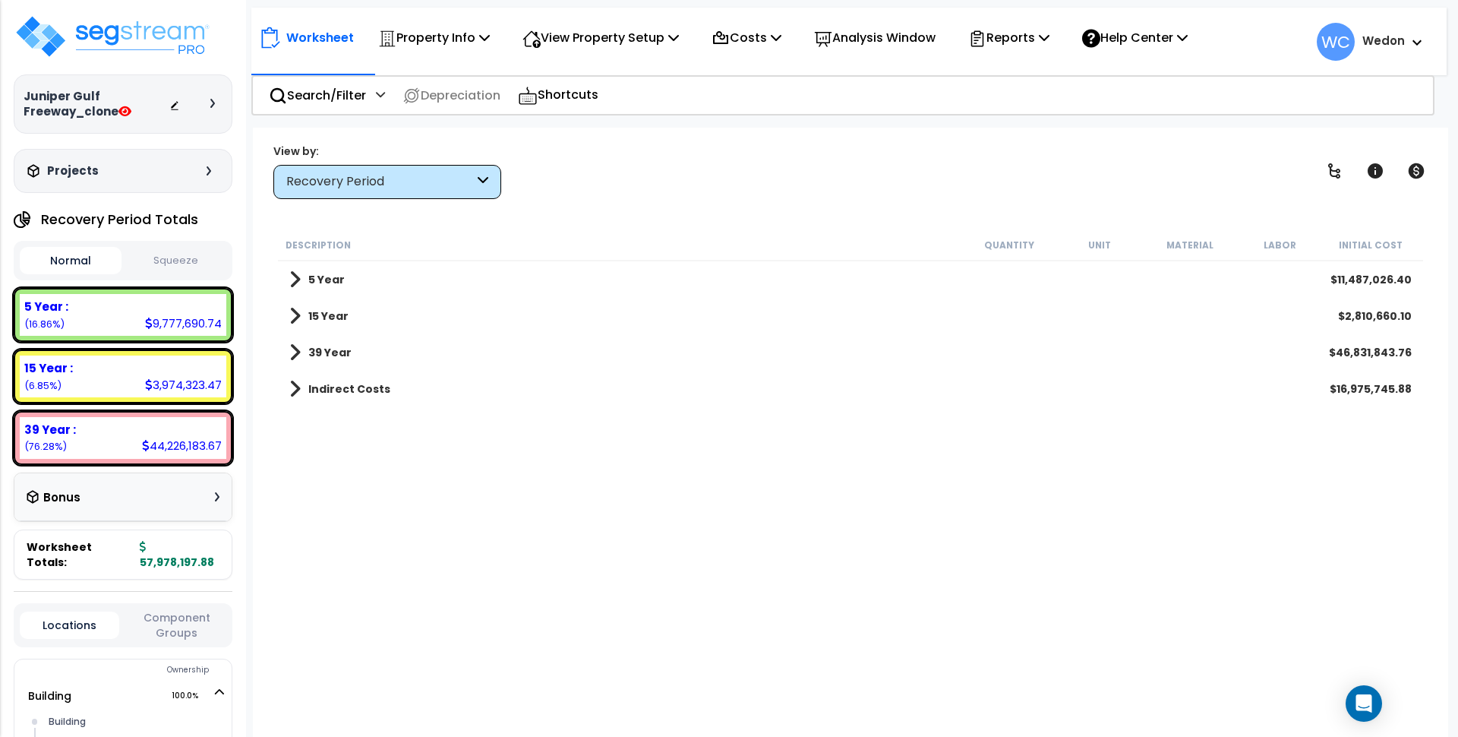
click at [180, 250] on button "Squeeze" at bounding box center [176, 261] width 102 height 27
click at [70, 258] on button "Normal" at bounding box center [71, 261] width 102 height 27
click at [166, 257] on button "Squeeze" at bounding box center [176, 261] width 102 height 27
click at [66, 258] on button "Normal" at bounding box center [71, 261] width 102 height 27
click at [1017, 44] on p "Reports" at bounding box center [1008, 37] width 81 height 21
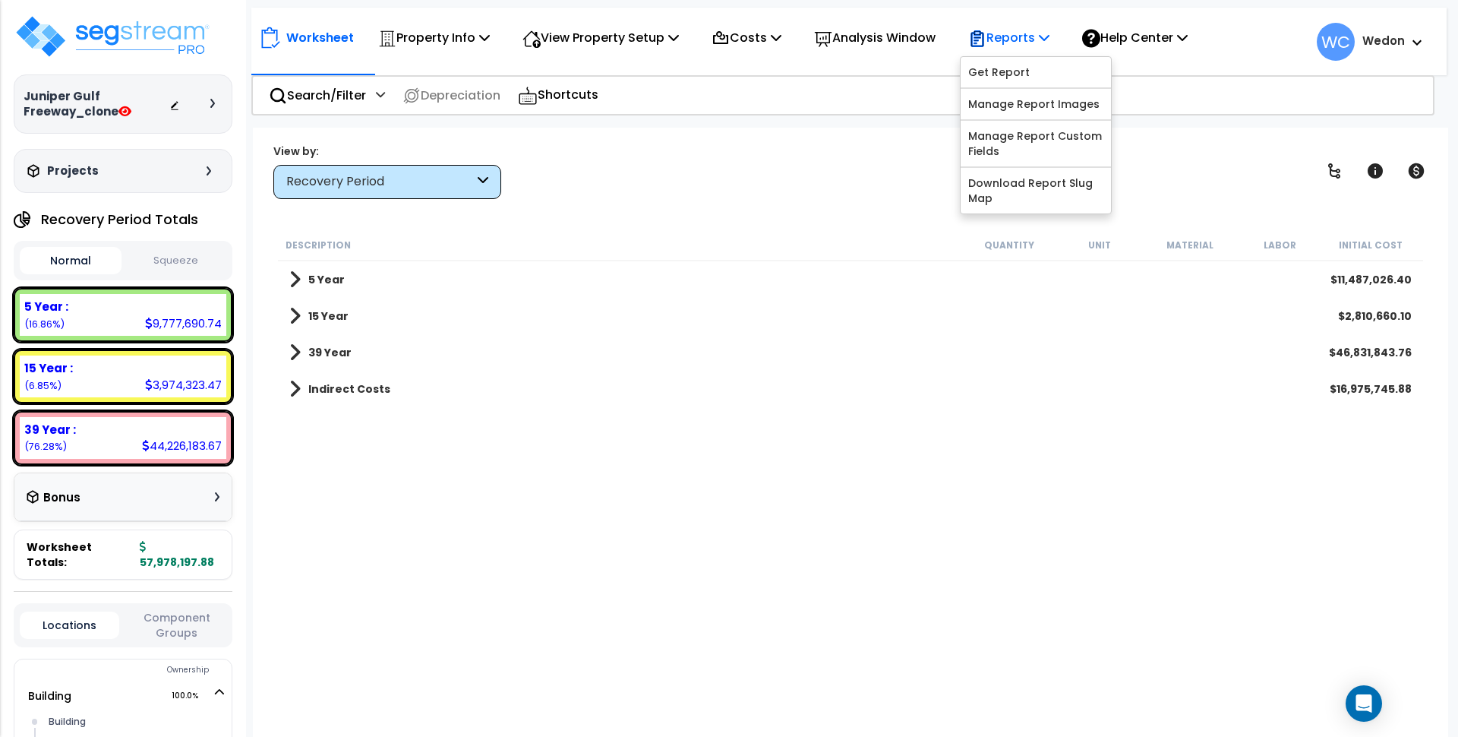
click at [1021, 38] on p "Reports" at bounding box center [1008, 37] width 81 height 21
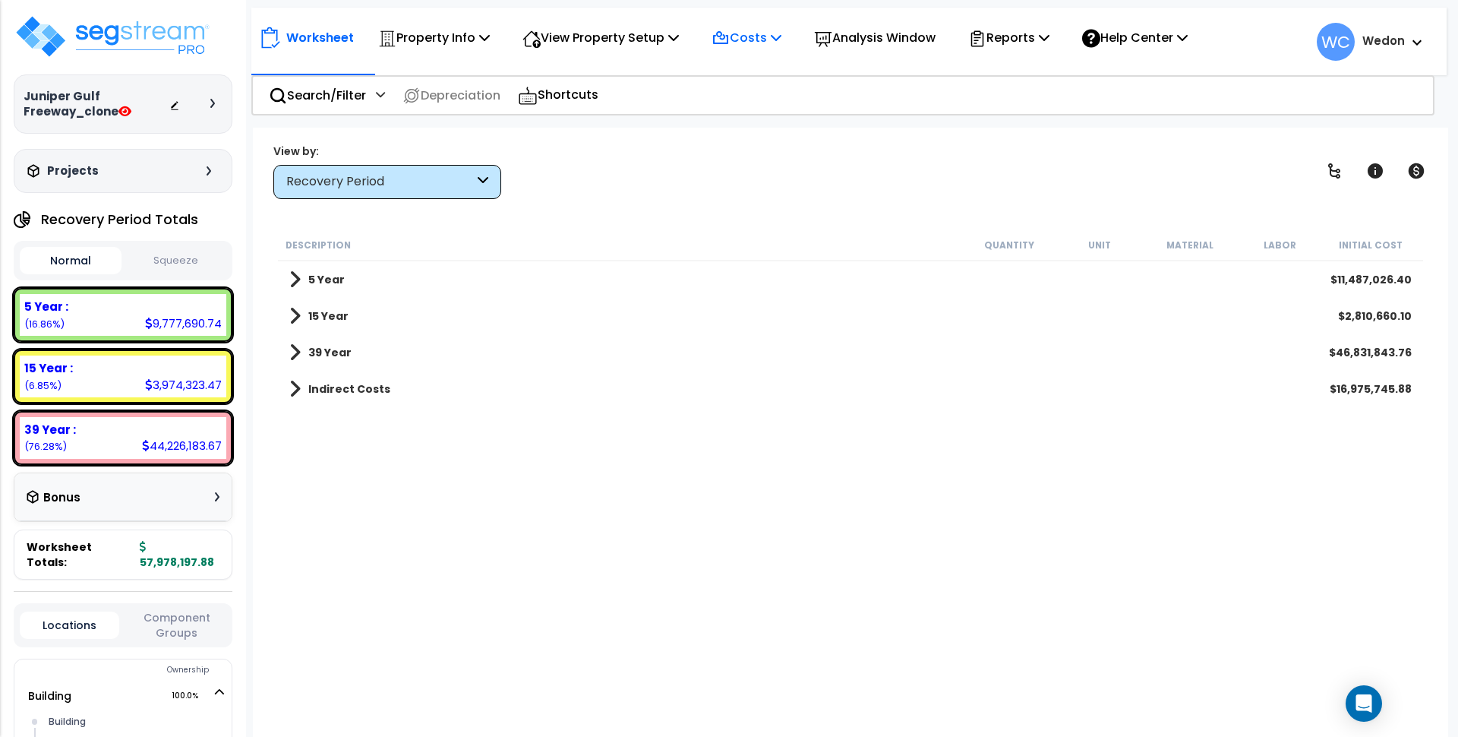
click at [761, 29] on p "Costs" at bounding box center [746, 37] width 70 height 21
click at [771, 41] on p "Costs" at bounding box center [746, 37] width 70 height 21
click at [634, 38] on p "View Property Setup" at bounding box center [600, 37] width 156 height 21
click at [781, 35] on icon at bounding box center [776, 37] width 11 height 12
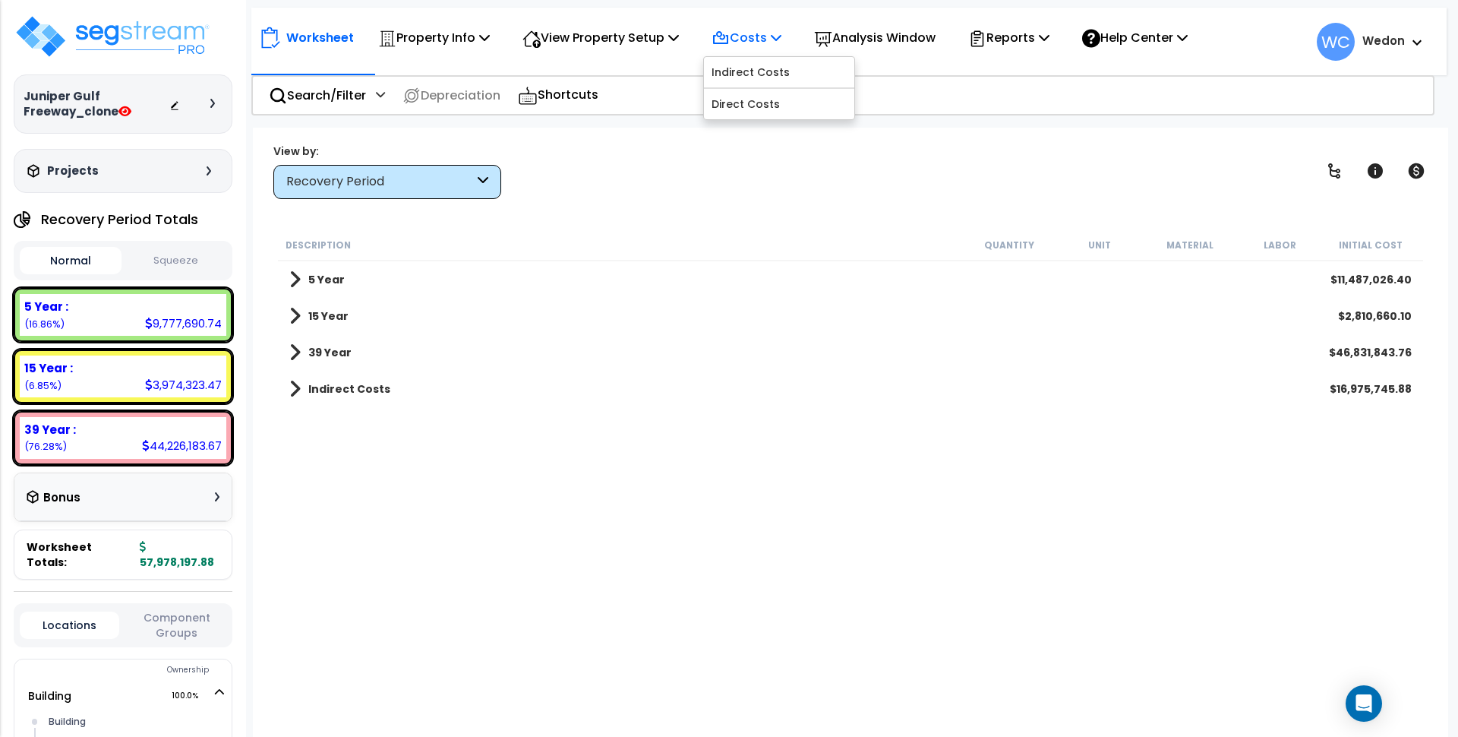
click at [781, 35] on icon at bounding box center [776, 37] width 11 height 12
click at [1038, 32] on p "Reports" at bounding box center [1008, 37] width 81 height 21
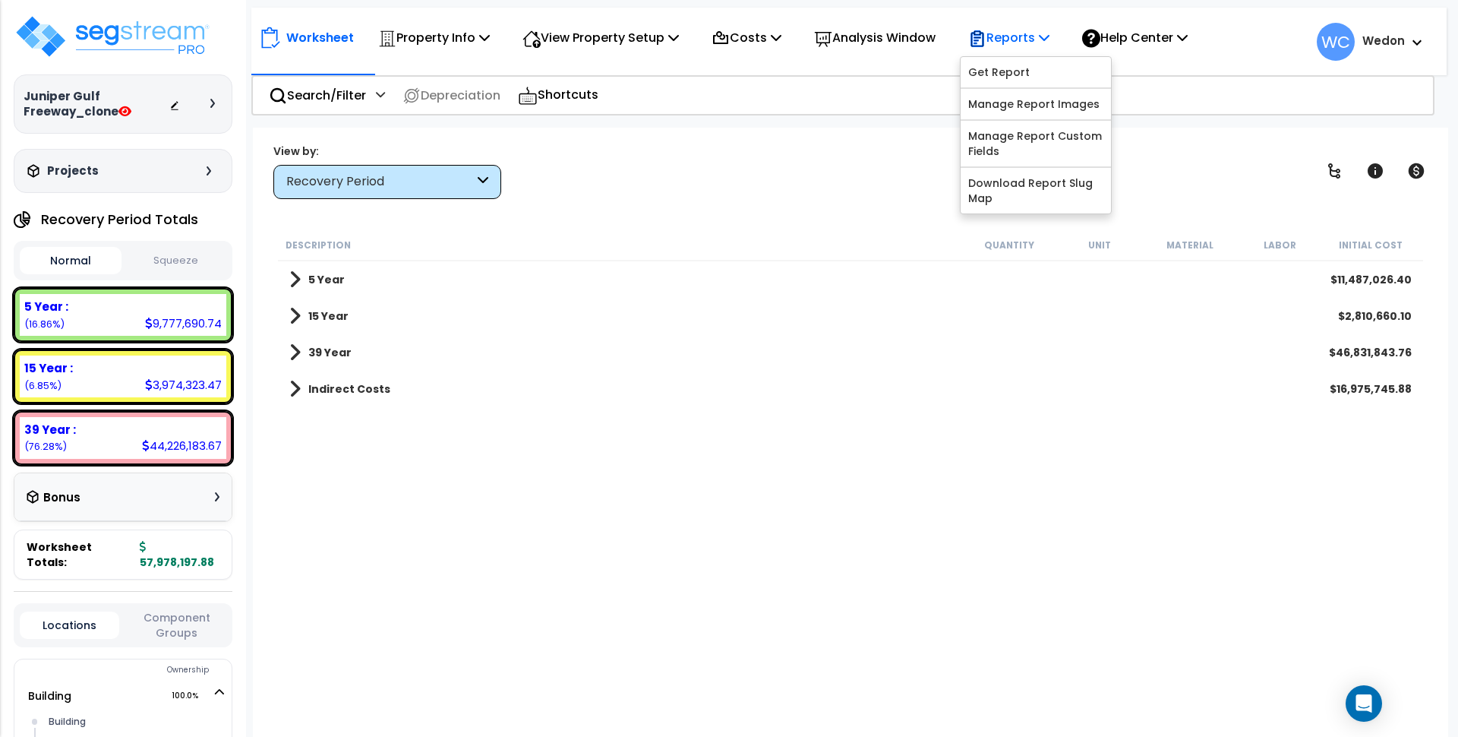
click at [1038, 32] on p "Reports" at bounding box center [1008, 37] width 81 height 21
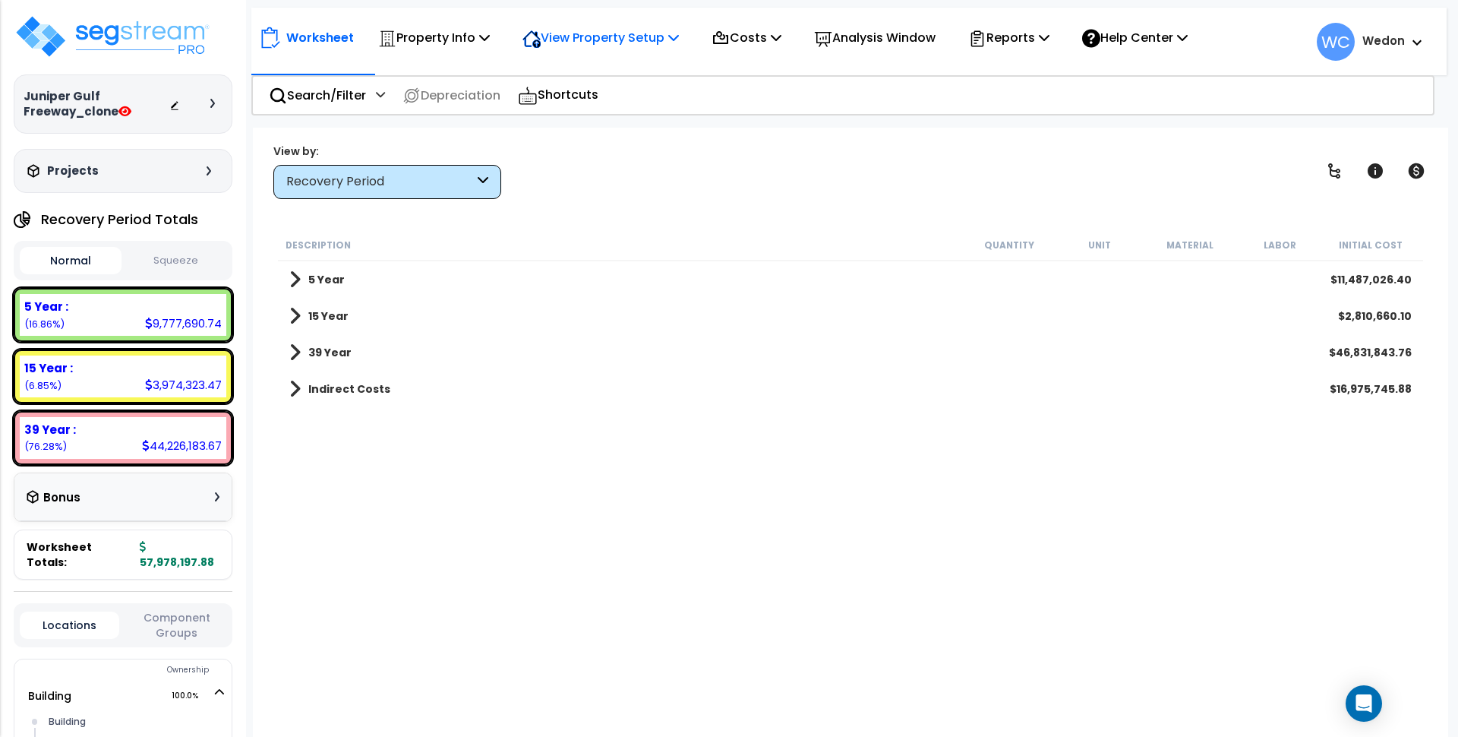
click at [595, 34] on p "View Property Setup" at bounding box center [600, 37] width 156 height 21
click at [451, 34] on p "Property Info" at bounding box center [434, 37] width 112 height 21
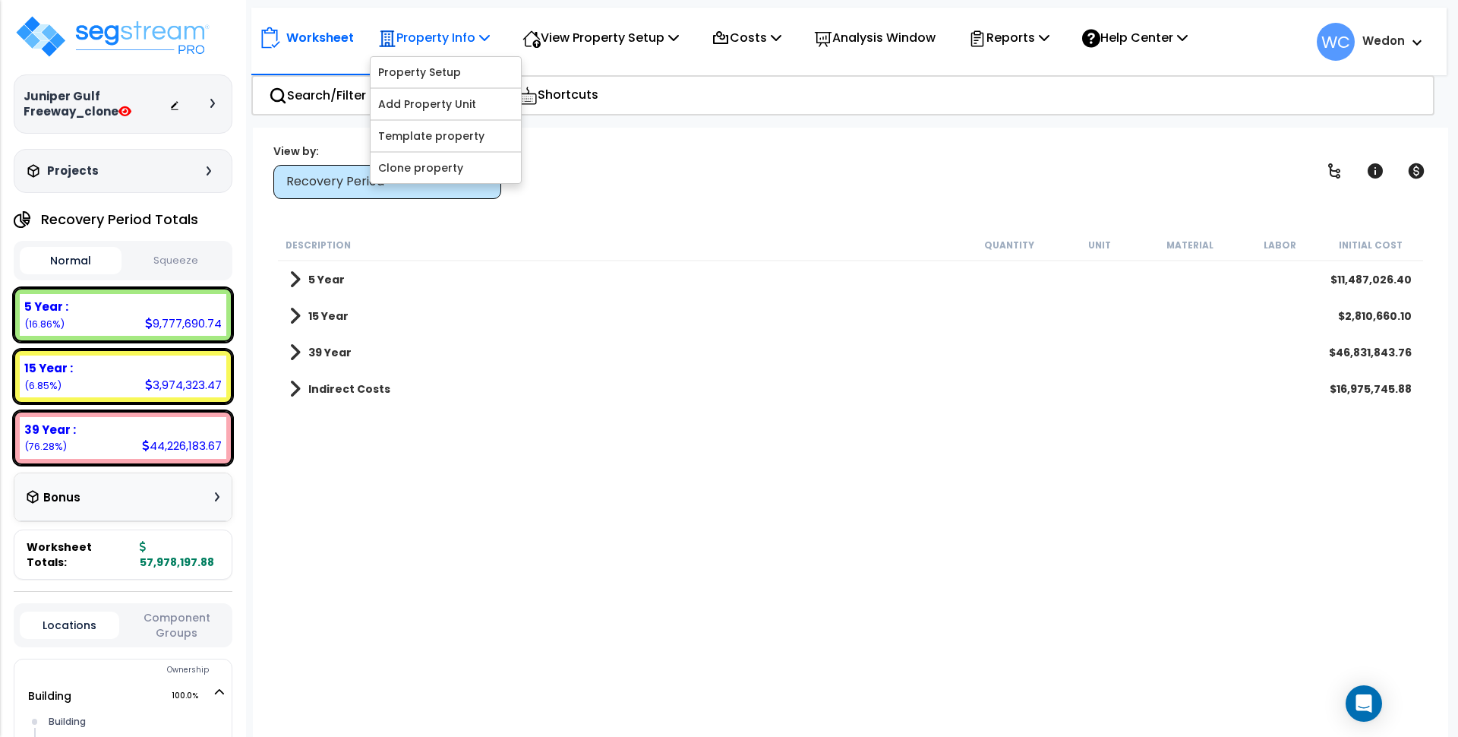
click at [451, 34] on p "Property Info" at bounding box center [434, 37] width 112 height 21
click at [450, 31] on p "Property Info" at bounding box center [434, 37] width 112 height 21
click at [555, 433] on div "Description Quantity Unit Material Labor Initial Cost 5 Year $11,487,026.40 15 …" at bounding box center [851, 476] width 1150 height 494
click at [77, 257] on button "Normal" at bounding box center [71, 260] width 102 height 27
click at [196, 261] on button "Squeeze" at bounding box center [176, 261] width 102 height 27
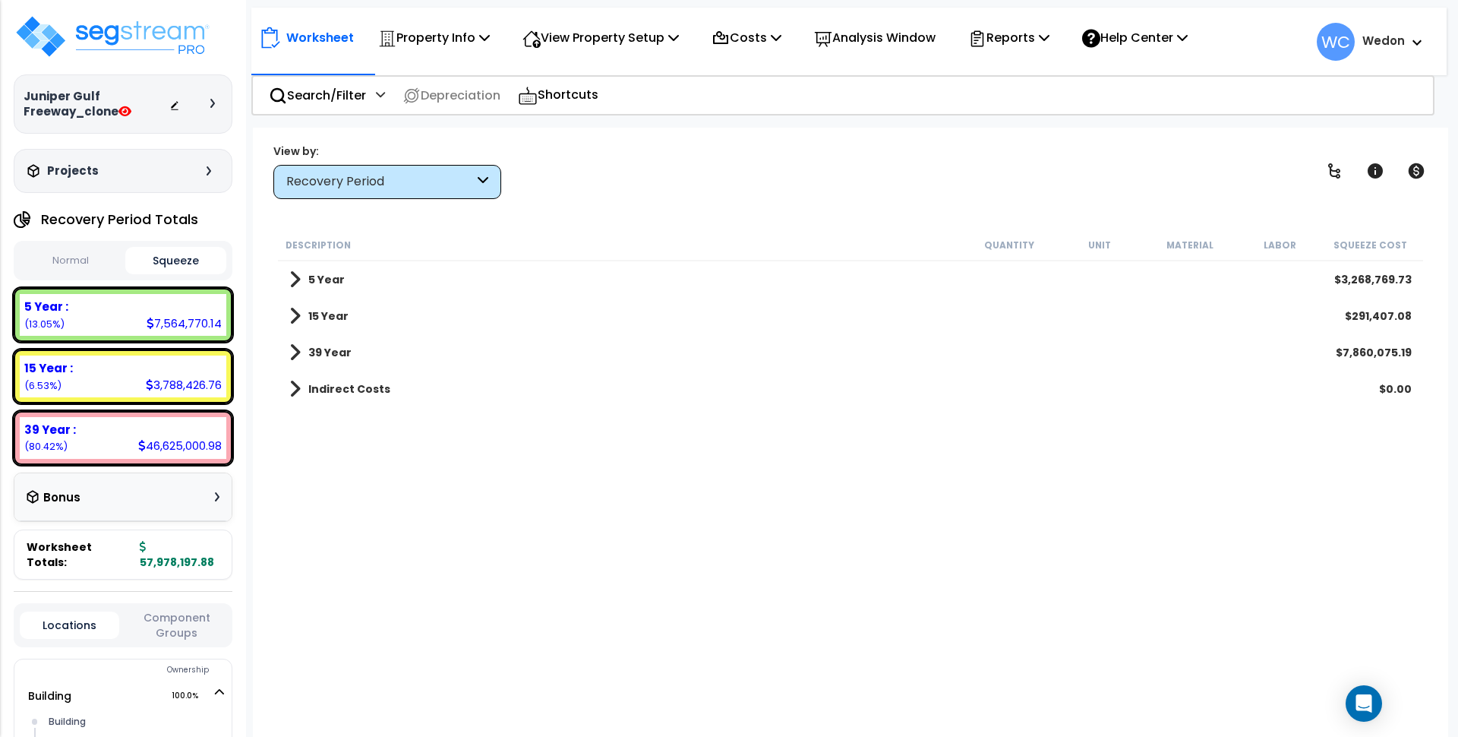
click at [88, 263] on button "Normal" at bounding box center [71, 261] width 102 height 27
click at [178, 256] on button "Squeeze" at bounding box center [176, 261] width 102 height 27
click at [58, 262] on button "Normal" at bounding box center [71, 261] width 102 height 27
click at [176, 261] on button "Squeeze" at bounding box center [176, 261] width 102 height 27
click at [81, 270] on button "Normal" at bounding box center [71, 261] width 102 height 27
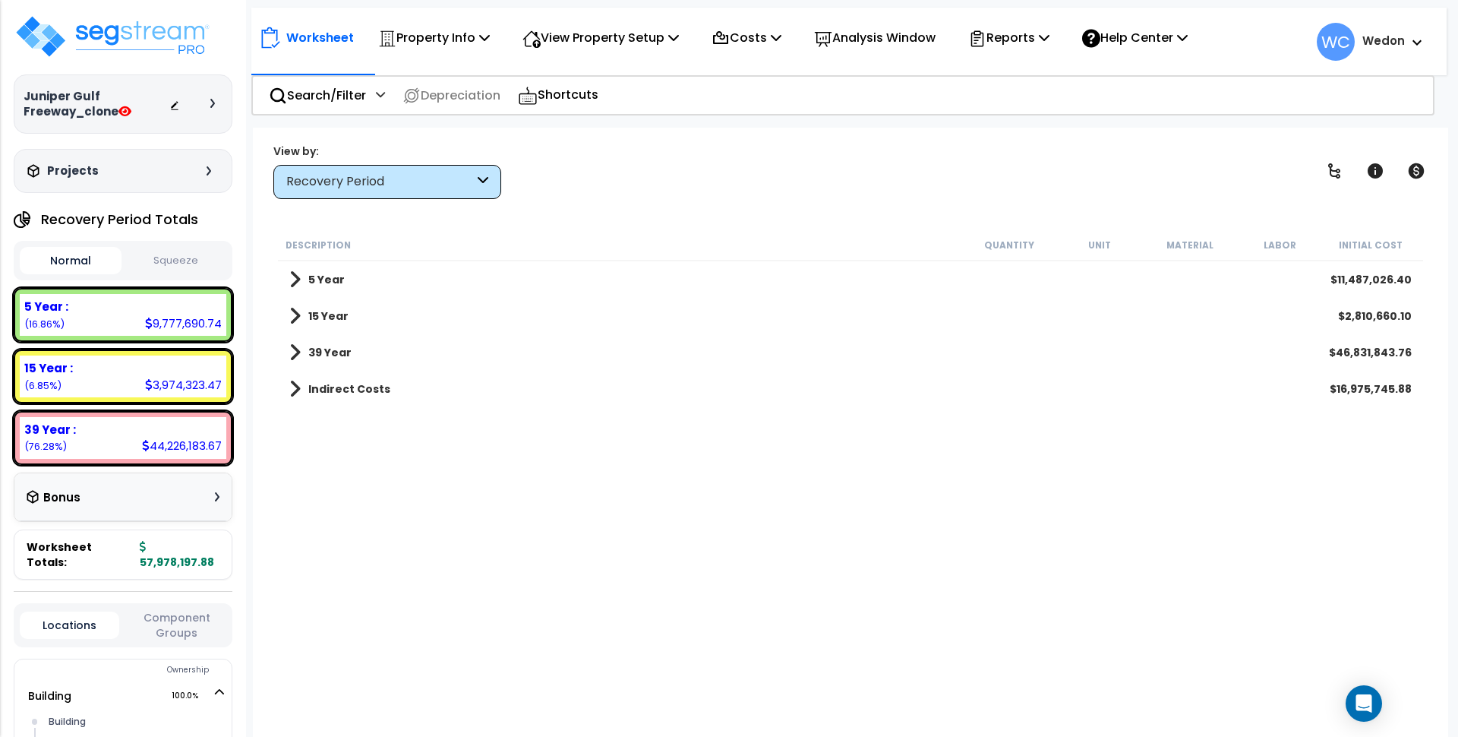
click at [160, 257] on button "Squeeze" at bounding box center [176, 261] width 102 height 27
click at [85, 252] on button "Normal" at bounding box center [71, 261] width 102 height 27
click at [200, 261] on button "Squeeze" at bounding box center [176, 261] width 102 height 27
click at [64, 263] on button "Normal" at bounding box center [71, 261] width 102 height 27
click at [169, 255] on button "Squeeze" at bounding box center [176, 261] width 102 height 27
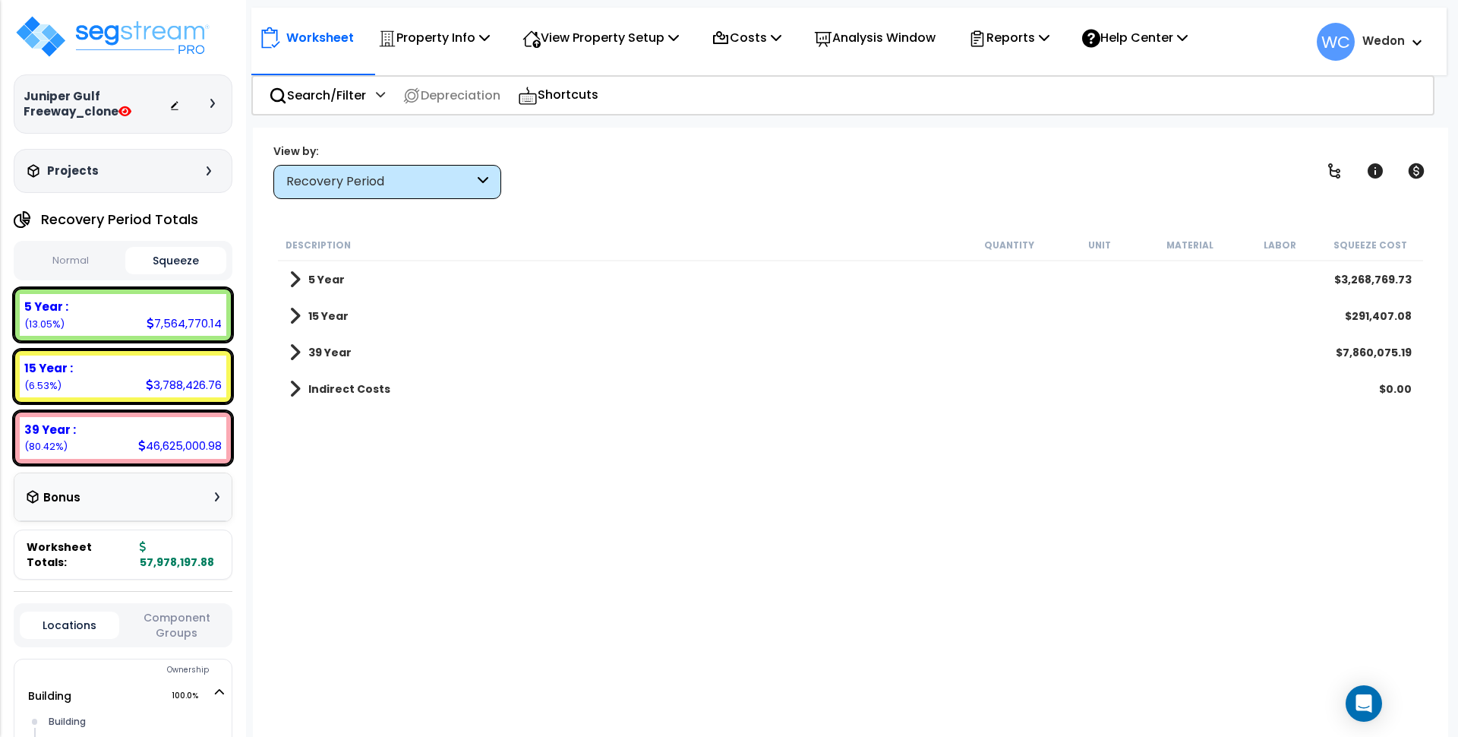
click at [82, 271] on button "Normal" at bounding box center [71, 261] width 102 height 27
click at [174, 259] on button "Squeeze" at bounding box center [176, 261] width 102 height 27
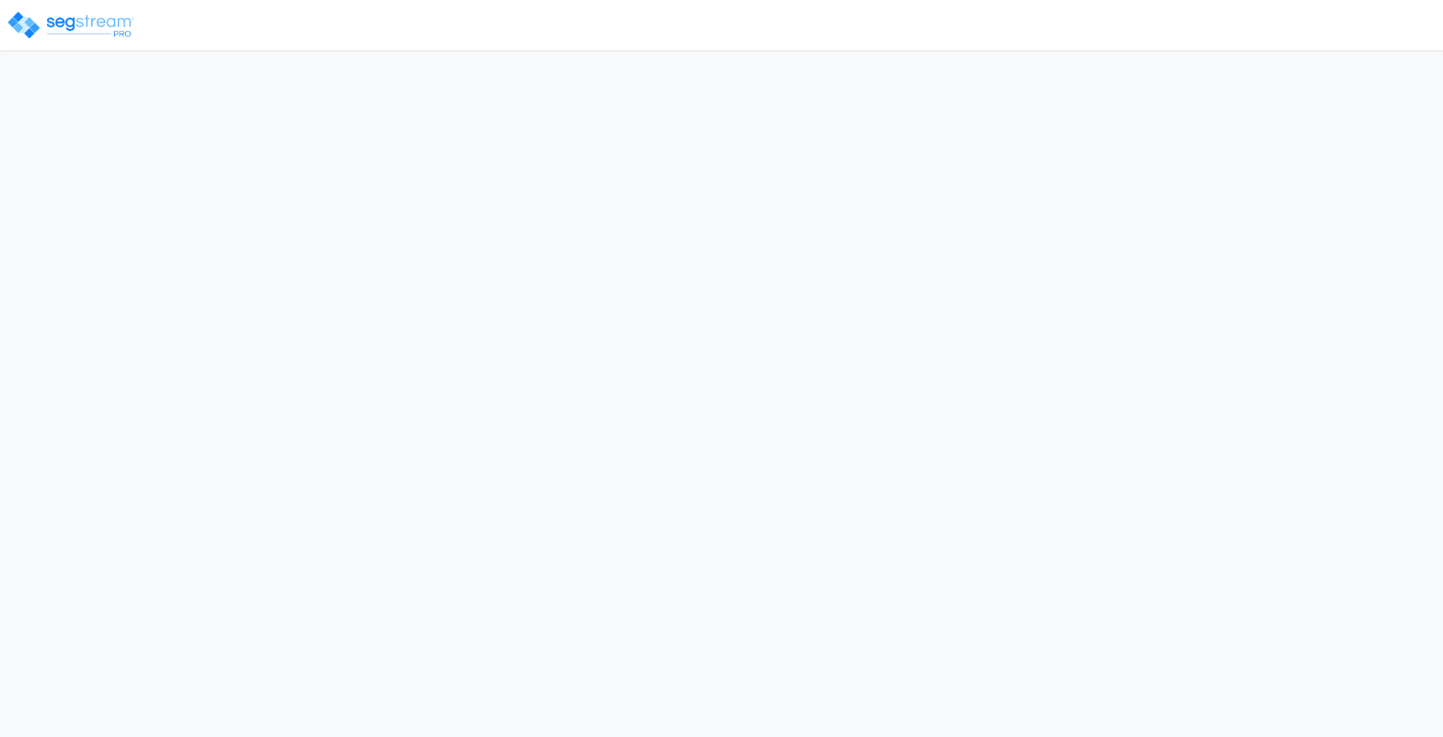
select select "2024"
